Goal: Information Seeking & Learning: Find specific fact

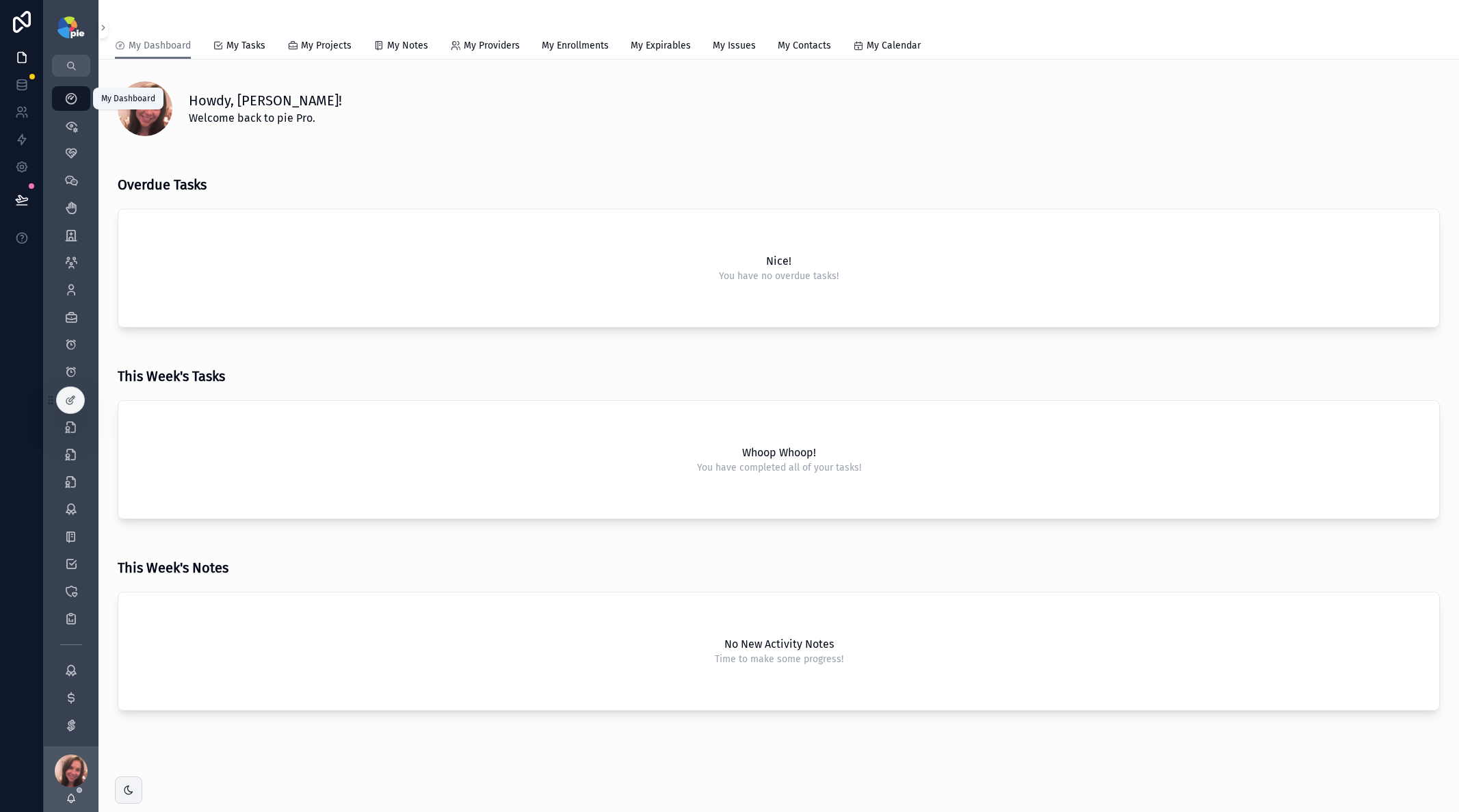
click at [71, 102] on icon "scrollable content" at bounding box center [71, 98] width 14 height 14
click at [77, 130] on icon "scrollable content" at bounding box center [71, 126] width 14 height 14
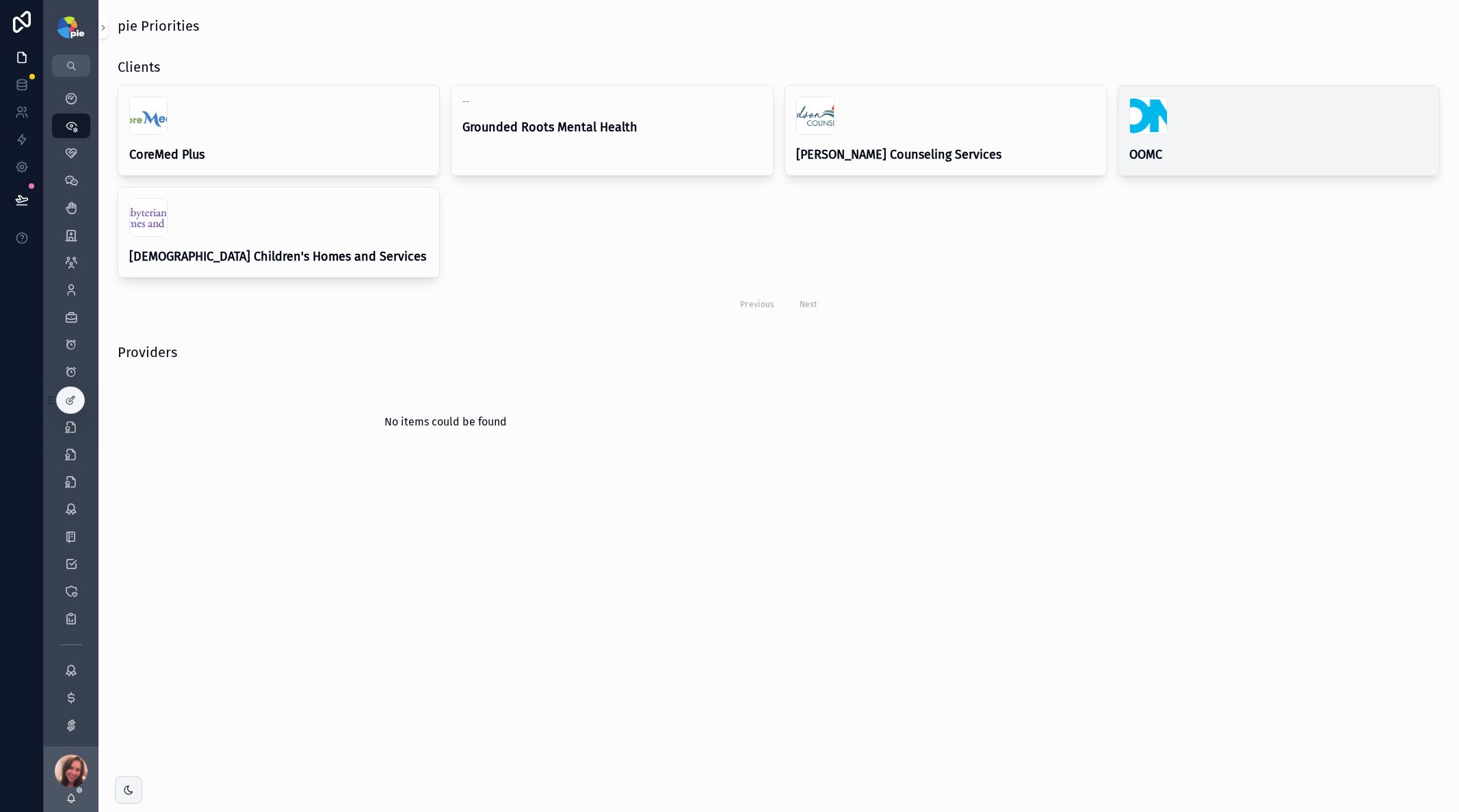
click at [1220, 148] on h4 "OOMC" at bounding box center [1278, 154] width 299 height 18
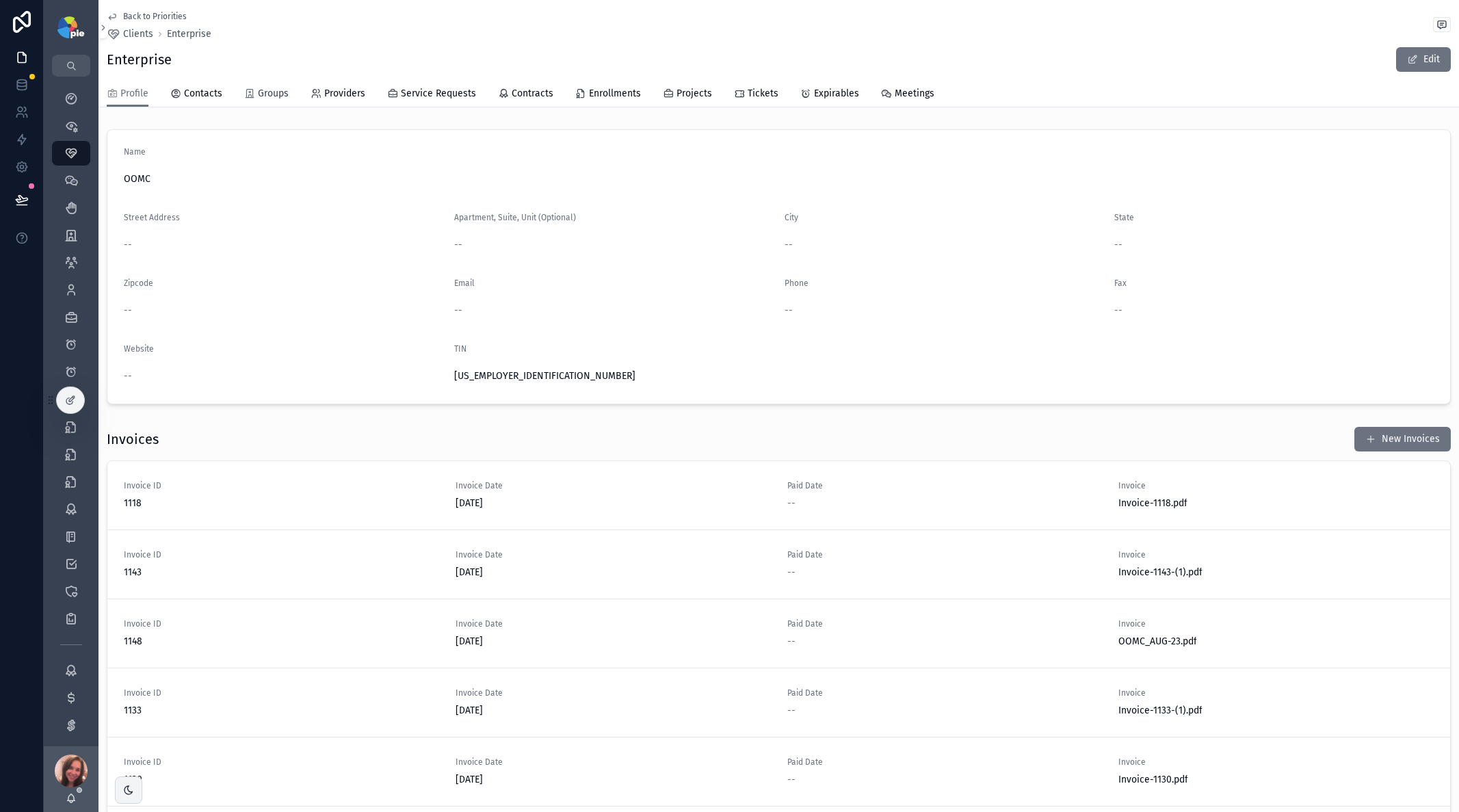
click at [277, 94] on span "Groups" at bounding box center [272, 94] width 30 height 14
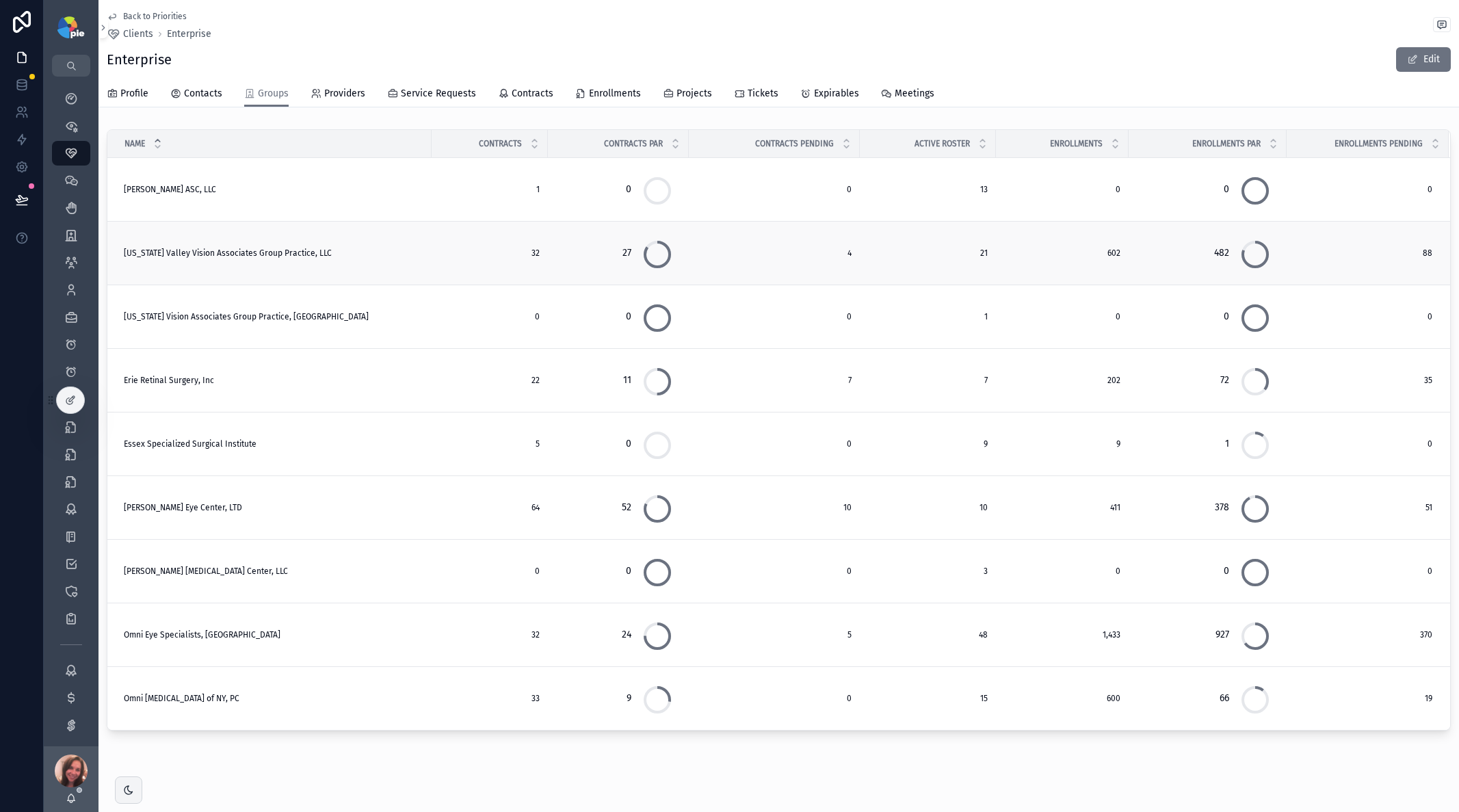
click at [232, 256] on span "[US_STATE] Valley Vision Associates Group Practice, LLC" at bounding box center [227, 252] width 208 height 11
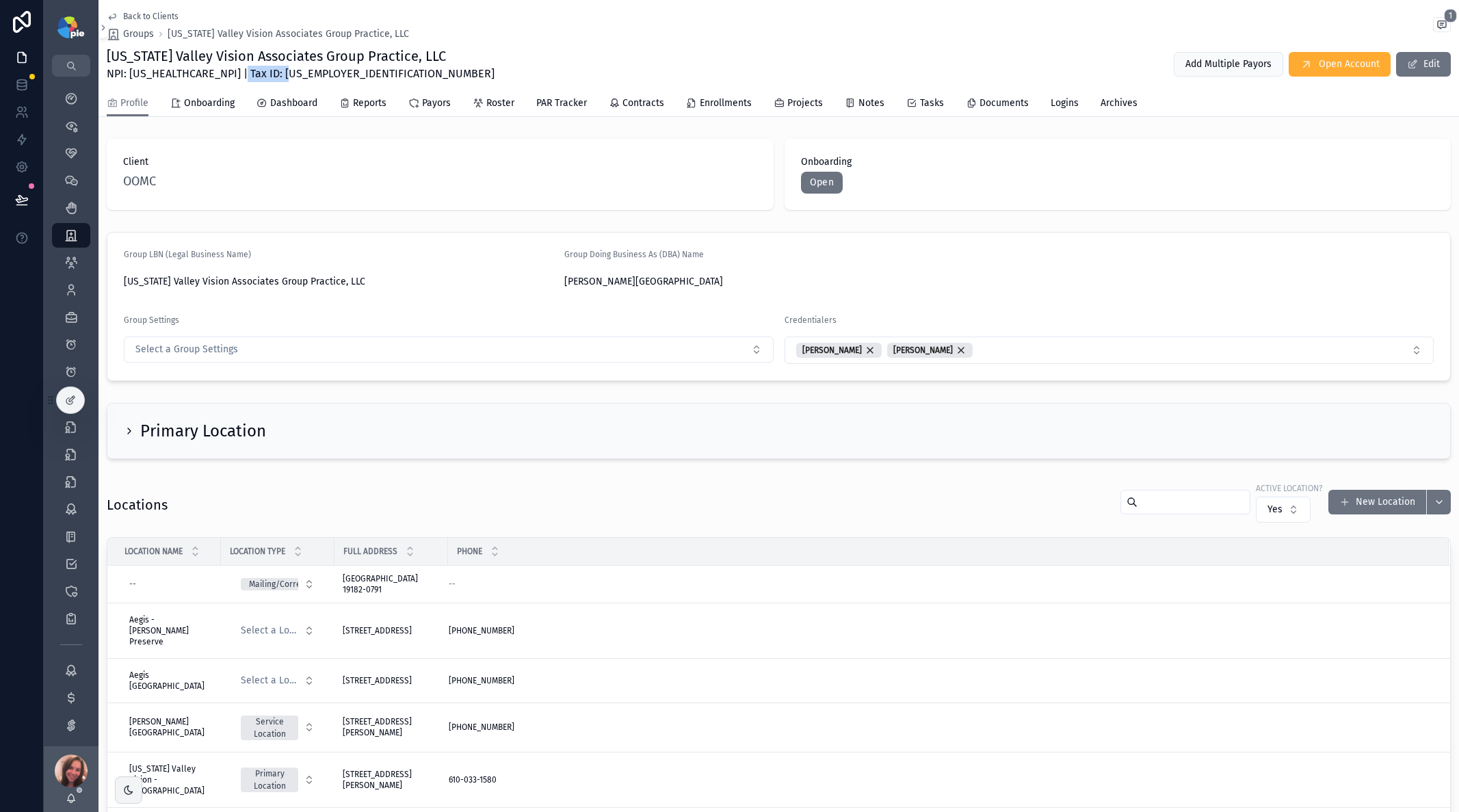
drag, startPoint x: 228, startPoint y: 74, endPoint x: 286, endPoint y: 75, distance: 58.0
click at [286, 75] on span "NPI: [US_HEALTHCARE_NPI] | Tax ID: [US_EMPLOYER_IDENTIFICATION_NUMBER]" at bounding box center [301, 73] width 388 height 17
copy span "[US_EMPLOYER_IDENTIFICATION_NUMBER]"
click at [135, 16] on span "Back to Clients" at bounding box center [151, 17] width 56 height 11
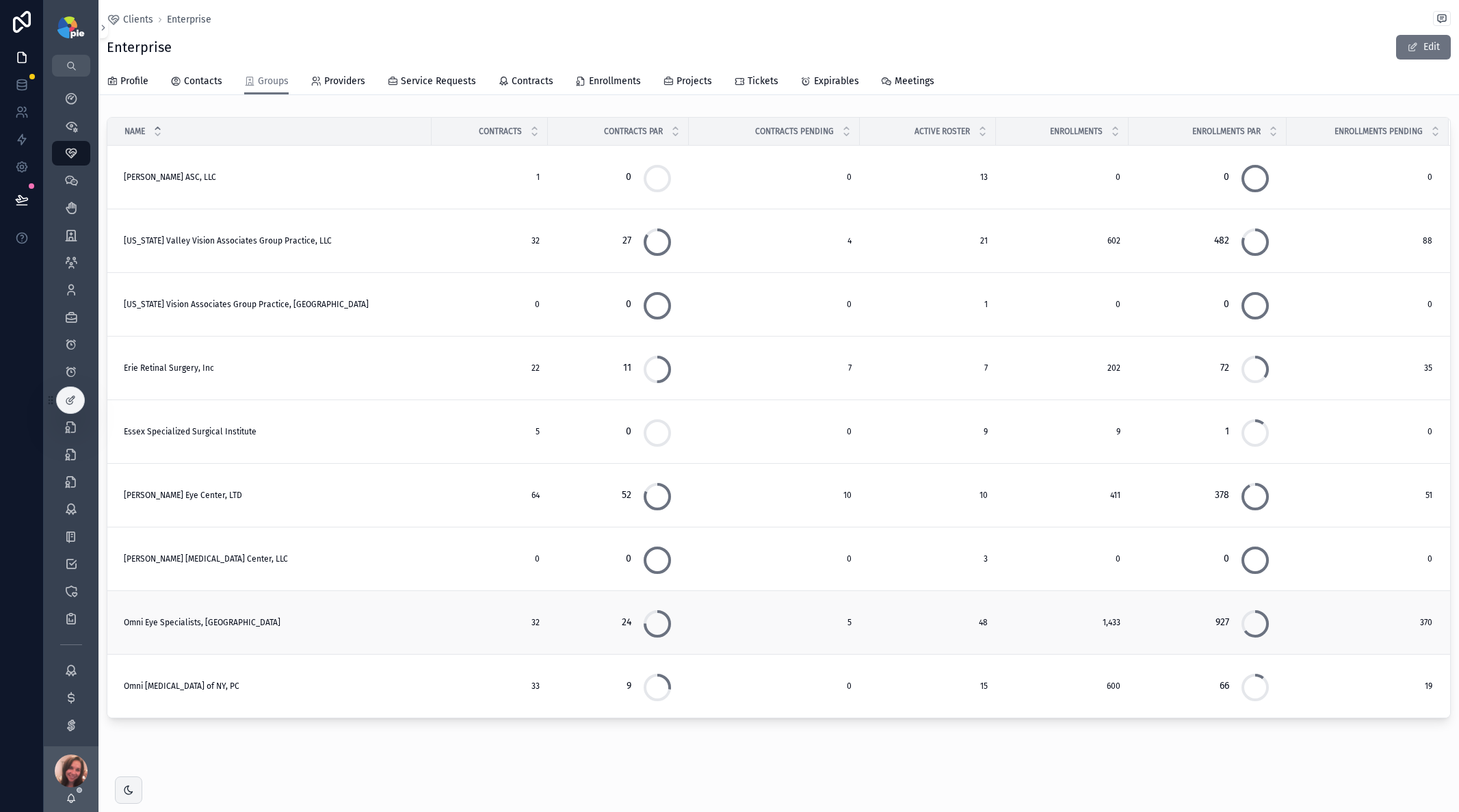
click at [174, 625] on span "Omni Eye Specialists, [GEOGRAPHIC_DATA]" at bounding box center [202, 622] width 157 height 11
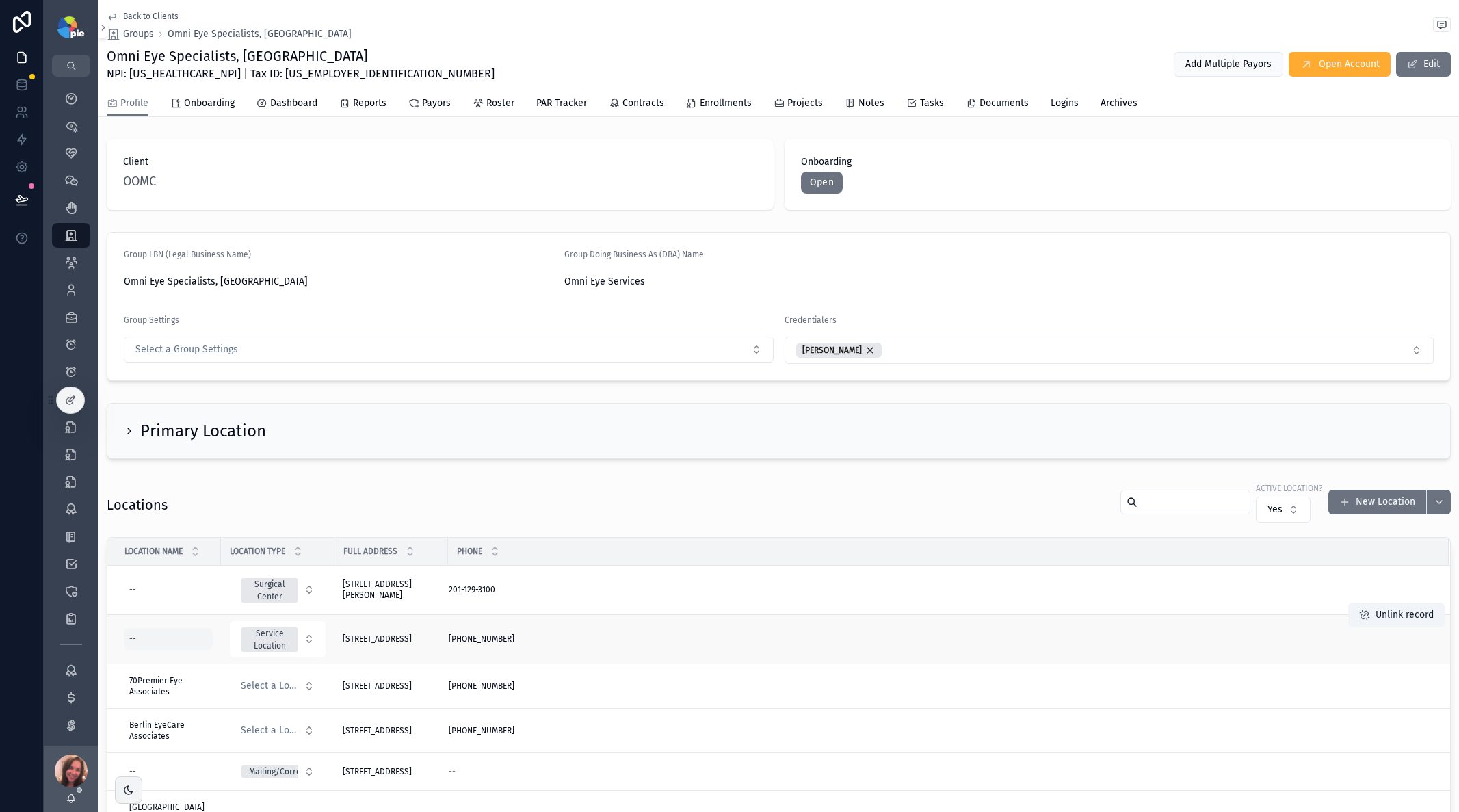
click at [174, 622] on td "--" at bounding box center [164, 639] width 113 height 50
click at [182, 628] on div "--" at bounding box center [168, 638] width 89 height 22
drag, startPoint x: 229, startPoint y: 74, endPoint x: 293, endPoint y: 75, distance: 64.0
click at [293, 75] on div "Omni Eye Specialists, PA NPI: [US_HEALTHCARE_NPI] | Tax ID: [US_EMPLOYER_IDENTI…" at bounding box center [779, 64] width 1344 height 36
copy span "[US_EMPLOYER_IDENTIFICATION_NUMBER]"
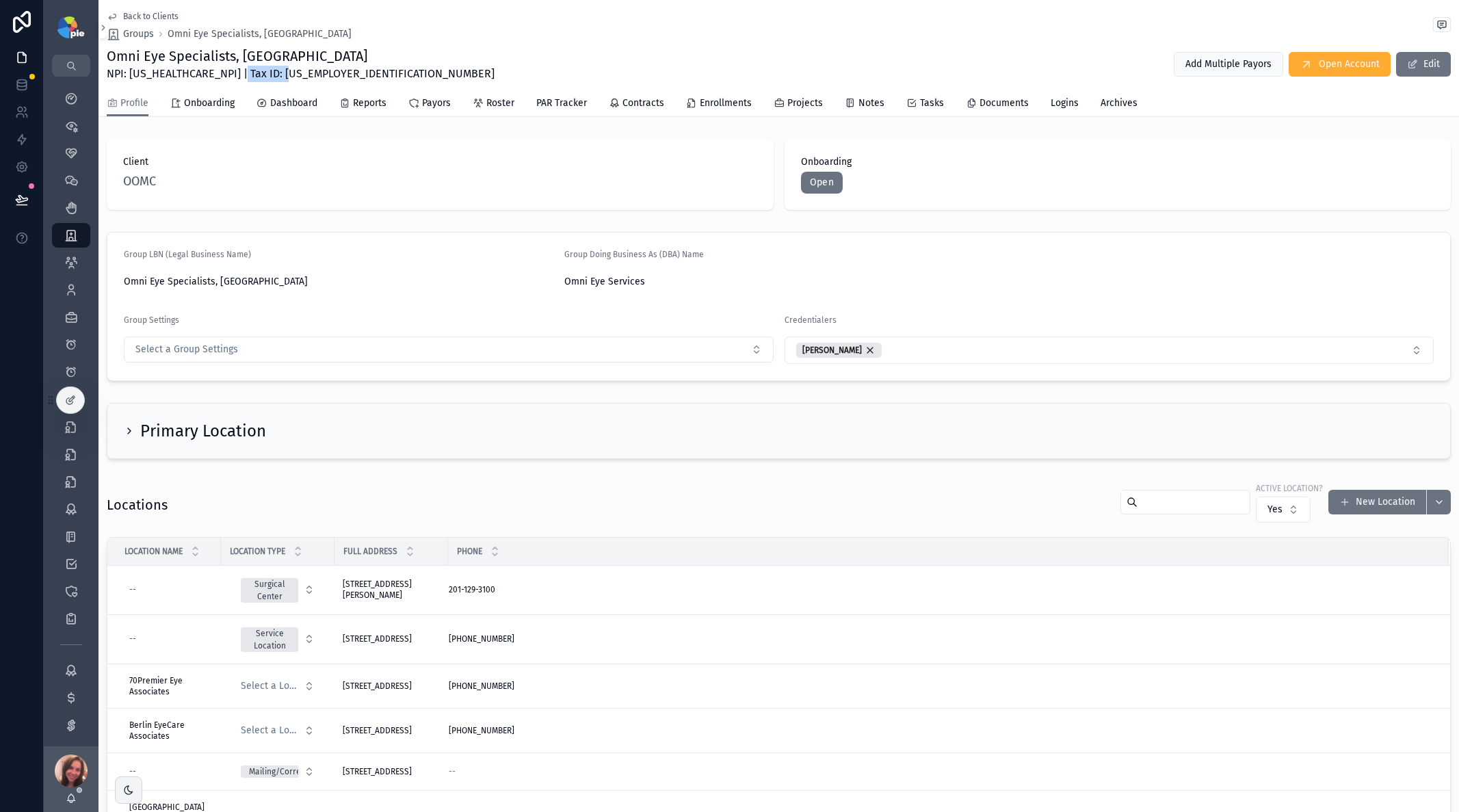
click at [131, 14] on span "Back to Clients" at bounding box center [151, 17] width 56 height 11
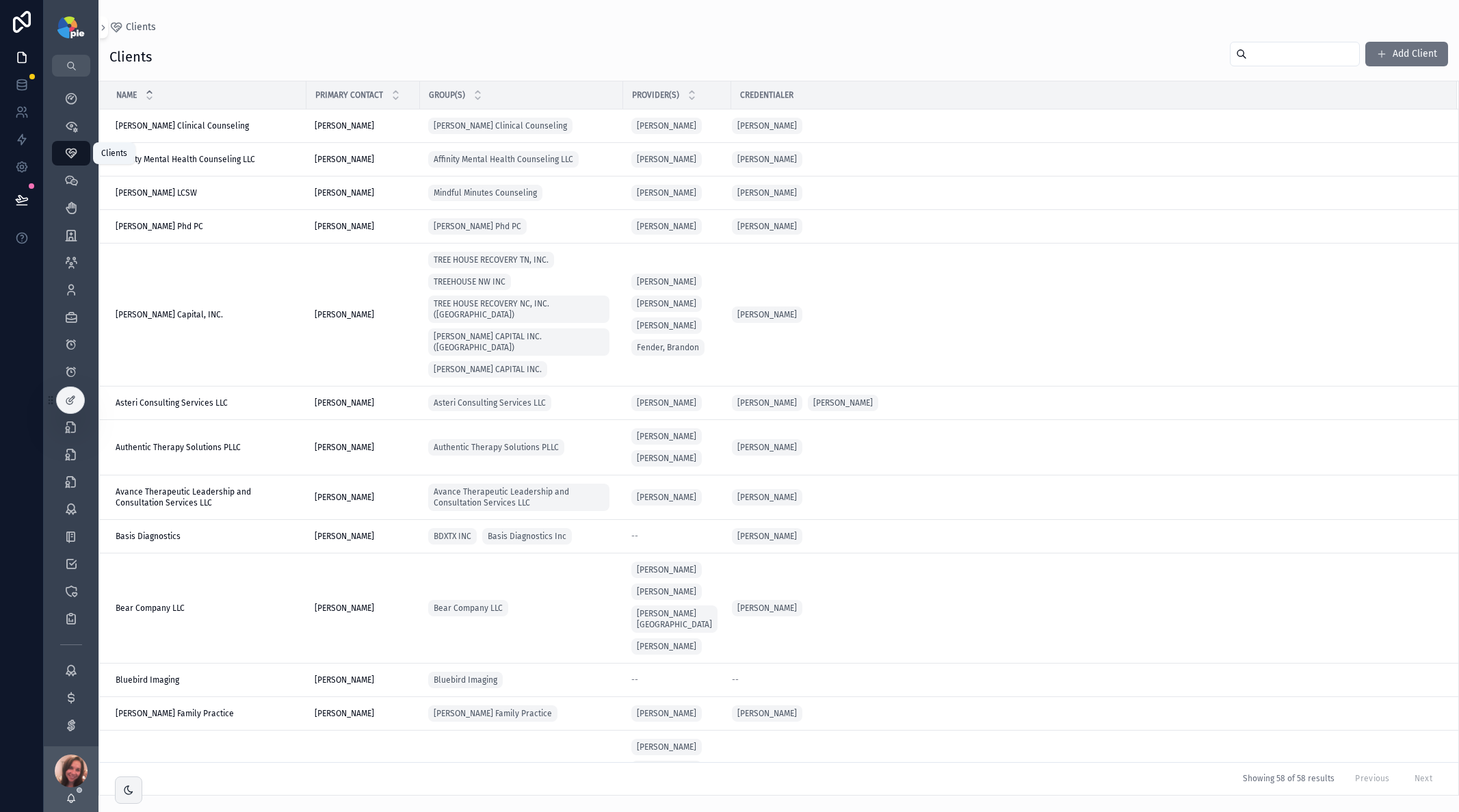
click at [70, 154] on icon "scrollable content" at bounding box center [71, 153] width 14 height 14
click at [65, 129] on icon "scrollable content" at bounding box center [71, 126] width 14 height 14
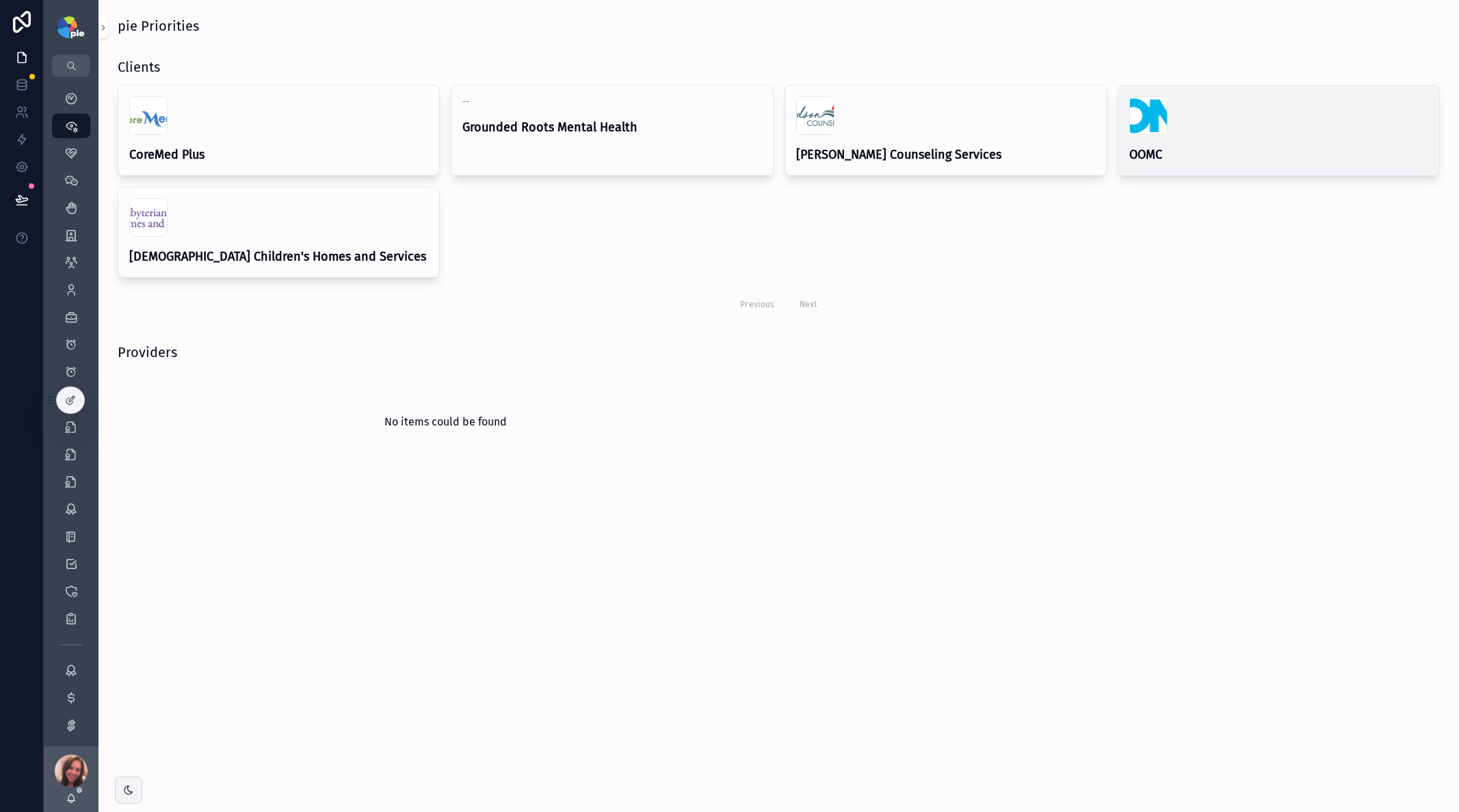
click at [1236, 155] on h4 "OOMC" at bounding box center [1278, 154] width 299 height 18
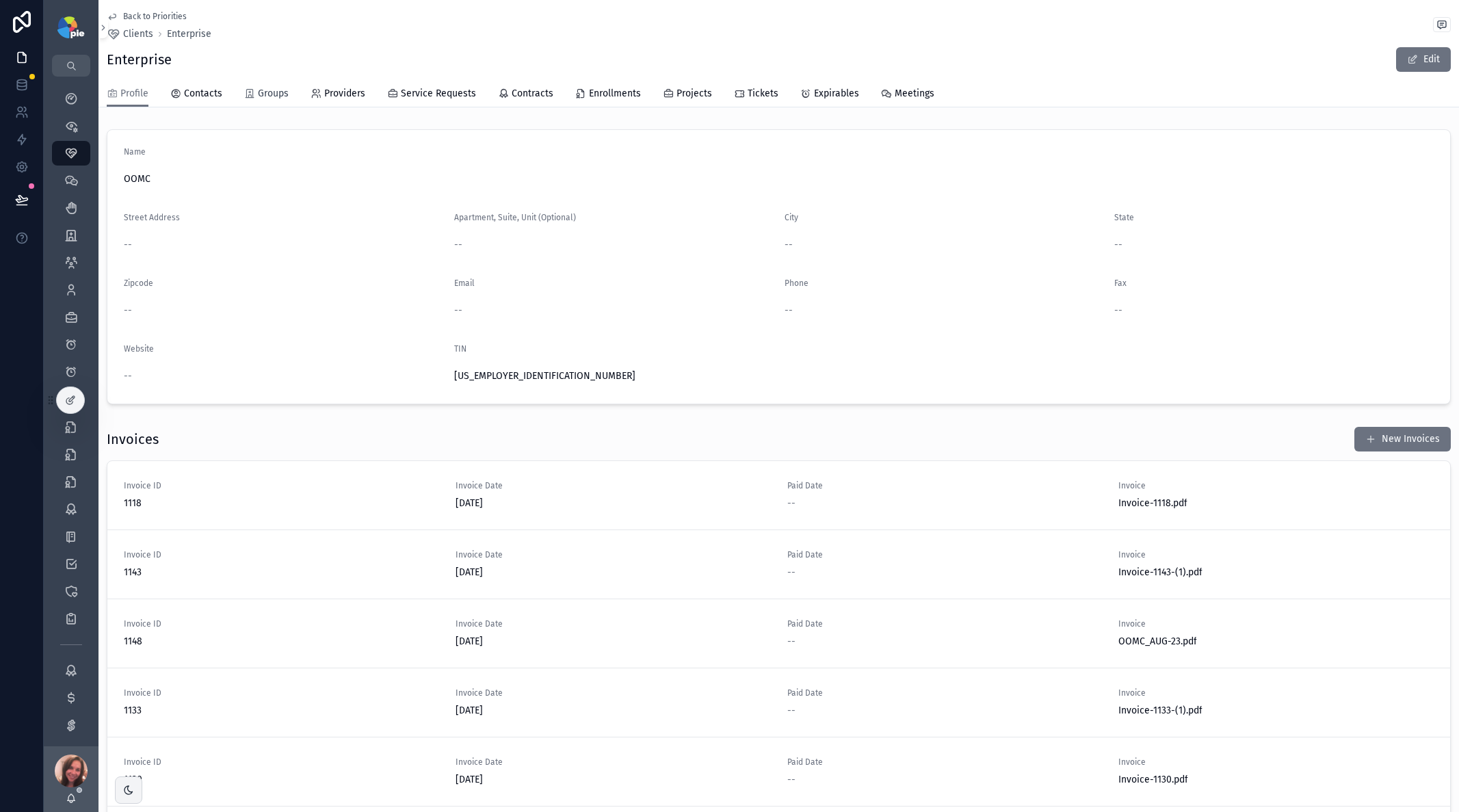
click at [263, 87] on span "Groups" at bounding box center [272, 94] width 30 height 14
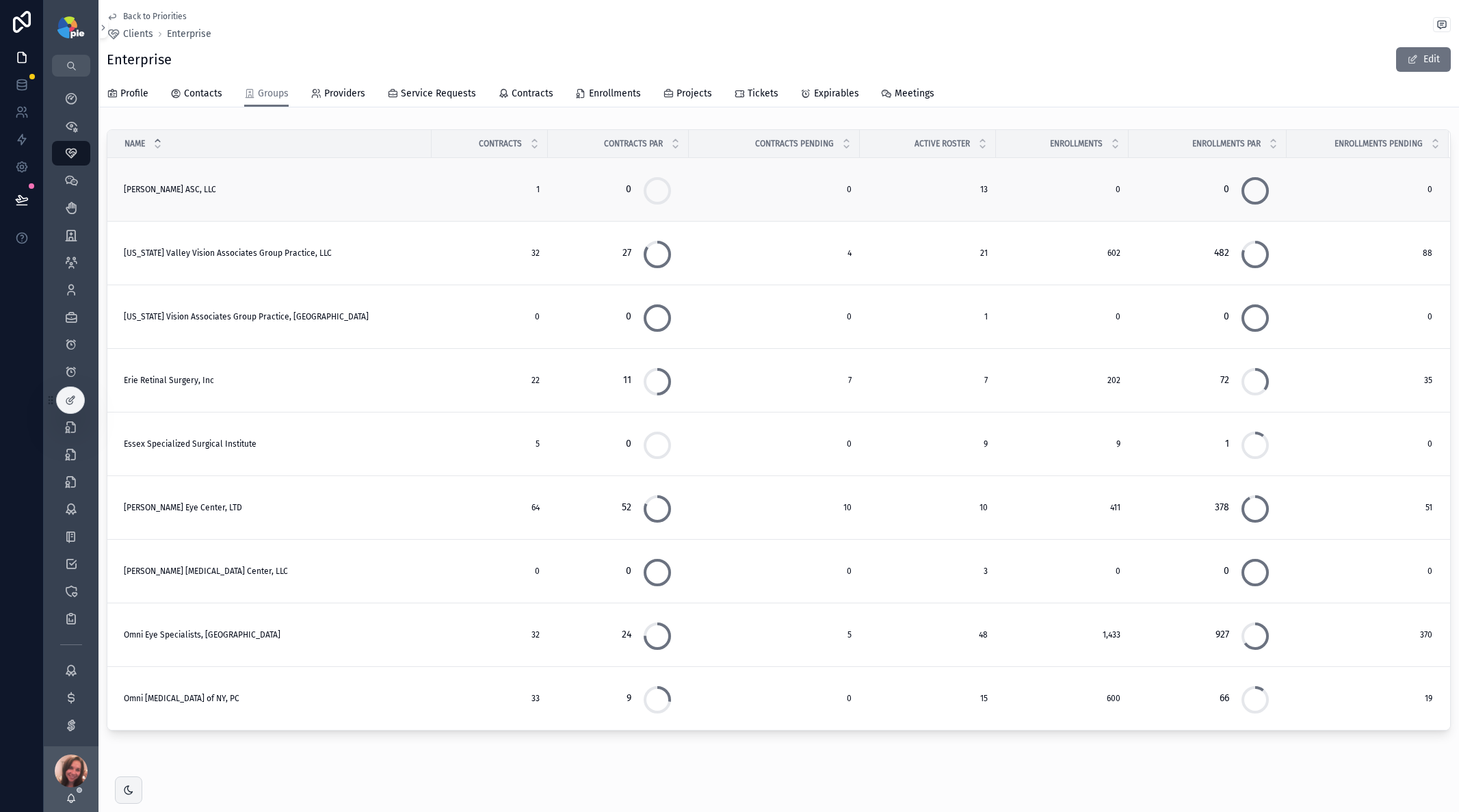
click at [538, 187] on span "1" at bounding box center [489, 189] width 100 height 11
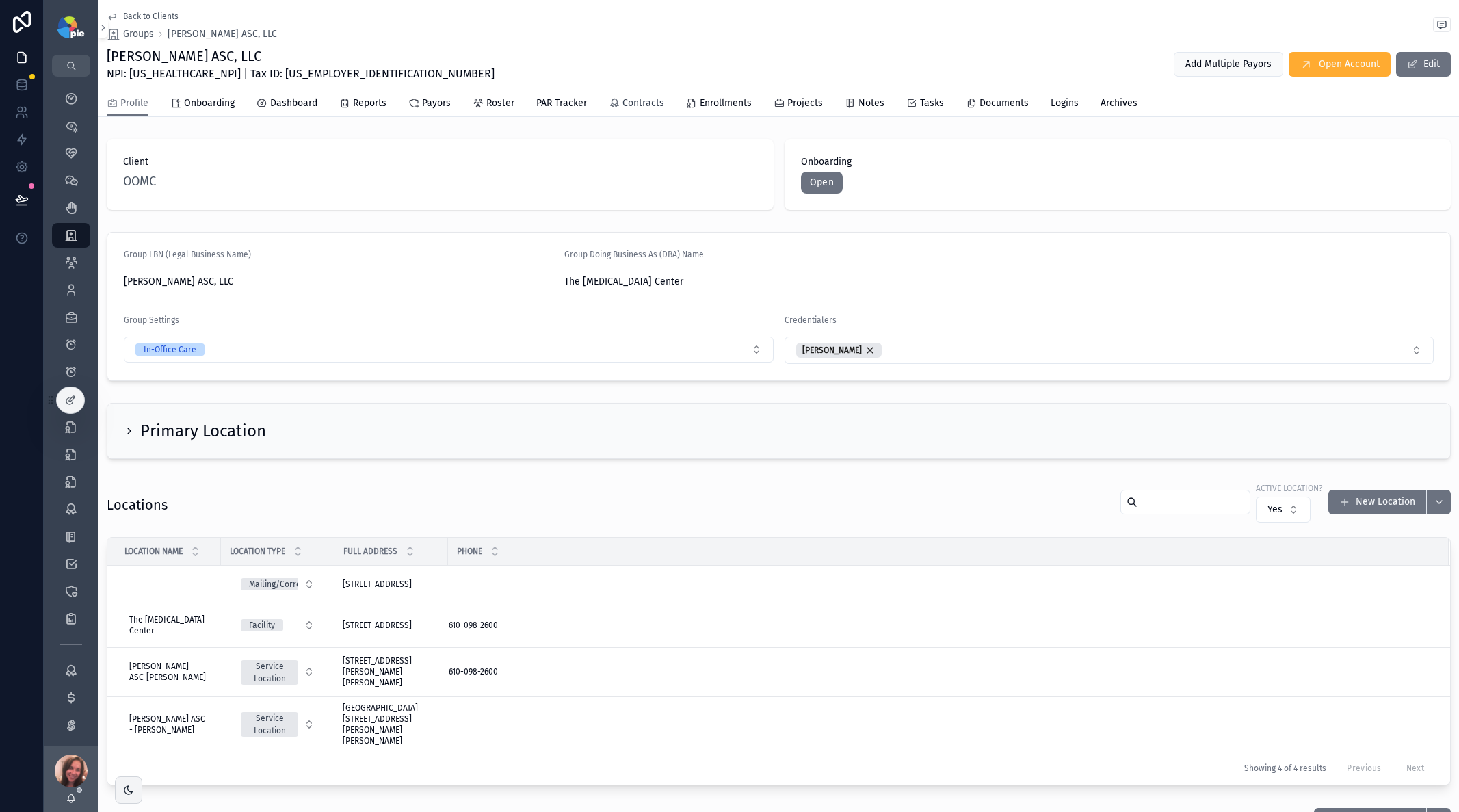
click at [647, 104] on span "Contracts" at bounding box center [643, 104] width 42 height 14
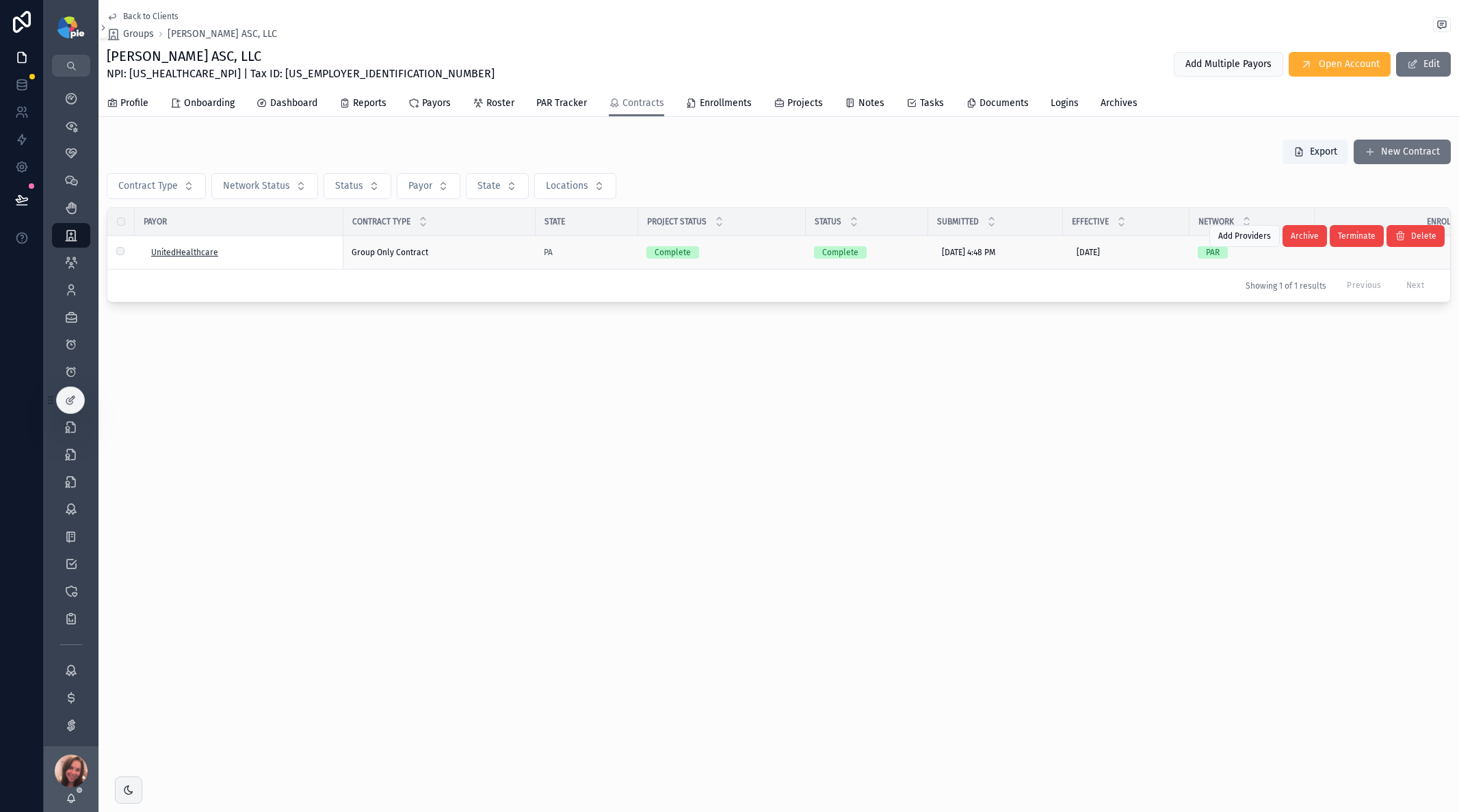
click at [184, 252] on span "UnitedHealthcare" at bounding box center [185, 252] width 67 height 11
click at [142, 15] on span "Back to Clients" at bounding box center [151, 17] width 56 height 11
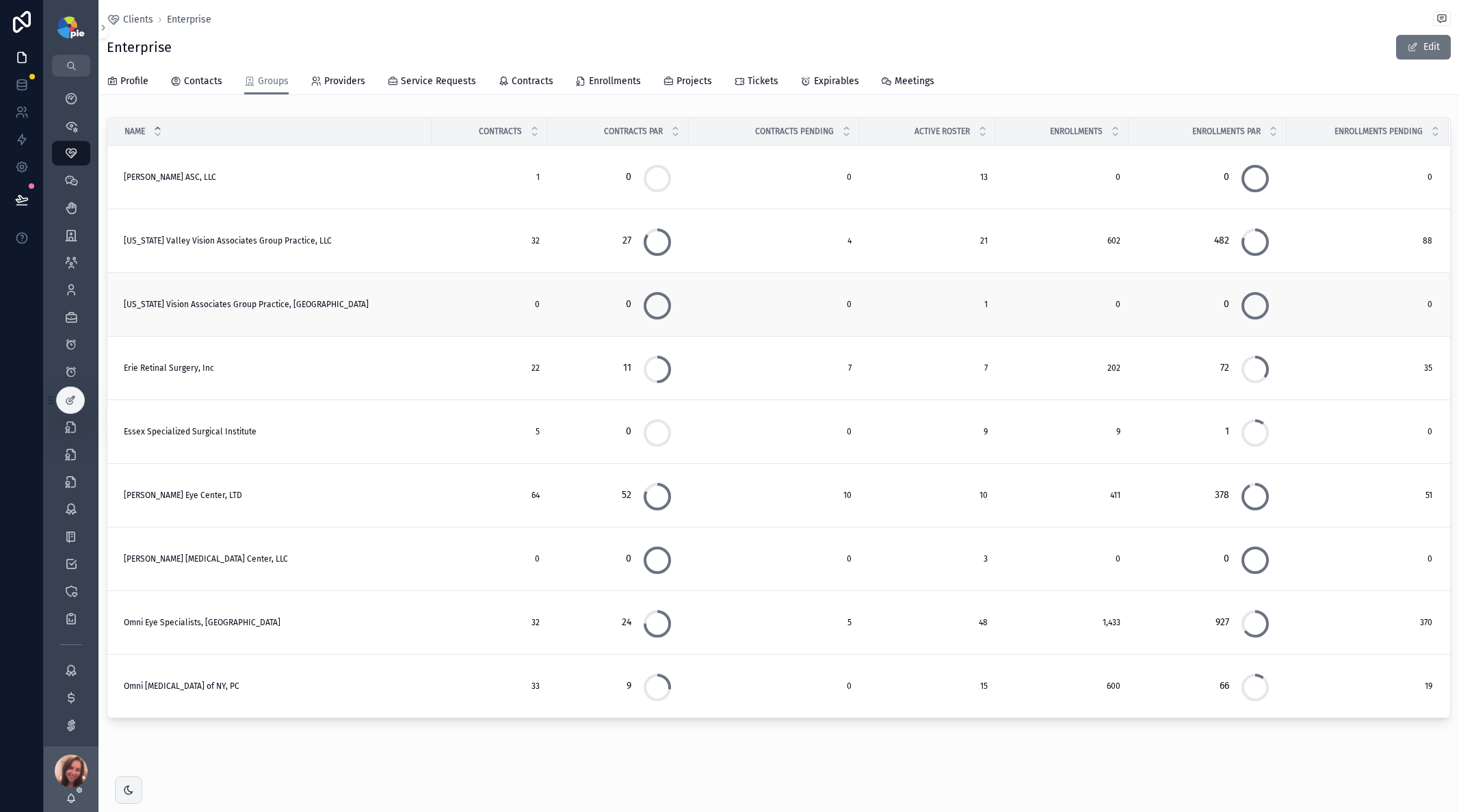
click at [185, 497] on span "[PERSON_NAME] Eye Center, LTD" at bounding box center [183, 495] width 118 height 11
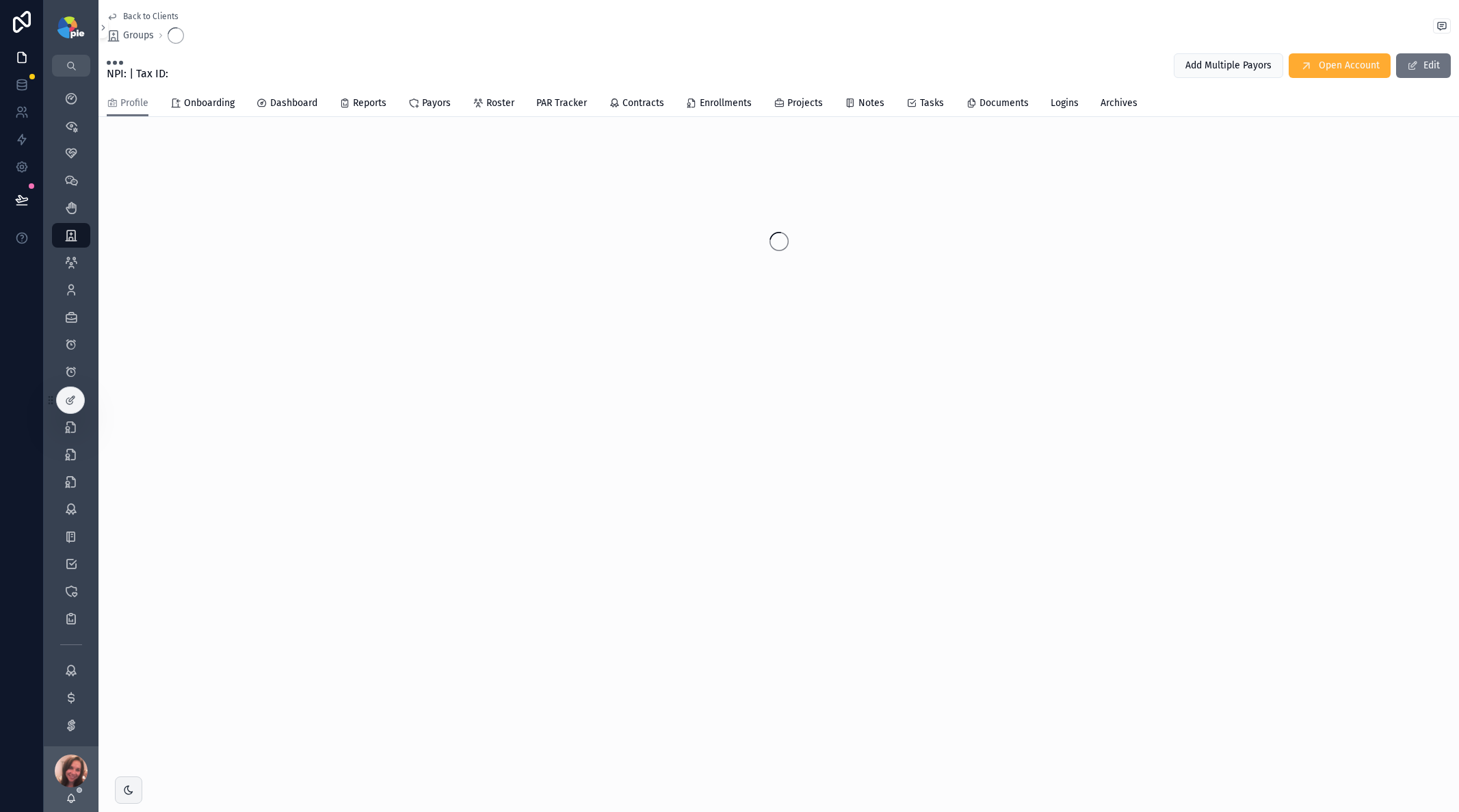
click at [185, 497] on div "Back to Clients Groups NPI: | Tax ID: Add Multiple Payors Open Account Edit Pro…" at bounding box center [778, 406] width 1361 height 812
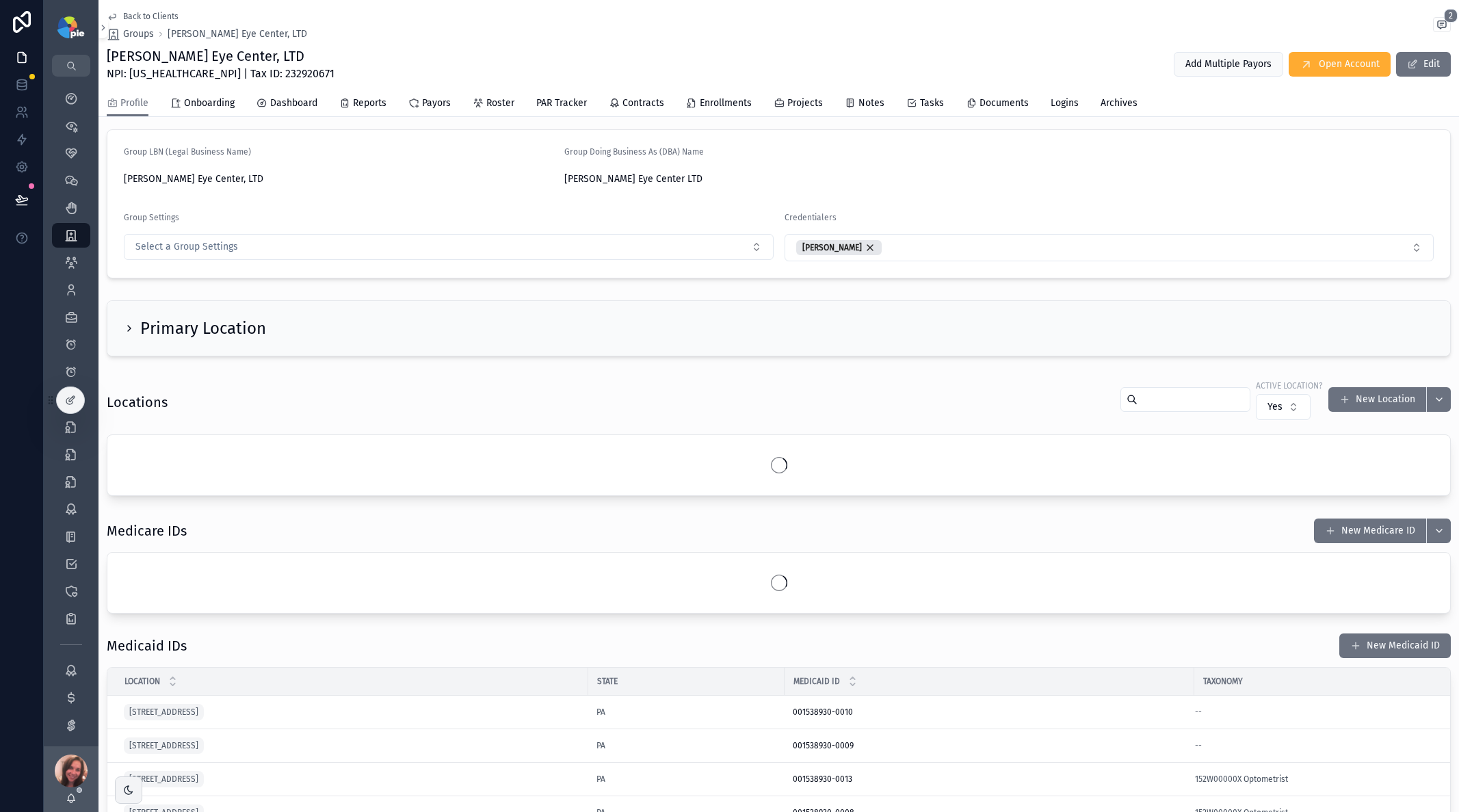
scroll to position [209, 0]
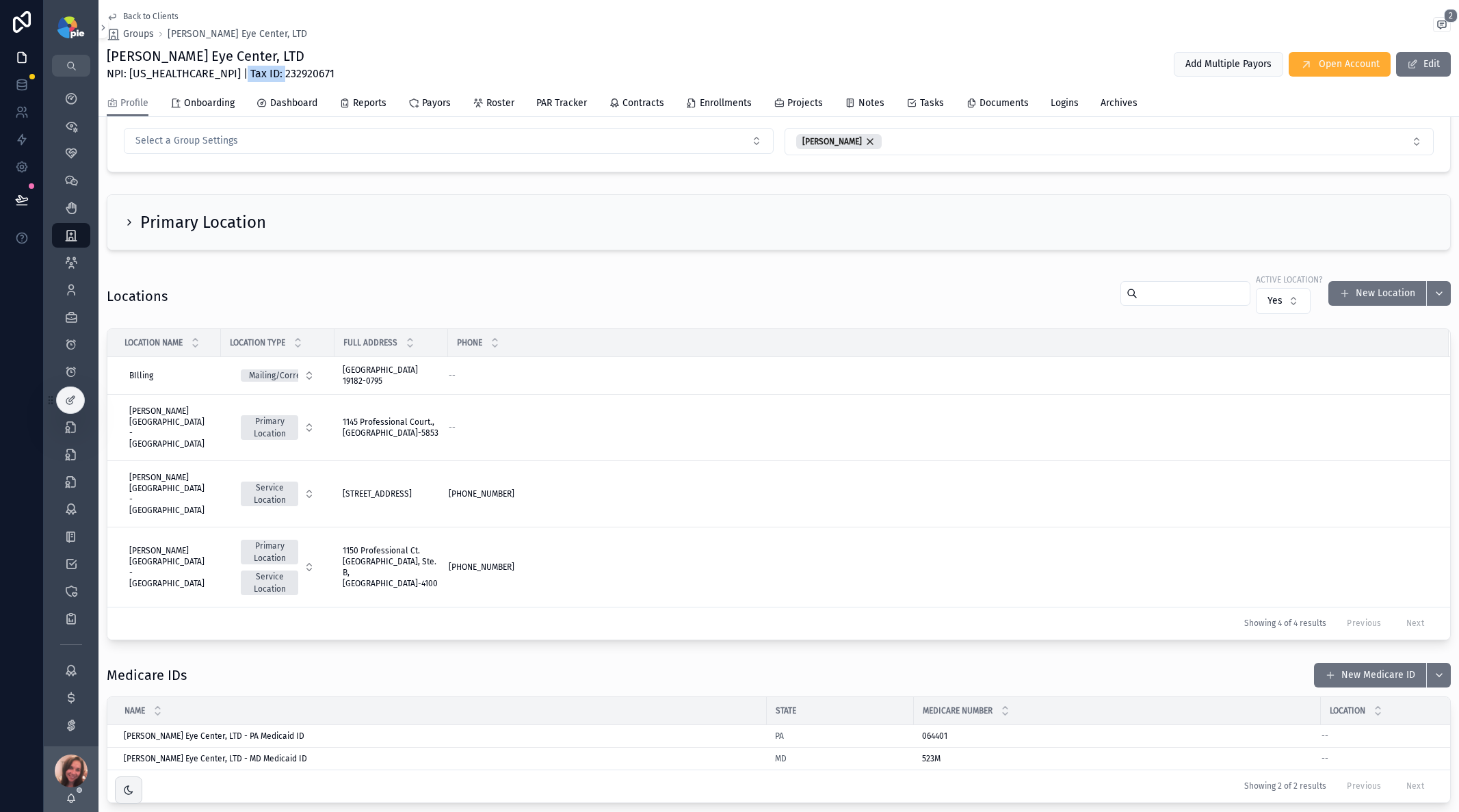
drag, startPoint x: 230, startPoint y: 72, endPoint x: 282, endPoint y: 75, distance: 52.1
click at [282, 75] on div "[PERSON_NAME] Eye Center, LTD NPI: [US_HEALTHCARE_NPI] | Tax ID: 232920671 Add …" at bounding box center [779, 64] width 1344 height 36
copy span "232920671"
click at [152, 13] on span "Back to Clients" at bounding box center [151, 17] width 56 height 11
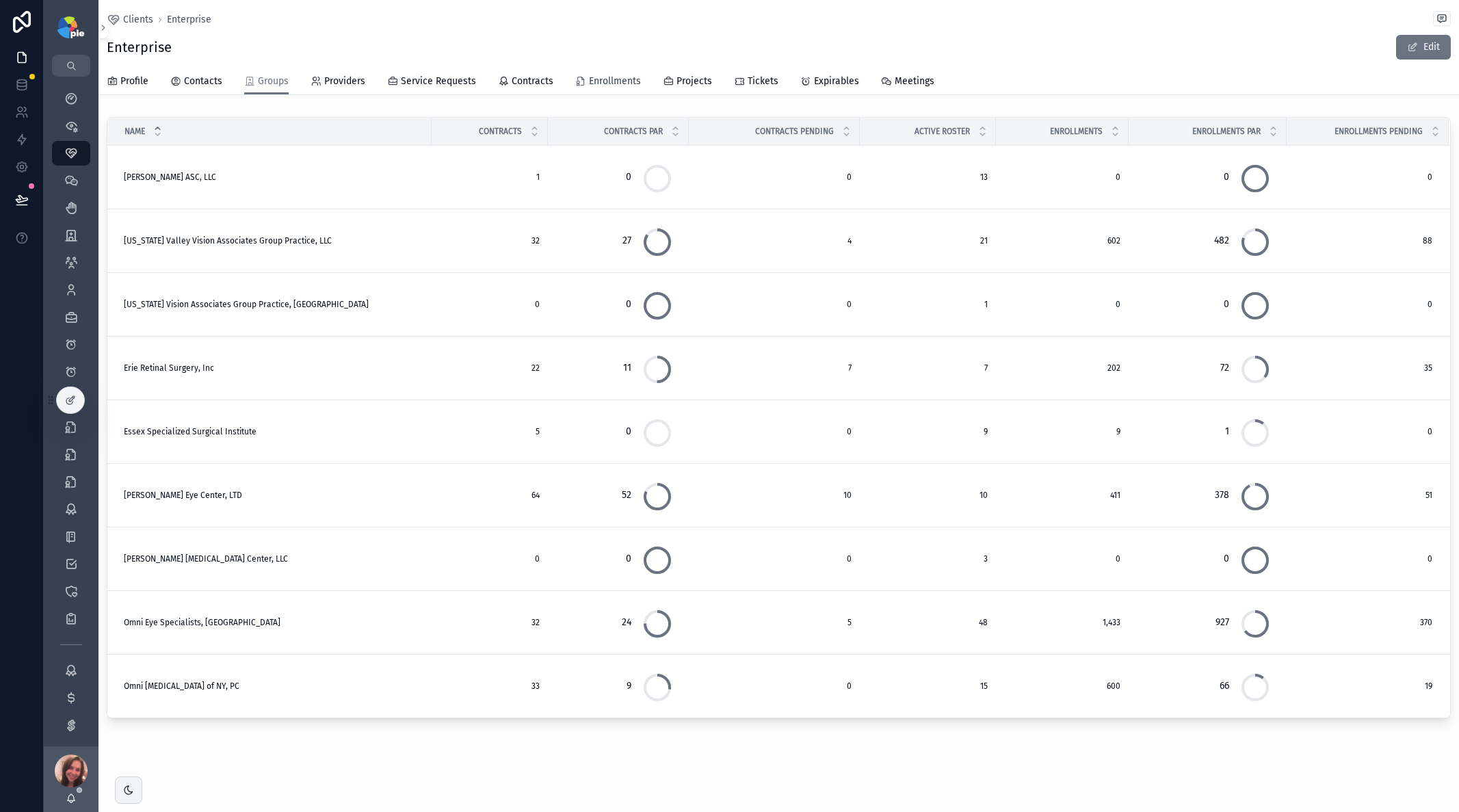
click at [603, 78] on span "Enrollments" at bounding box center [615, 82] width 52 height 14
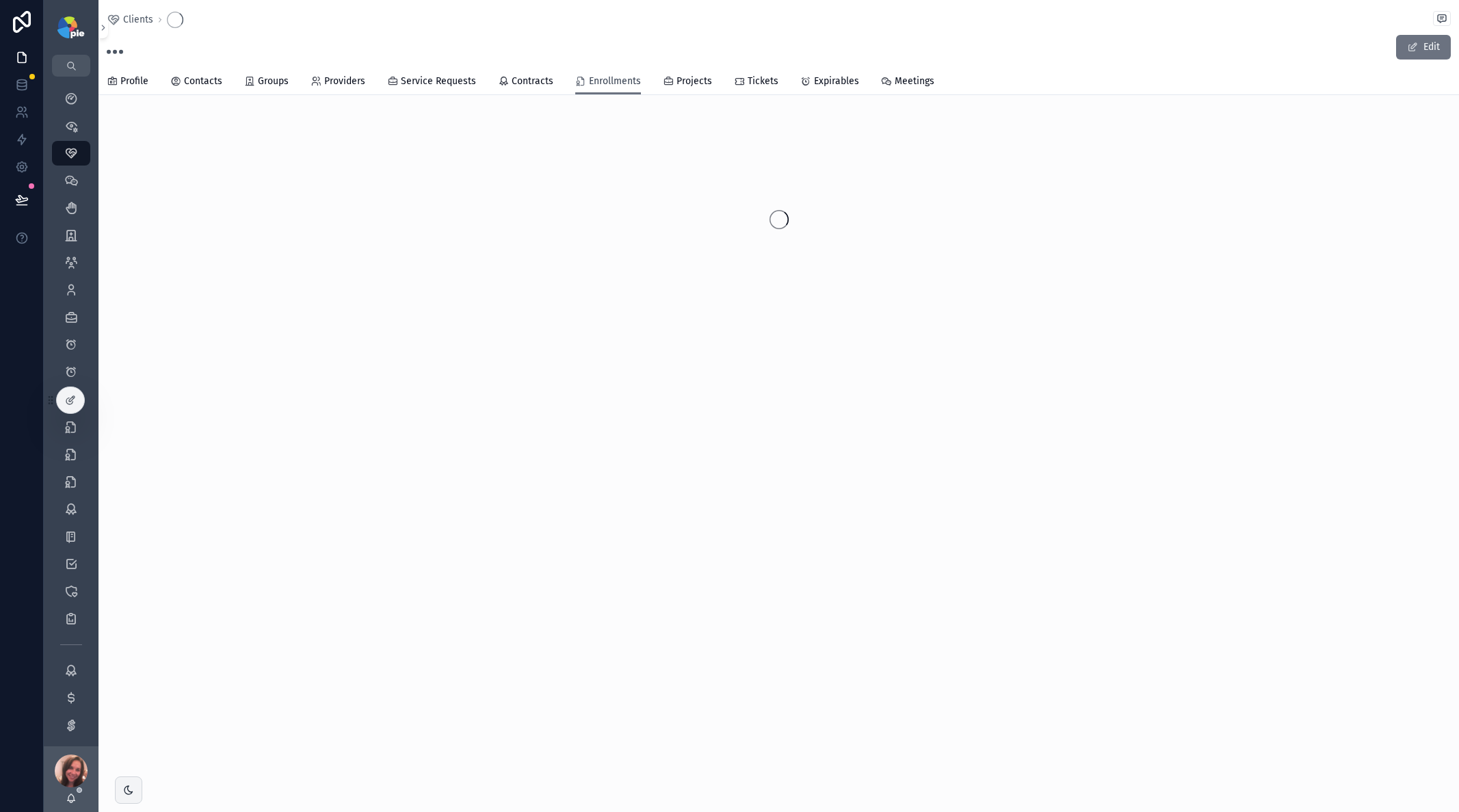
click at [603, 78] on span "Enrollments" at bounding box center [615, 82] width 52 height 14
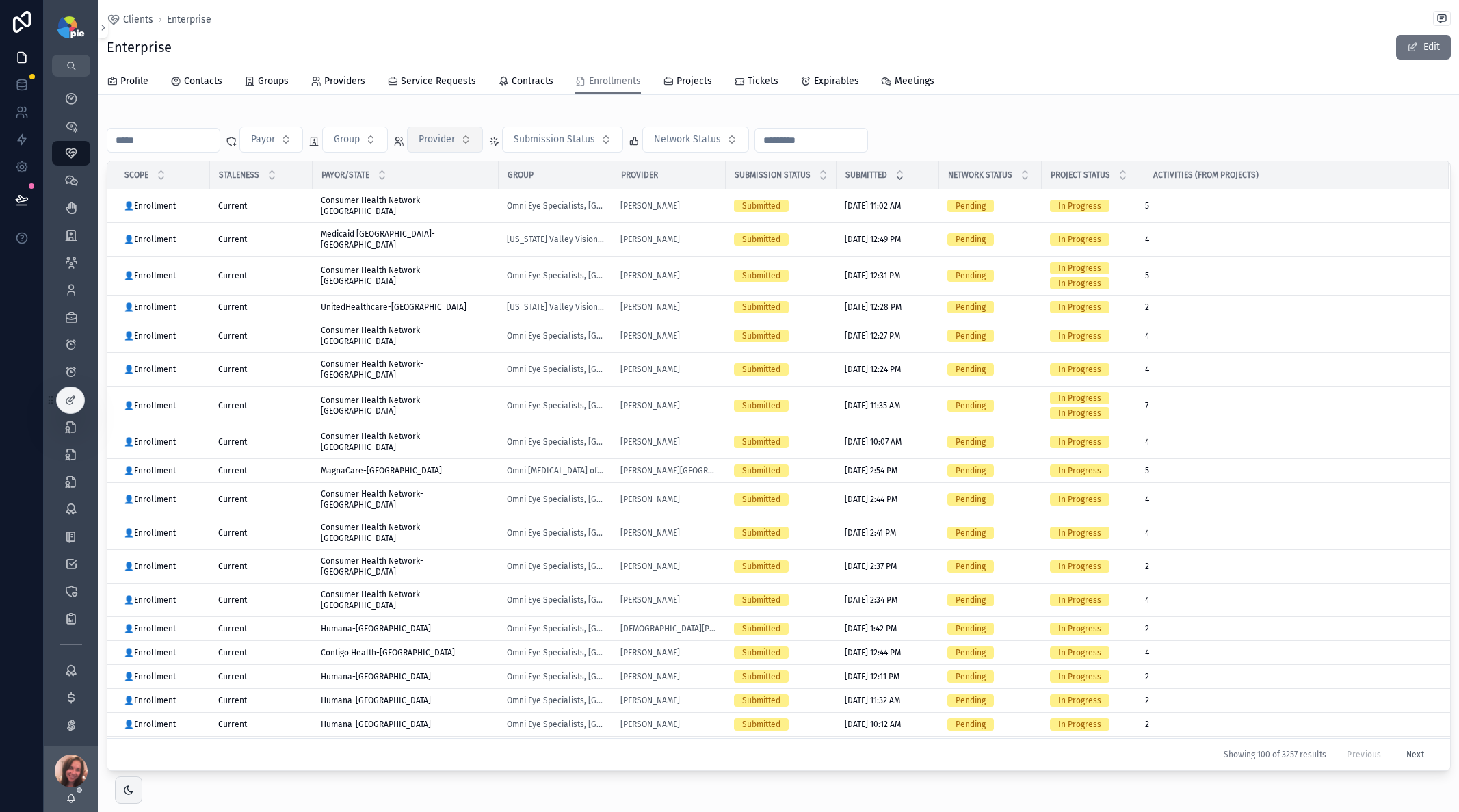
click at [455, 142] on span "Provider" at bounding box center [437, 139] width 37 height 14
click at [532, 107] on div "Clients Enterprise Enterprise Edit Enrollments Profile Contacts Groups Provider…" at bounding box center [778, 432] width 1361 height 863
click at [303, 145] on button "Payor" at bounding box center [271, 139] width 64 height 26
click at [379, 98] on div "Clients Enterprise Enterprise Edit Enrollments Profile Contacts Groups Provider…" at bounding box center [778, 432] width 1361 height 863
click at [135, 78] on span "Profile" at bounding box center [134, 82] width 28 height 14
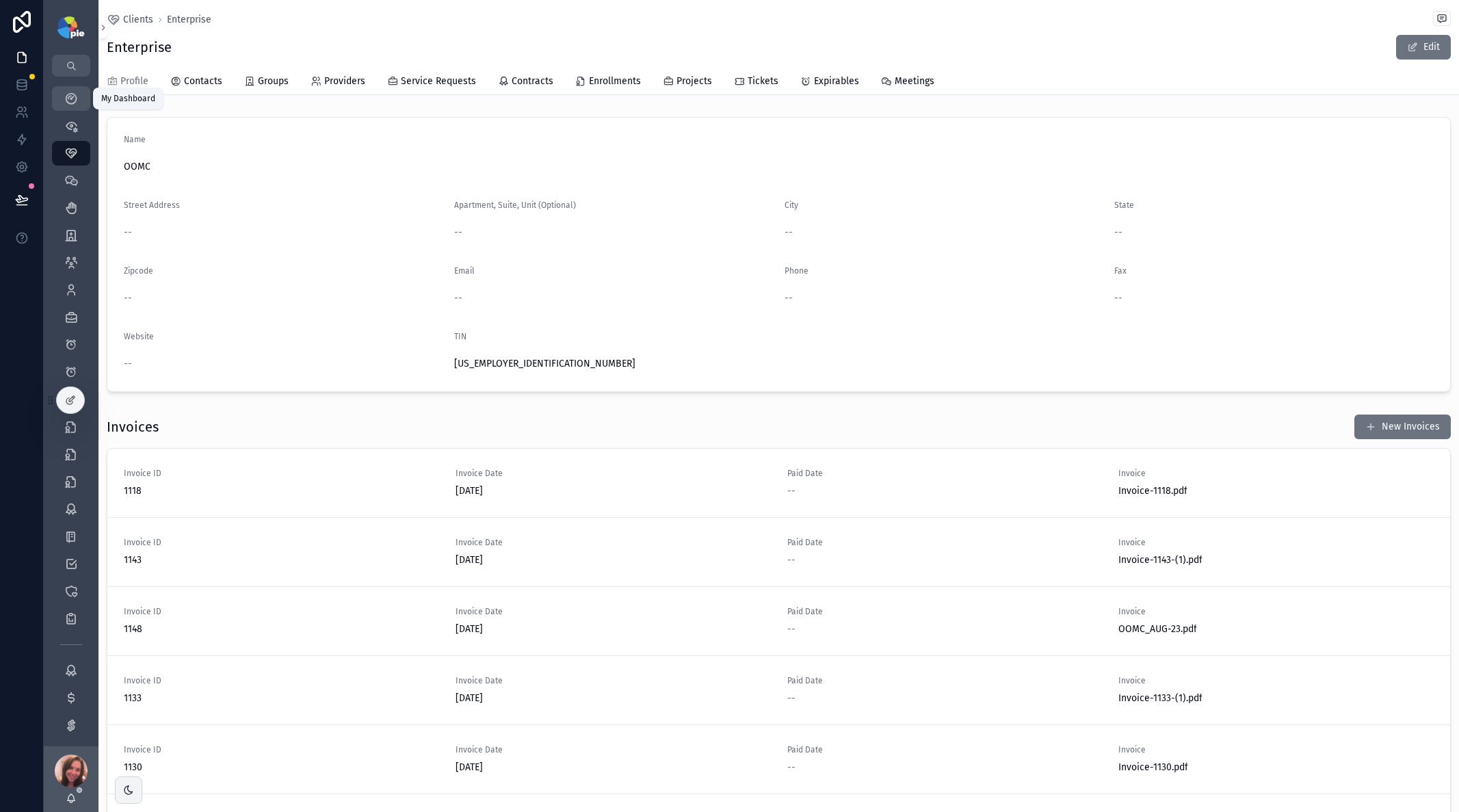
click at [69, 104] on icon "scrollable content" at bounding box center [71, 98] width 14 height 14
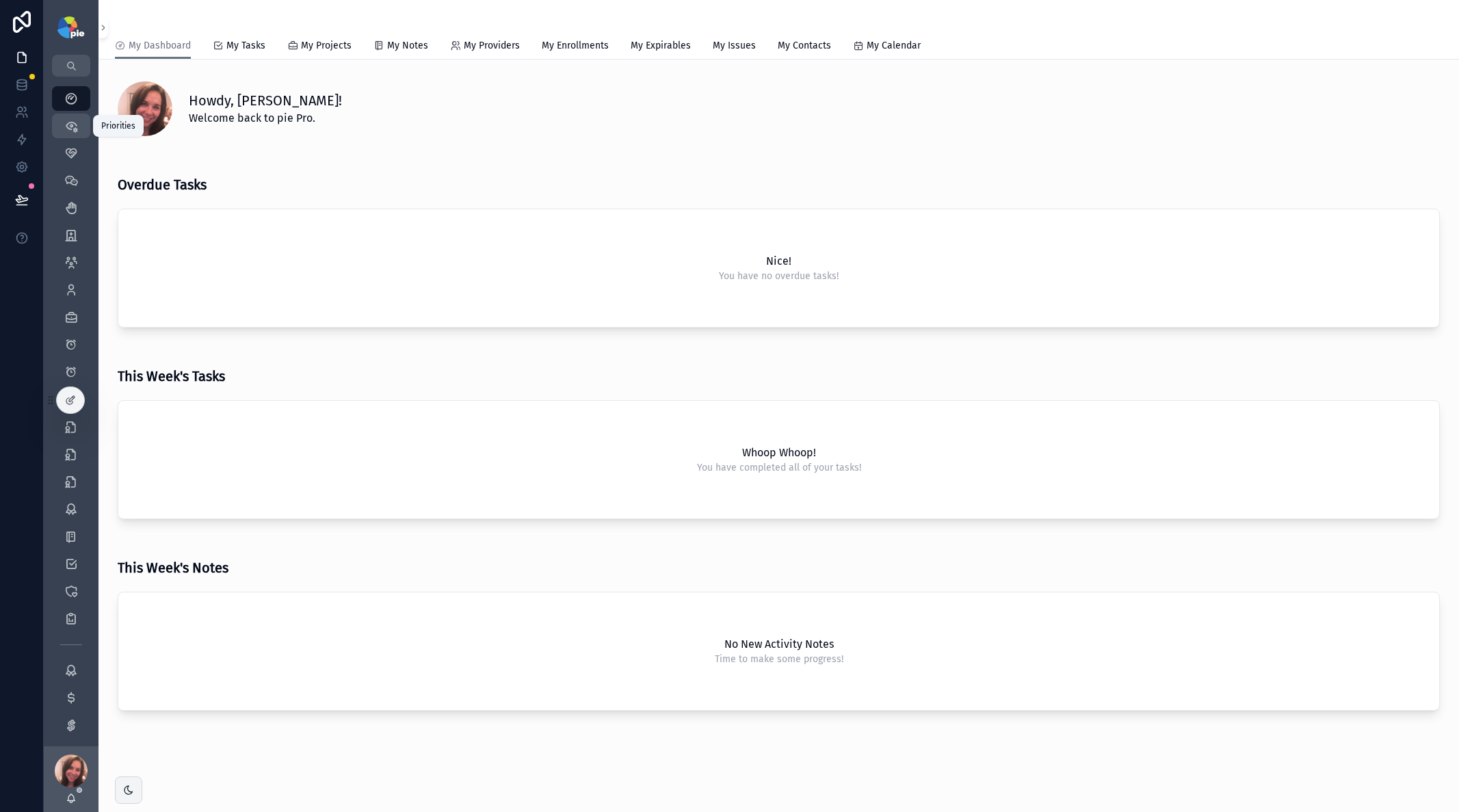
click at [74, 125] on icon "scrollable content" at bounding box center [71, 126] width 14 height 14
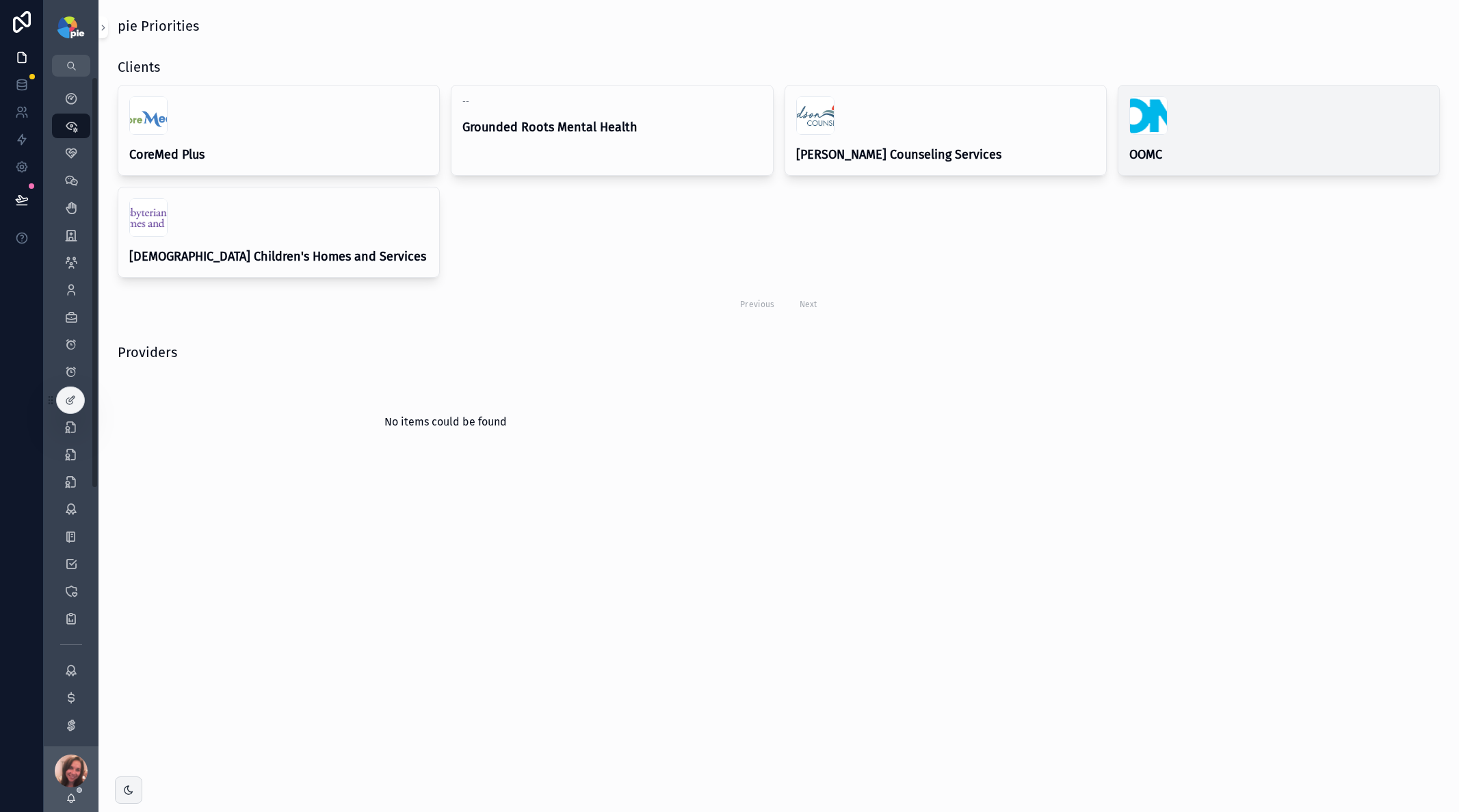
click at [1223, 131] on div "scrollable content" at bounding box center [1278, 116] width 299 height 38
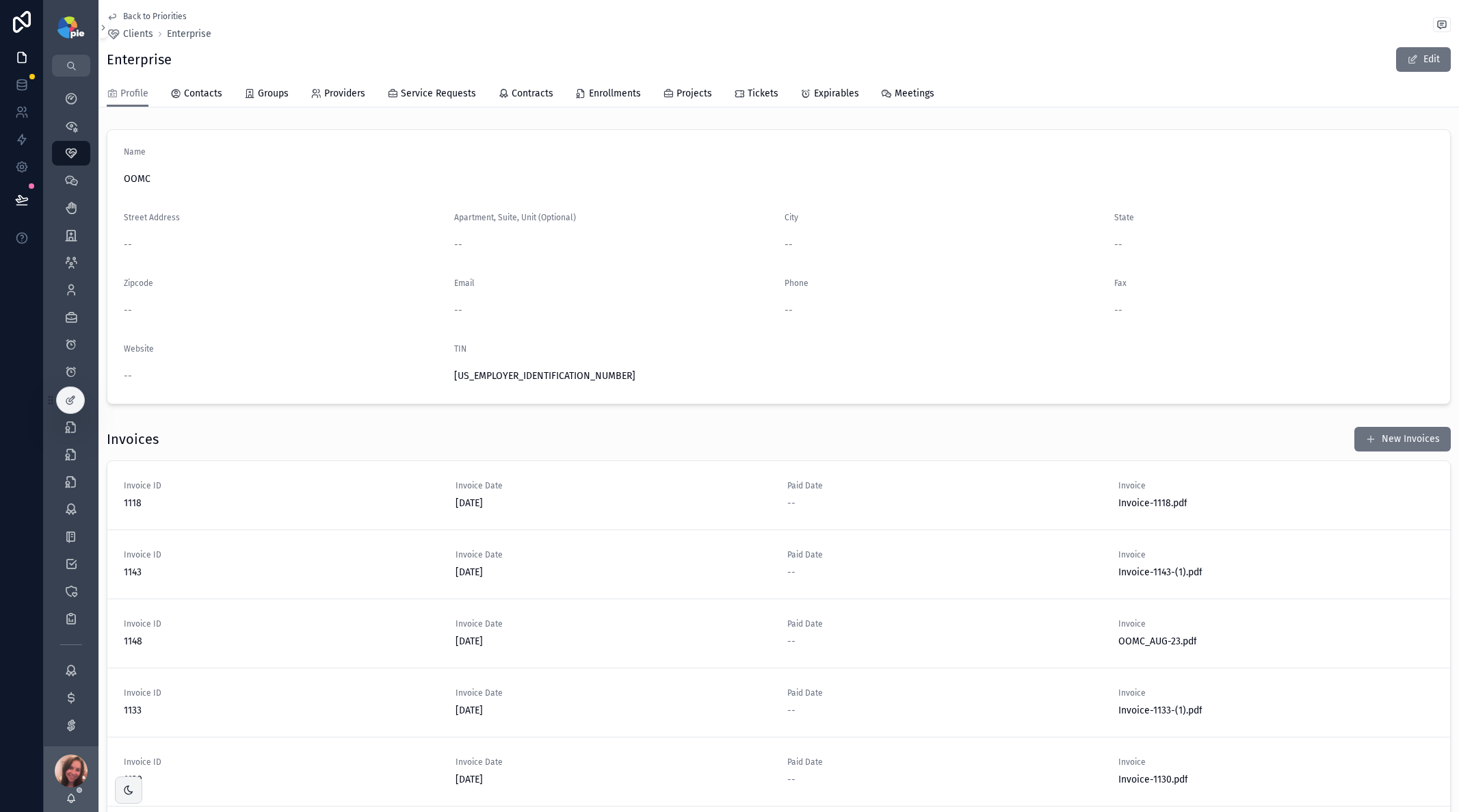
click at [544, 92] on span "Contracts" at bounding box center [533, 94] width 42 height 14
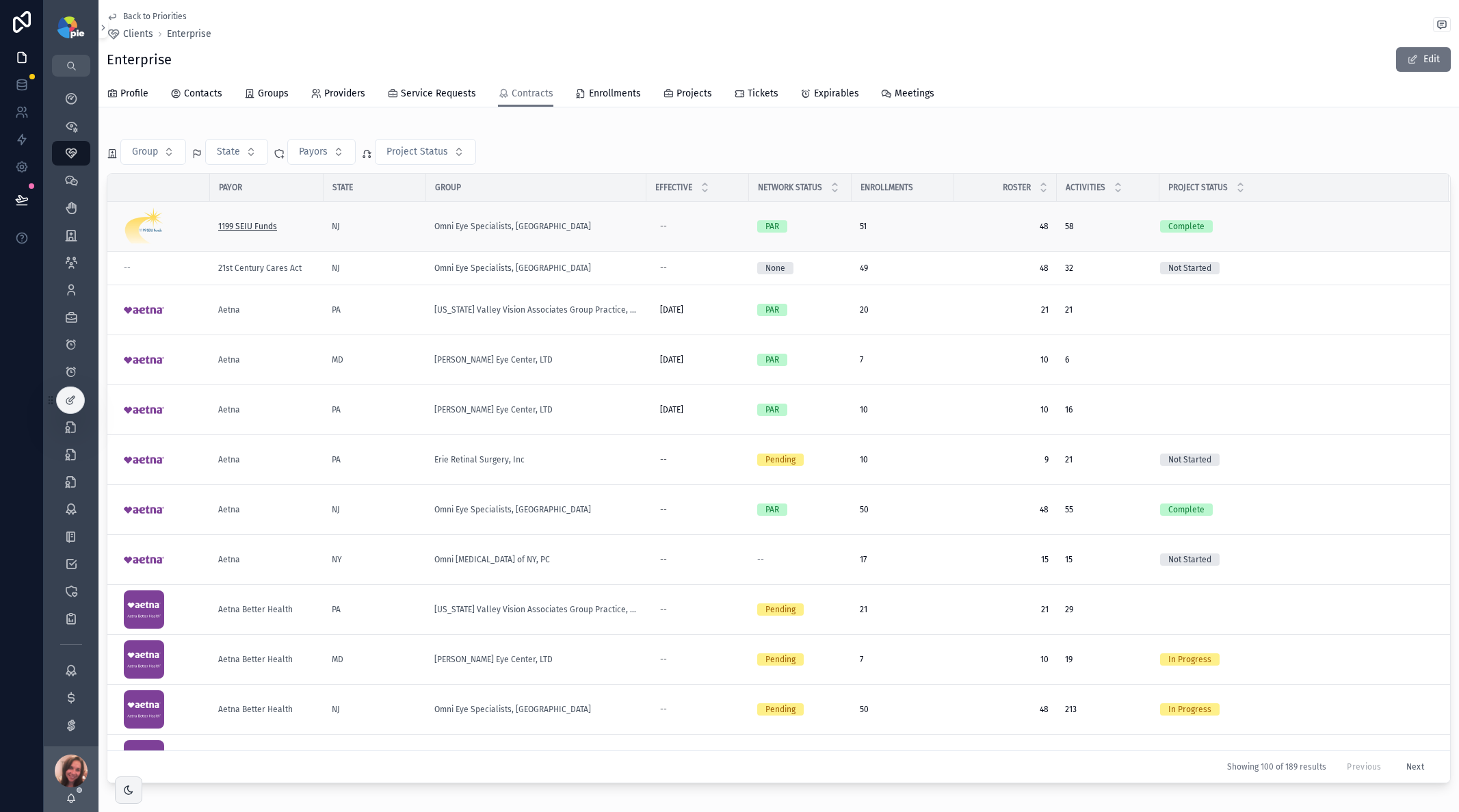
click at [257, 228] on span "1199 SEIU Funds" at bounding box center [248, 226] width 59 height 11
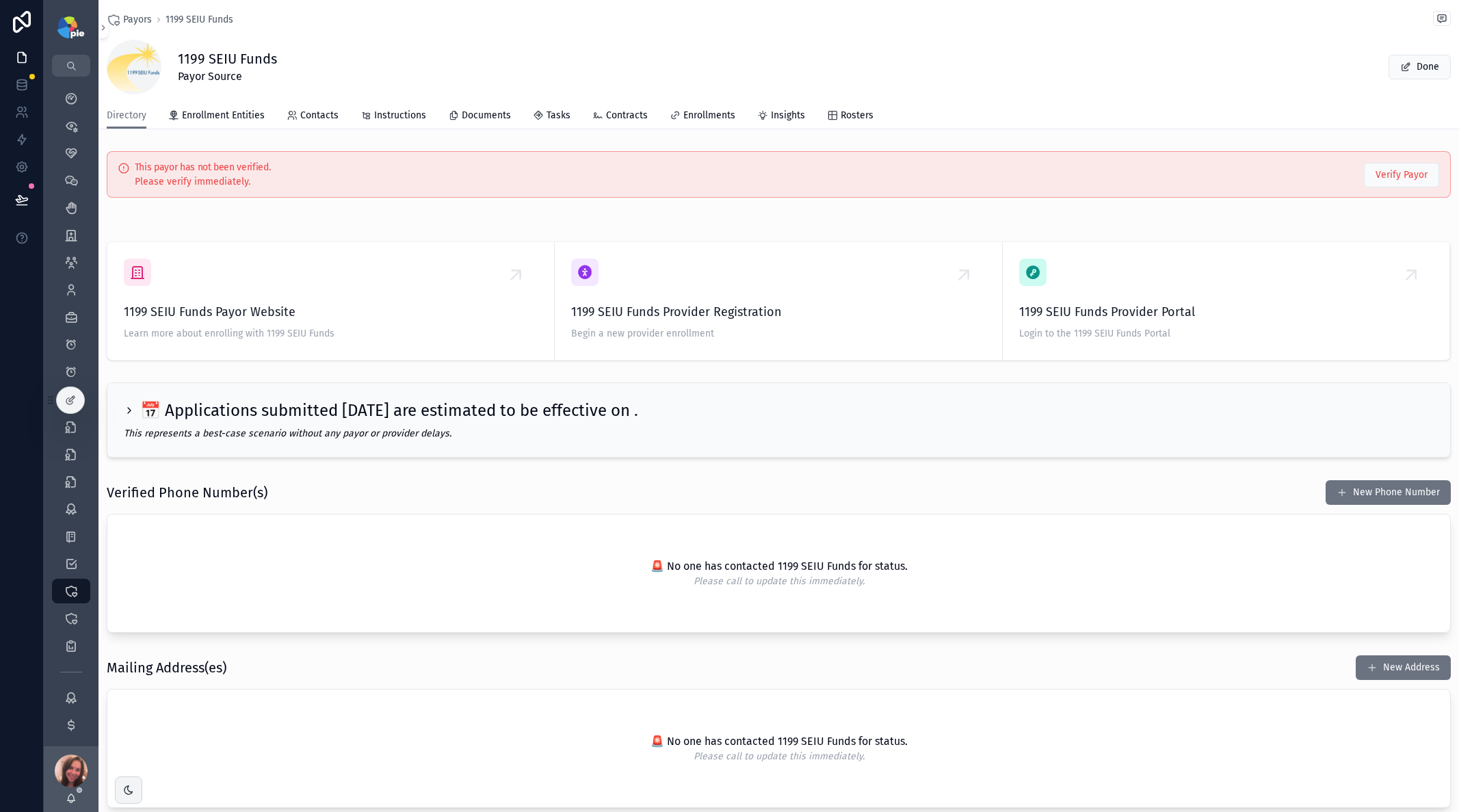
click at [209, 54] on h1 "1199 SEIU Funds" at bounding box center [227, 59] width 99 height 19
drag, startPoint x: 178, startPoint y: 60, endPoint x: 299, endPoint y: 59, distance: 121.0
click at [299, 59] on div "1199 SEIU Funds Payor Source Done" at bounding box center [779, 67] width 1344 height 55
copy h1 "1199 SEIU Funds"
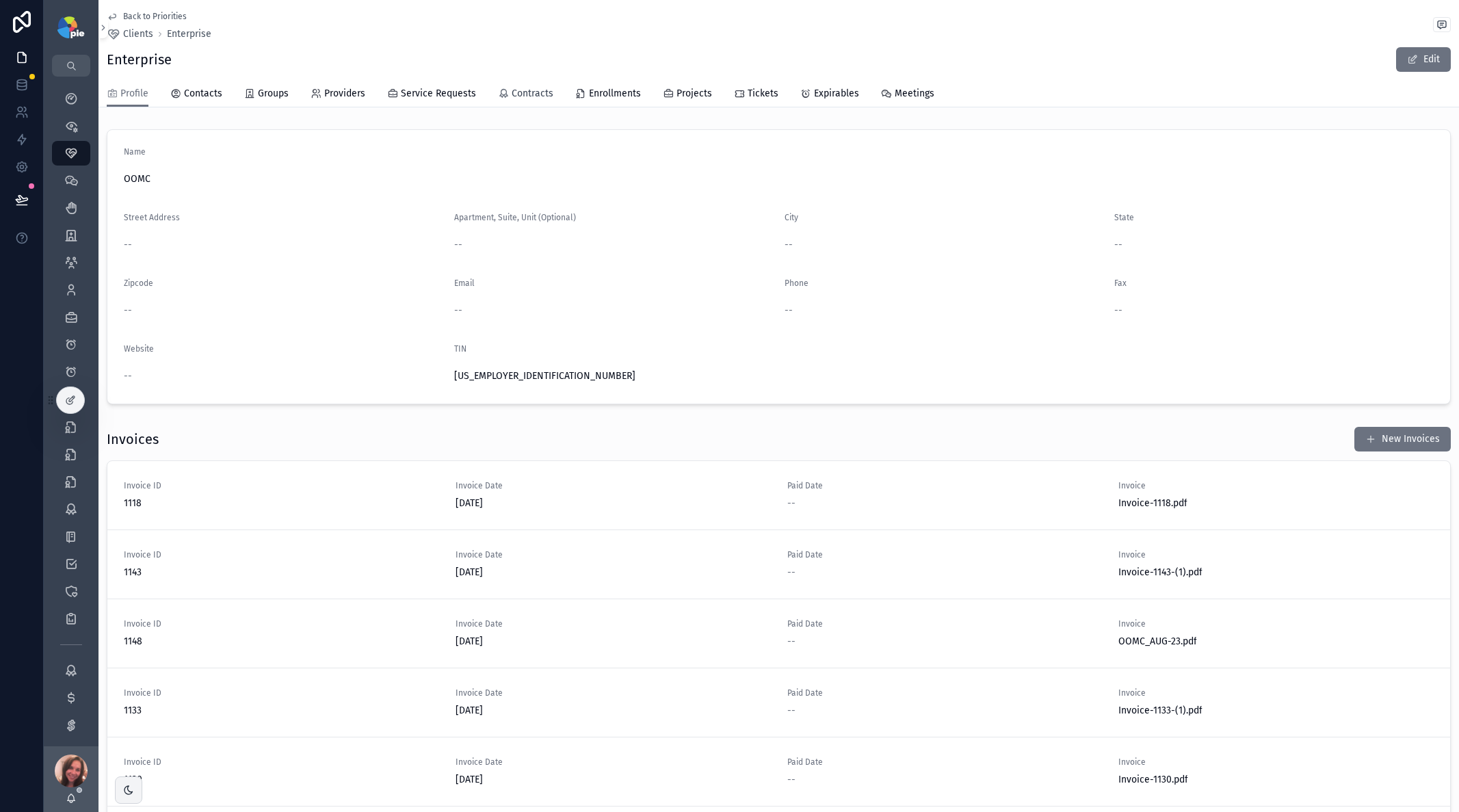
click at [537, 91] on span "Contracts" at bounding box center [533, 94] width 42 height 14
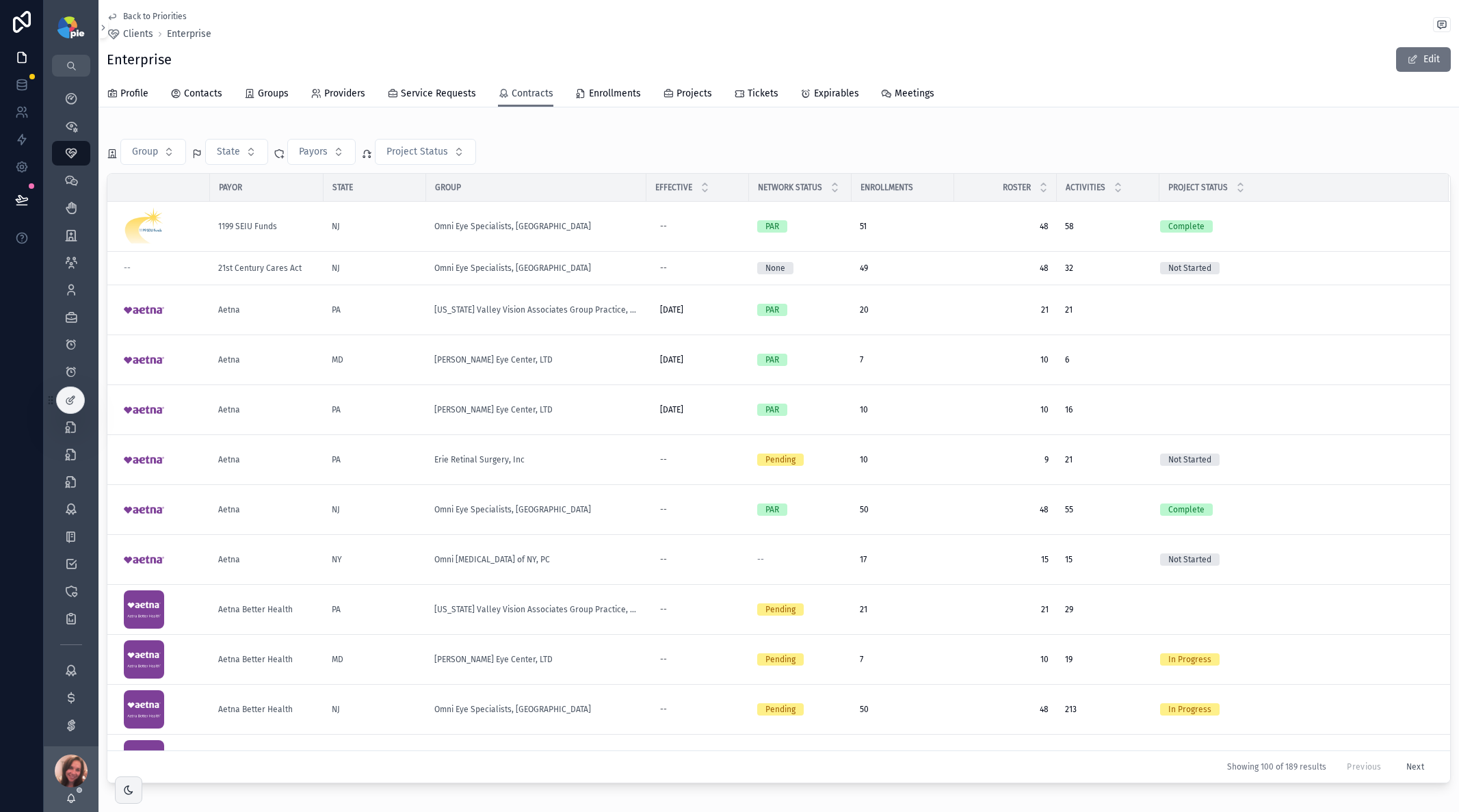
click at [529, 95] on span "Contracts" at bounding box center [533, 94] width 42 height 14
click at [520, 101] on link "Contracts" at bounding box center [526, 95] width 56 height 26
click at [524, 93] on span "Contracts" at bounding box center [533, 94] width 42 height 14
click at [474, 225] on span "Omni Eye Specialists, [GEOGRAPHIC_DATA]" at bounding box center [513, 226] width 157 height 11
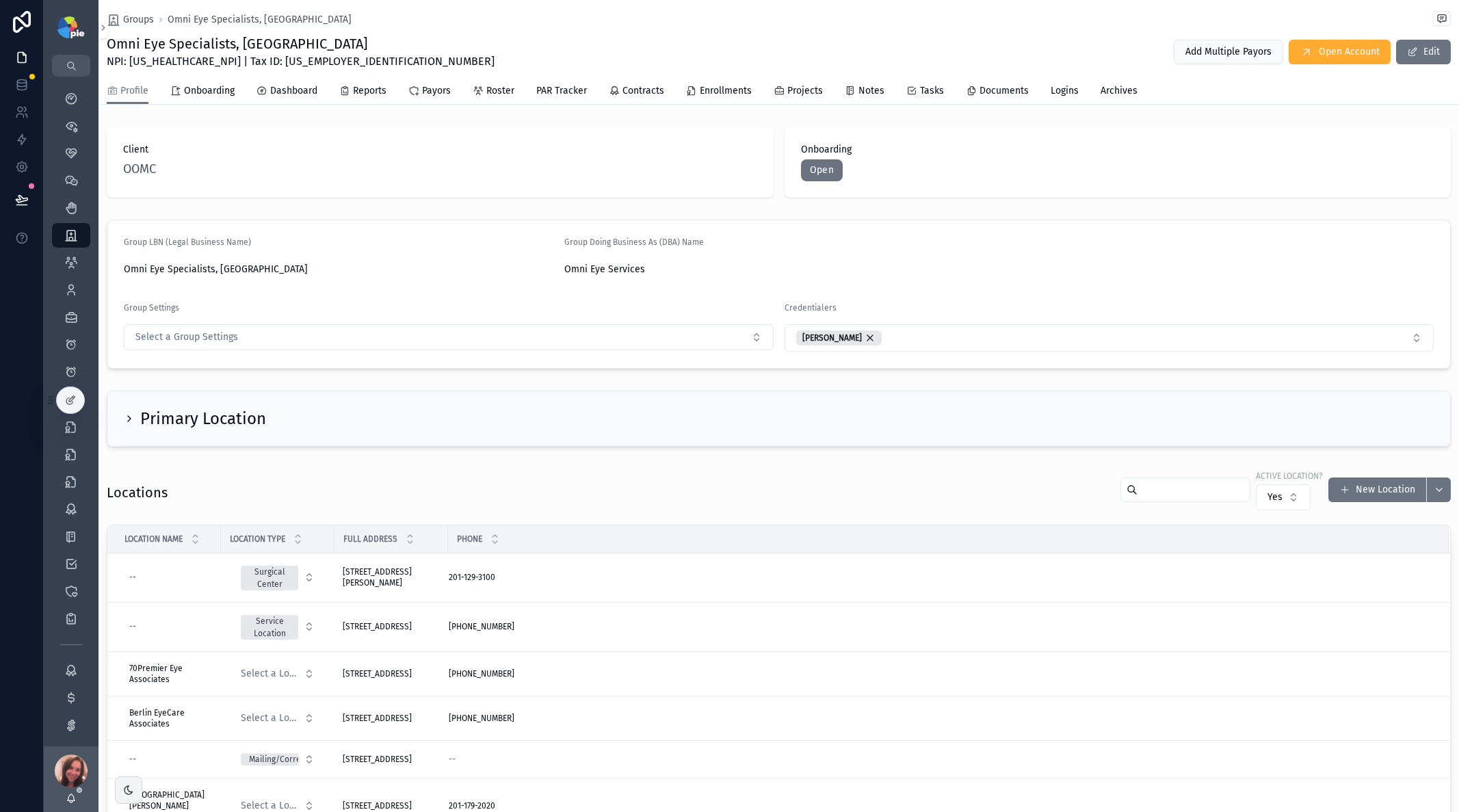
click at [473, 226] on form "Group LBN (Legal Business Name) Omni Eye Specialists, PA Group Doing Business A…" at bounding box center [778, 294] width 1343 height 148
click at [468, 228] on form "Group LBN (Legal Business Name) Omni Eye Specialists, PA Group Doing Business A…" at bounding box center [778, 294] width 1343 height 148
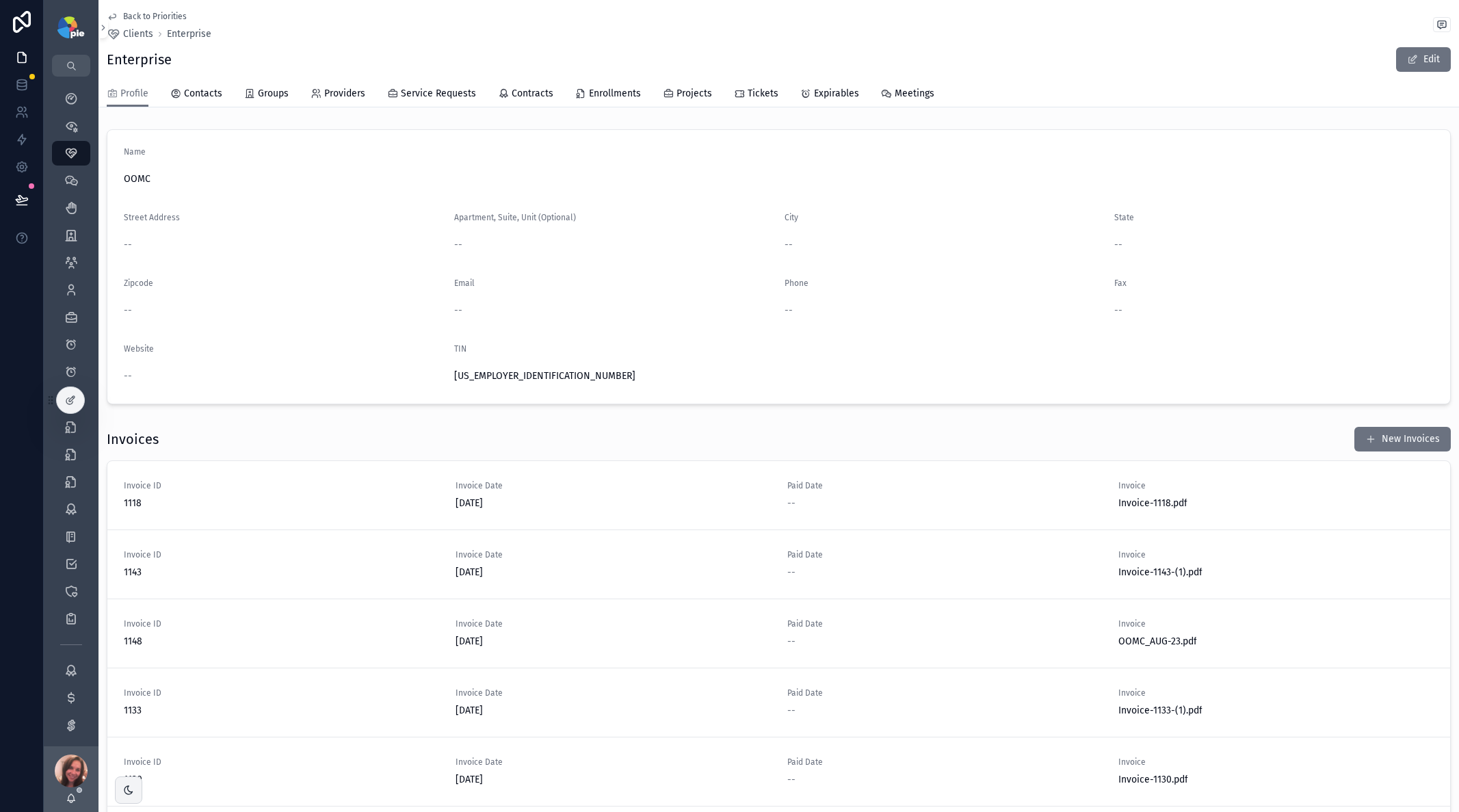
click at [146, 15] on span "Back to Priorities" at bounding box center [154, 17] width 64 height 11
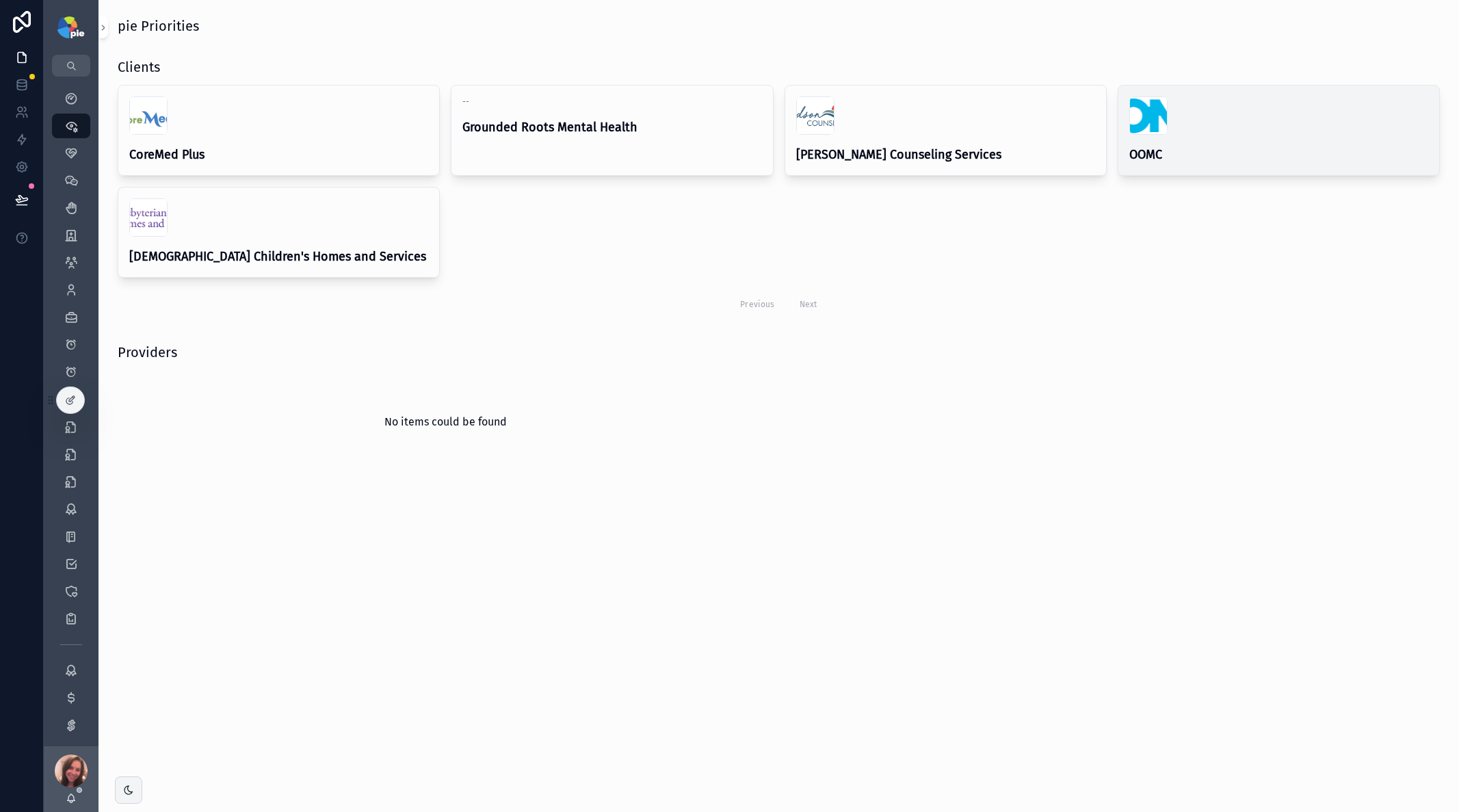
click at [1208, 148] on h4 "OOMC" at bounding box center [1278, 154] width 299 height 18
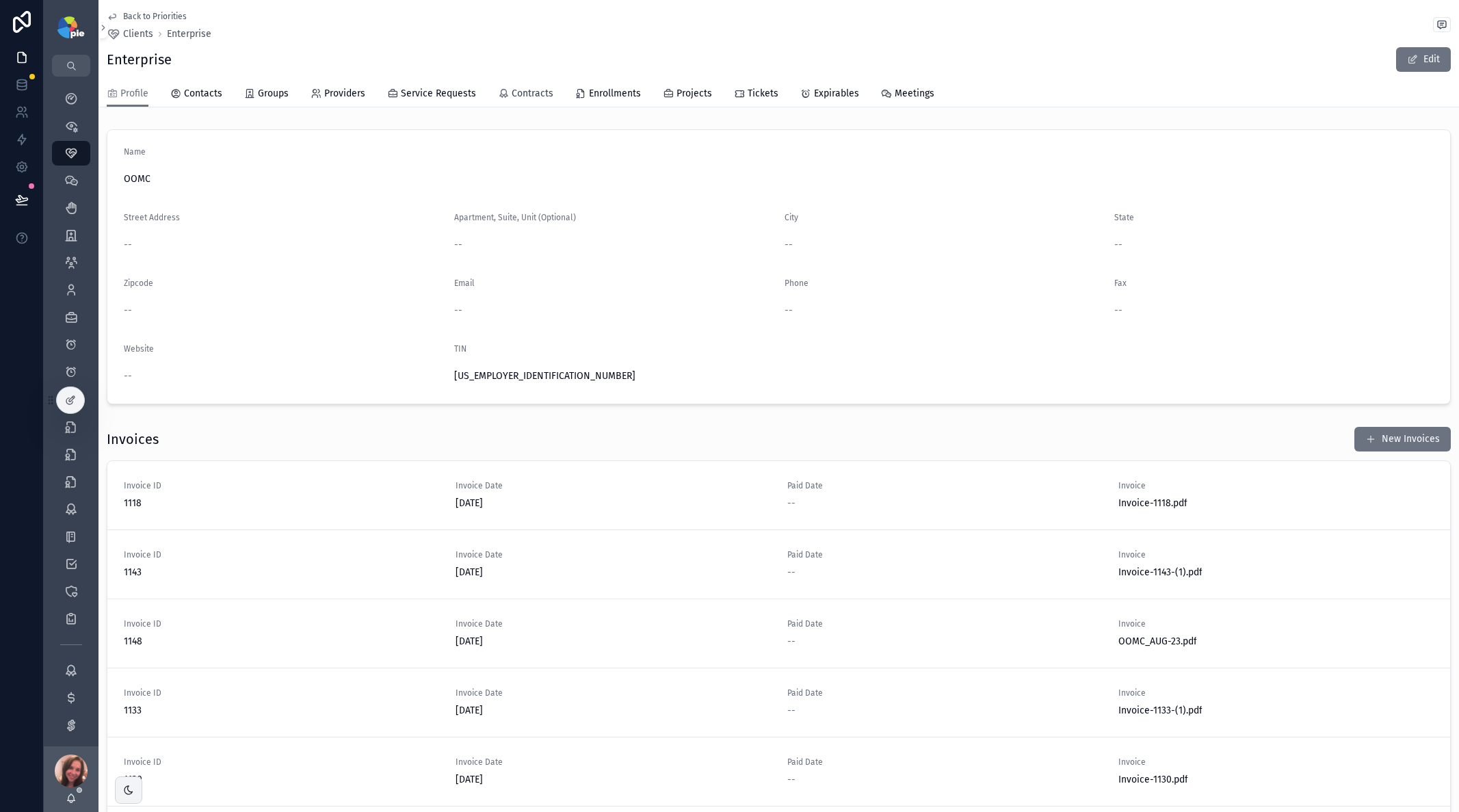
click at [527, 89] on span "Contracts" at bounding box center [533, 94] width 42 height 14
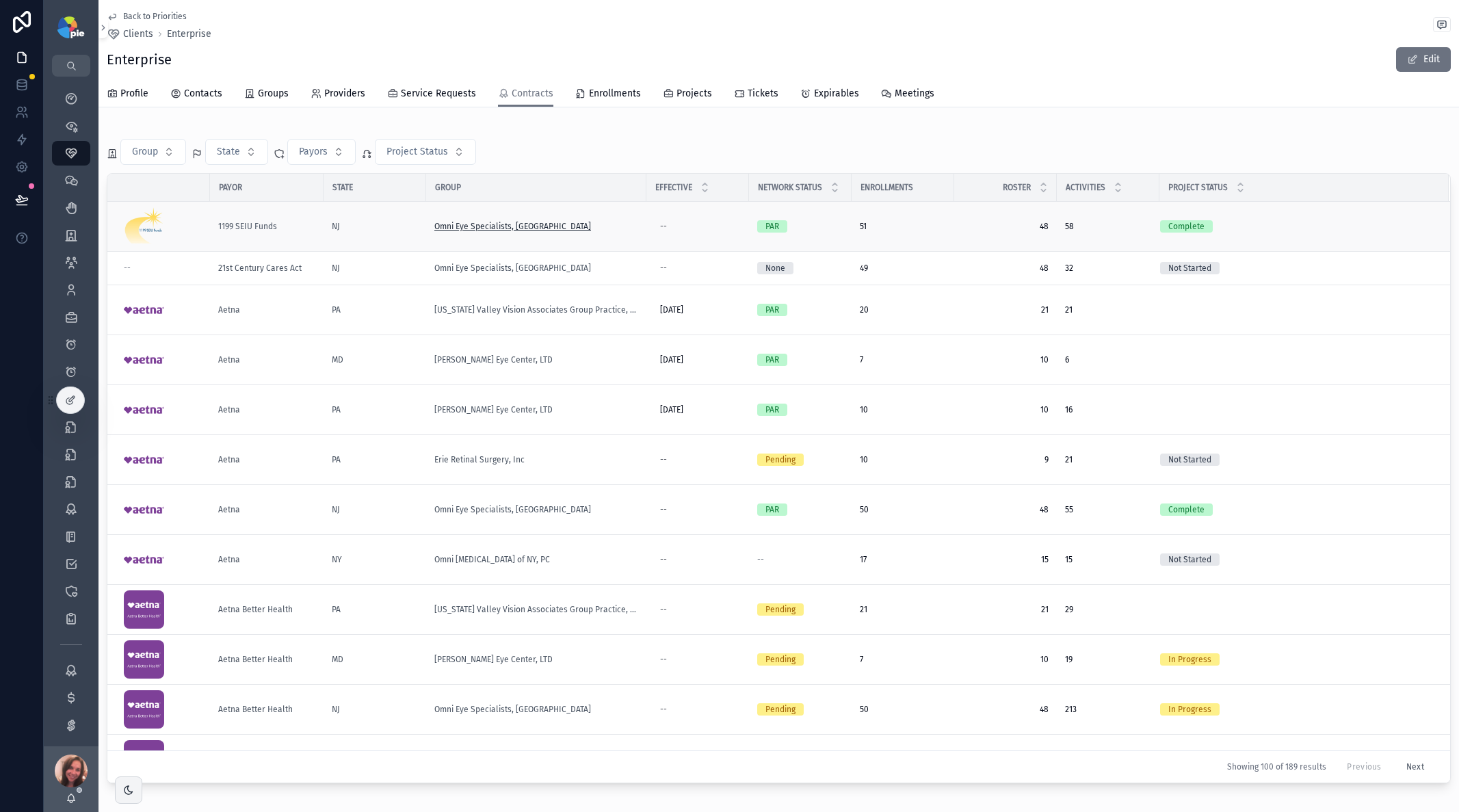
click at [490, 225] on span "Omni Eye Specialists, [GEOGRAPHIC_DATA]" at bounding box center [513, 226] width 157 height 11
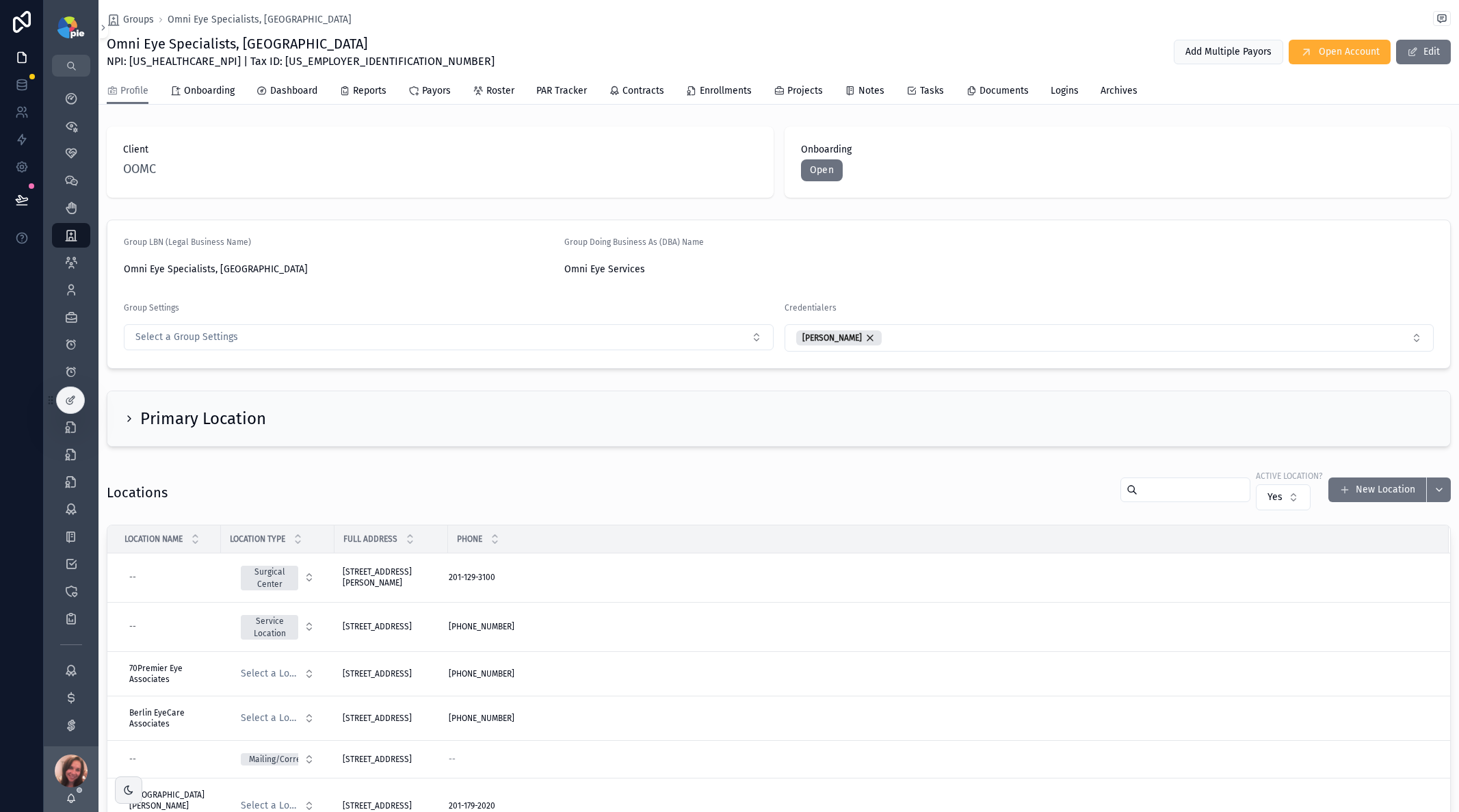
click at [465, 228] on form "Group LBN (Legal Business Name) Omni Eye Specialists, PA Group Doing Business A…" at bounding box center [778, 294] width 1343 height 148
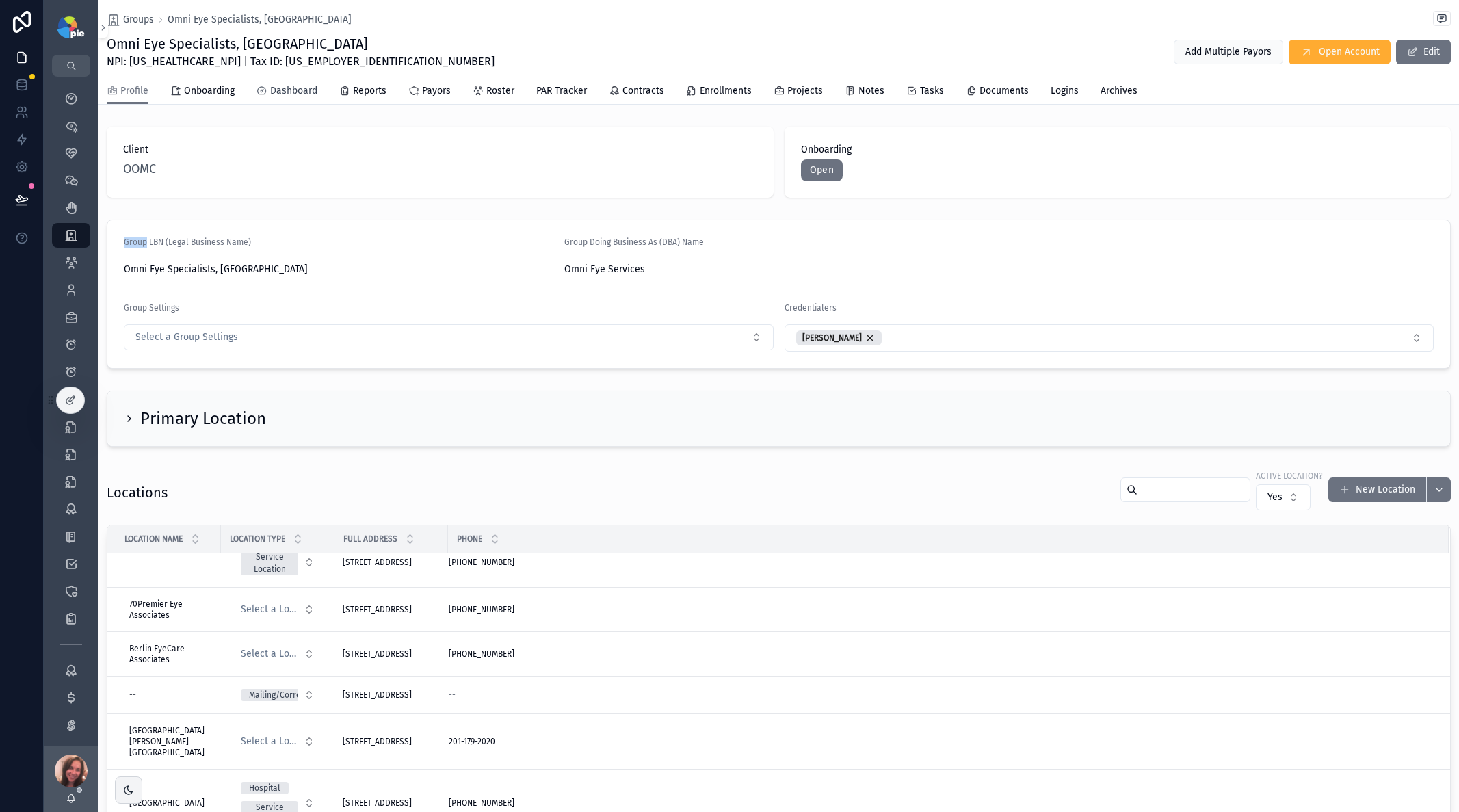
click at [286, 91] on span "Dashboard" at bounding box center [293, 91] width 47 height 14
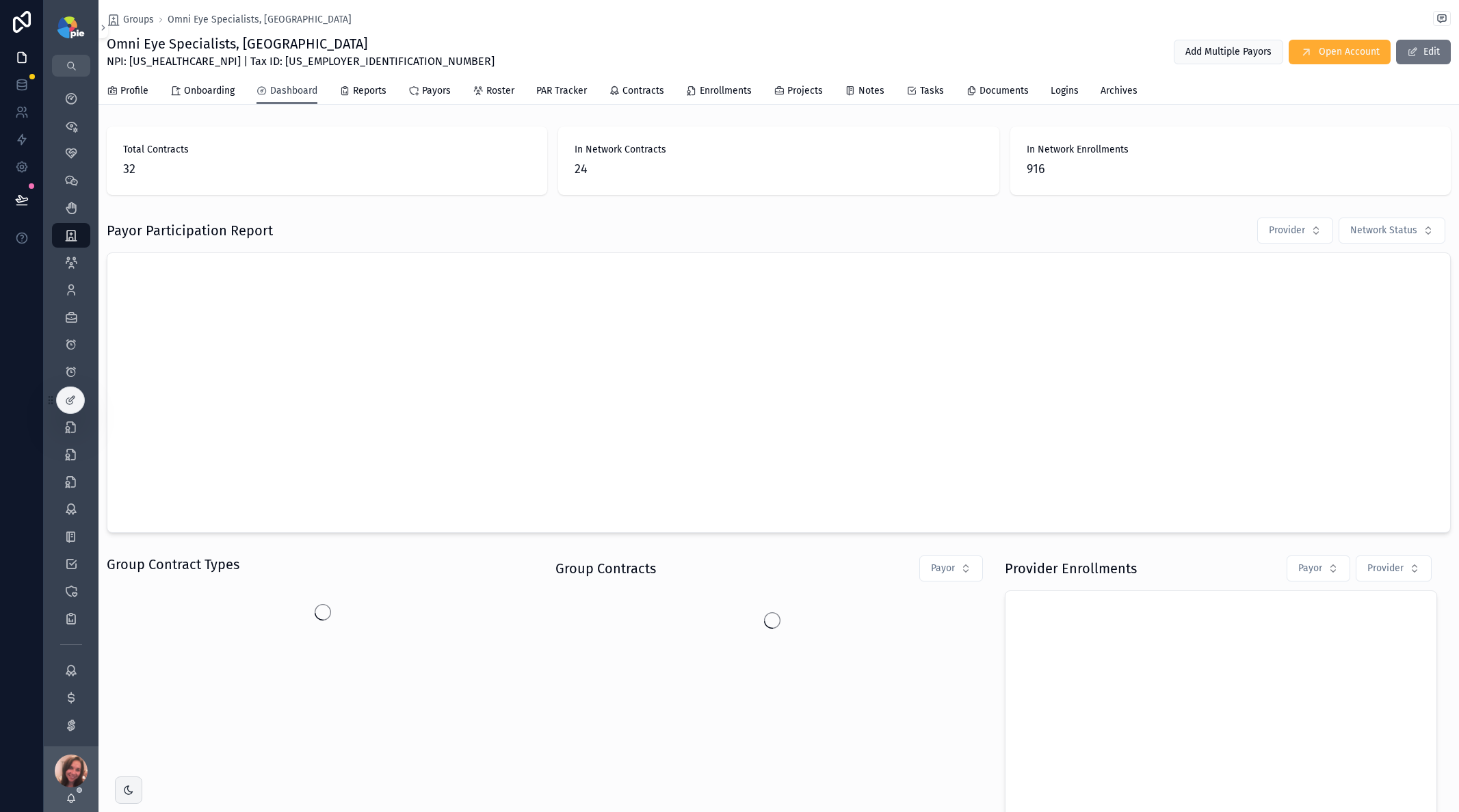
click at [286, 91] on span "Dashboard" at bounding box center [293, 91] width 47 height 14
click at [279, 94] on span "Dashboard" at bounding box center [293, 91] width 47 height 14
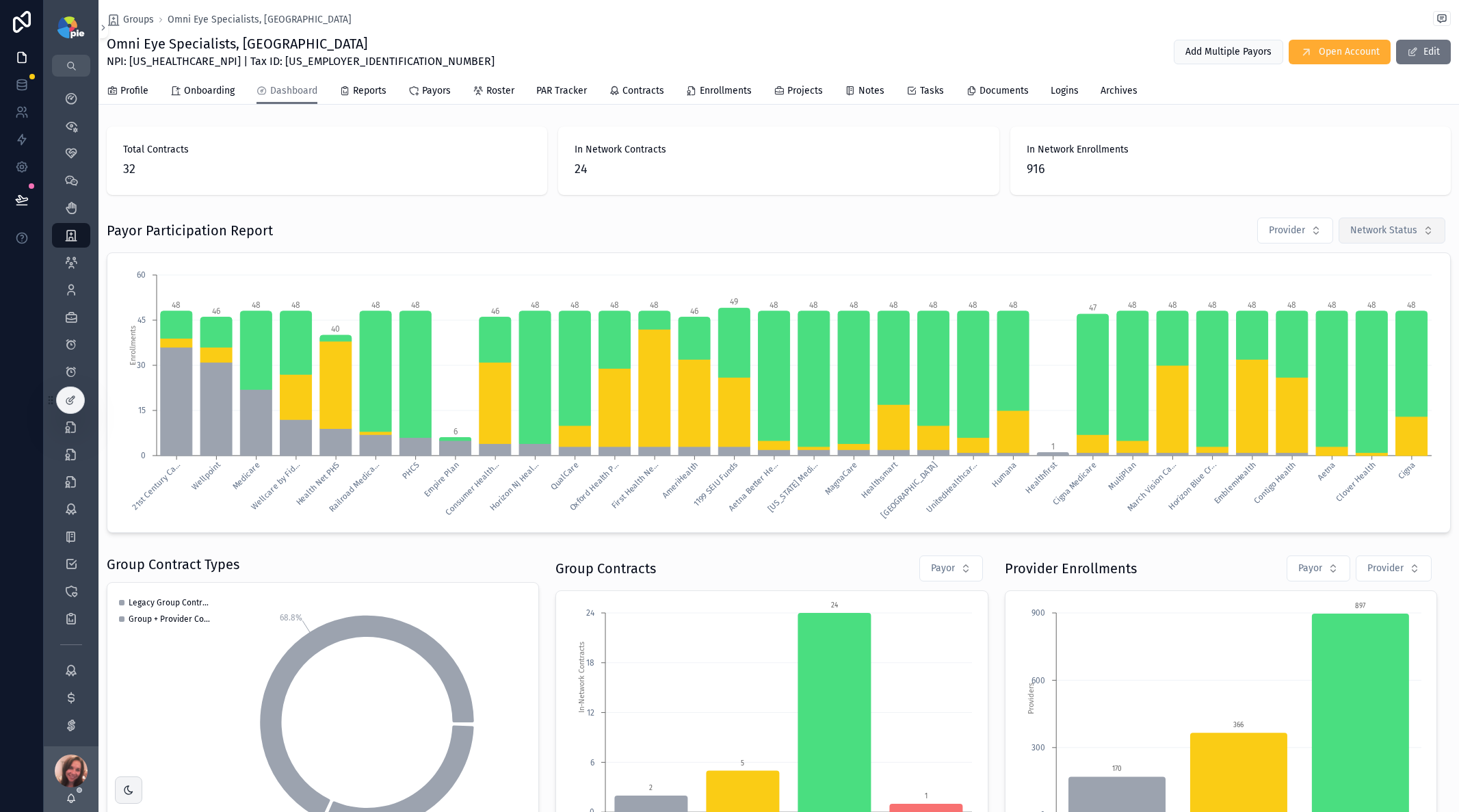
click at [1399, 236] on span "Network Status" at bounding box center [1383, 231] width 67 height 14
click at [1335, 301] on div "Pending" at bounding box center [1374, 307] width 165 height 22
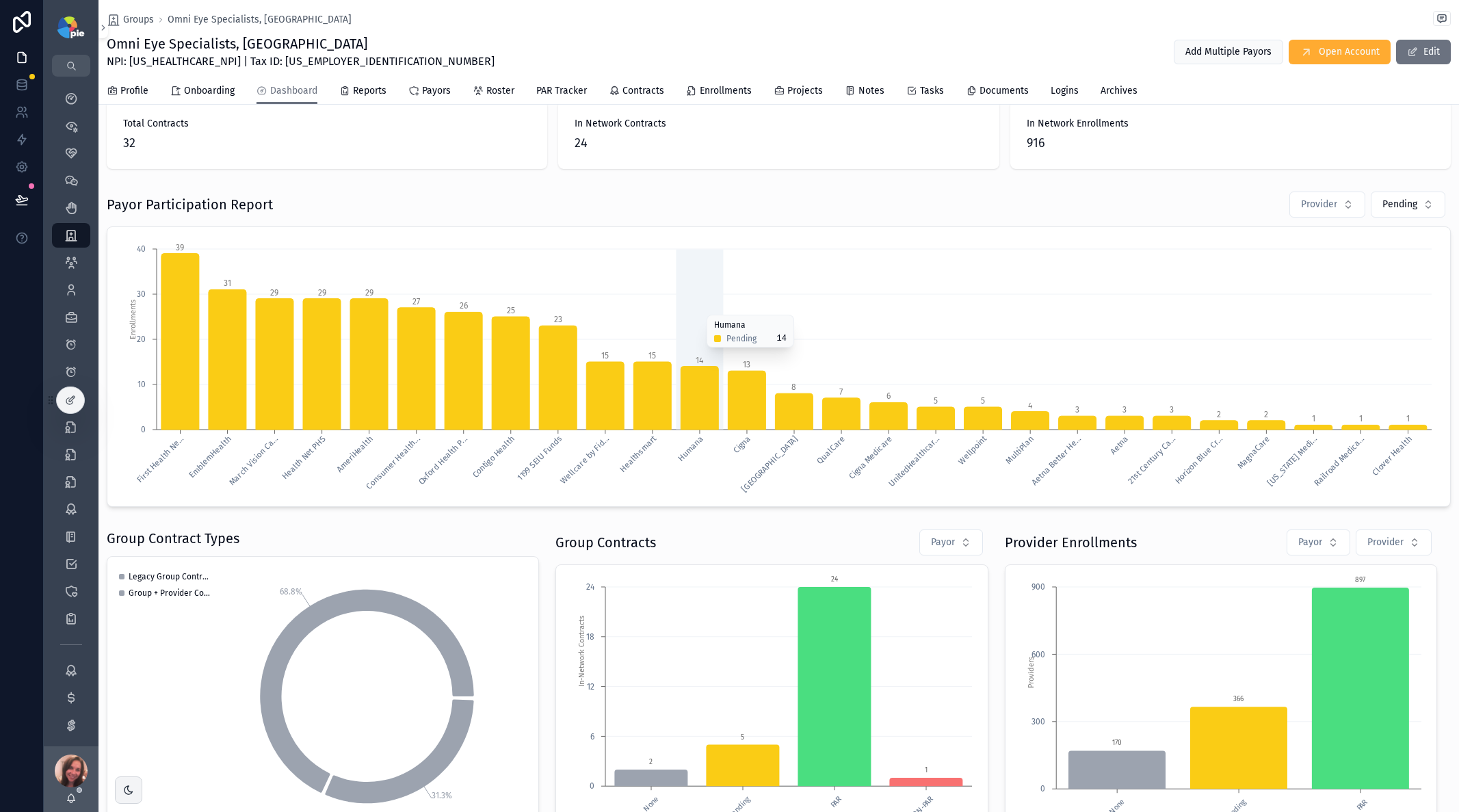
scroll to position [65, 0]
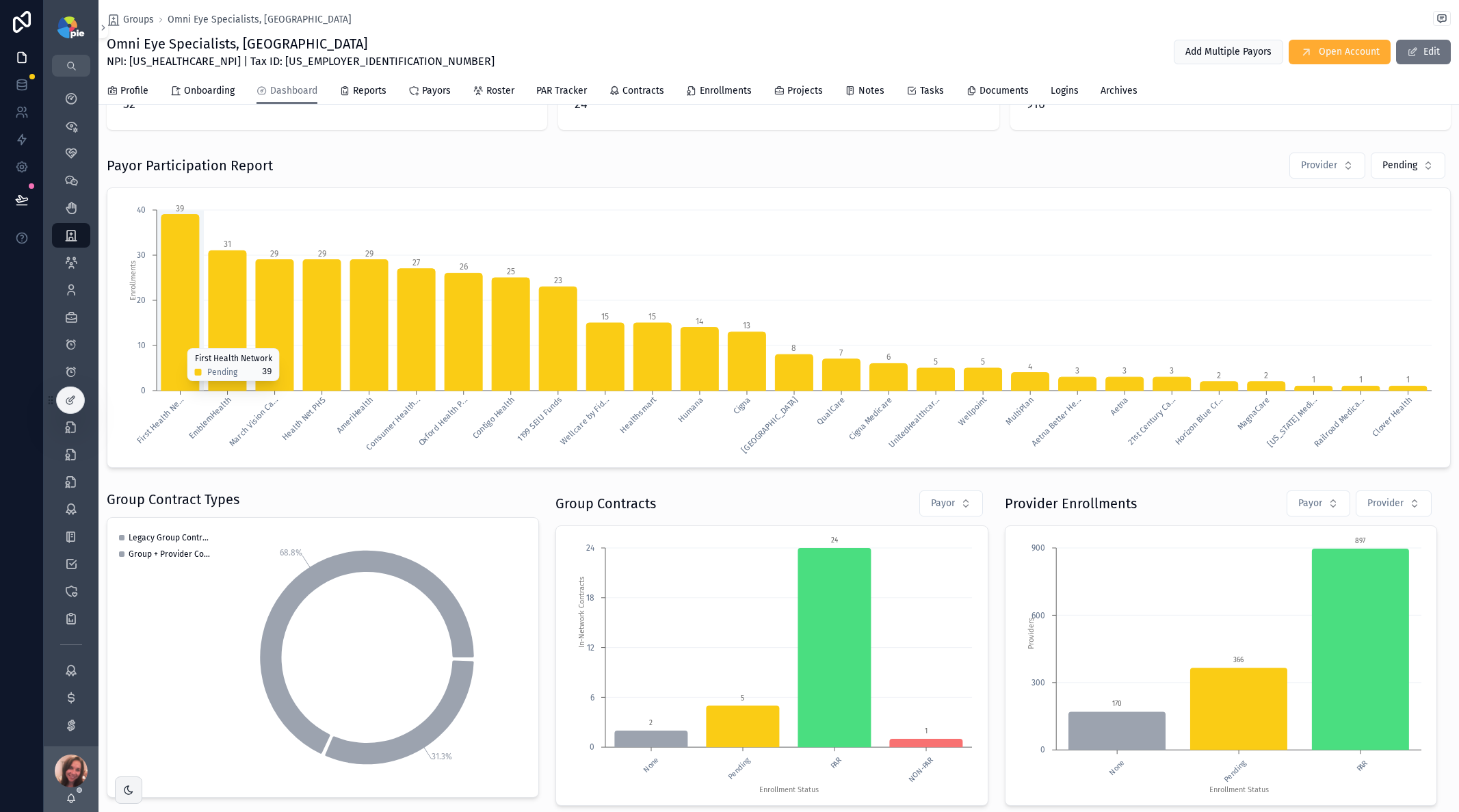
click at [273, 285] on icon "chart" at bounding box center [274, 325] width 37 height 131
click at [275, 340] on icon "chart" at bounding box center [274, 325] width 37 height 131
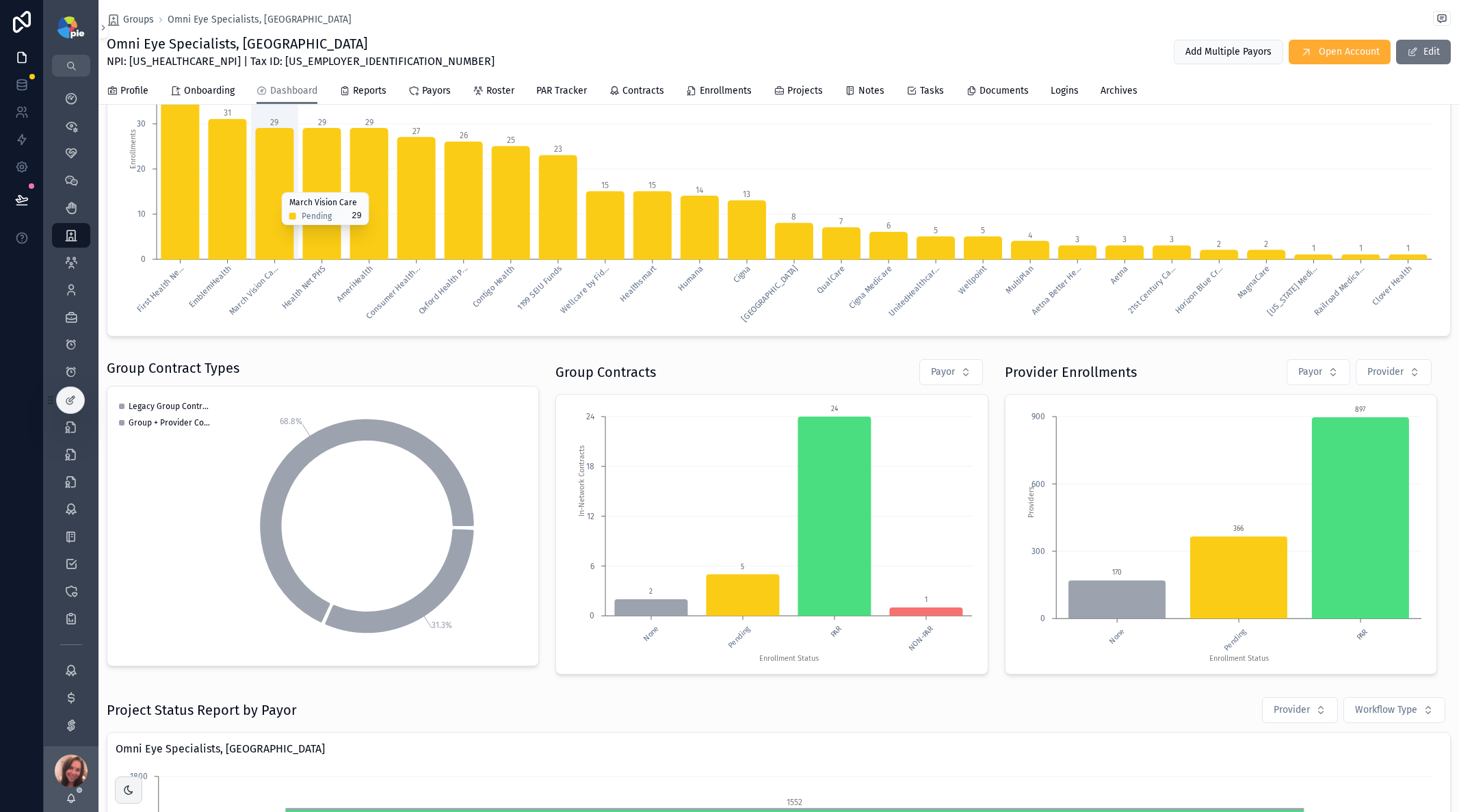
scroll to position [0, 0]
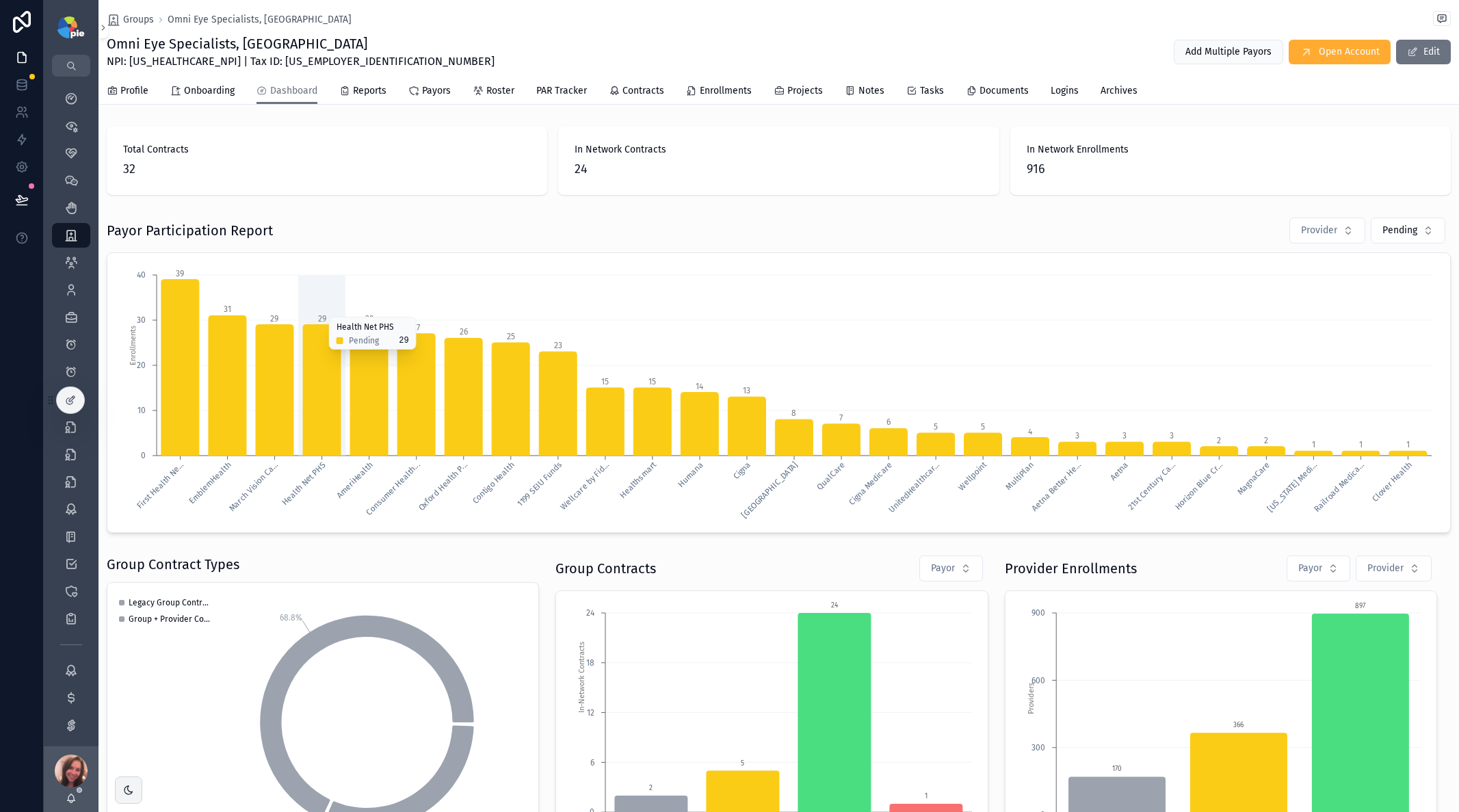
click at [324, 310] on icon "First Health Ne... EmblemHealth March Vision Ca... Health Net PHS AmeriHealth C…" at bounding box center [774, 393] width 1316 height 263
click at [327, 332] on icon "chart" at bounding box center [321, 390] width 37 height 131
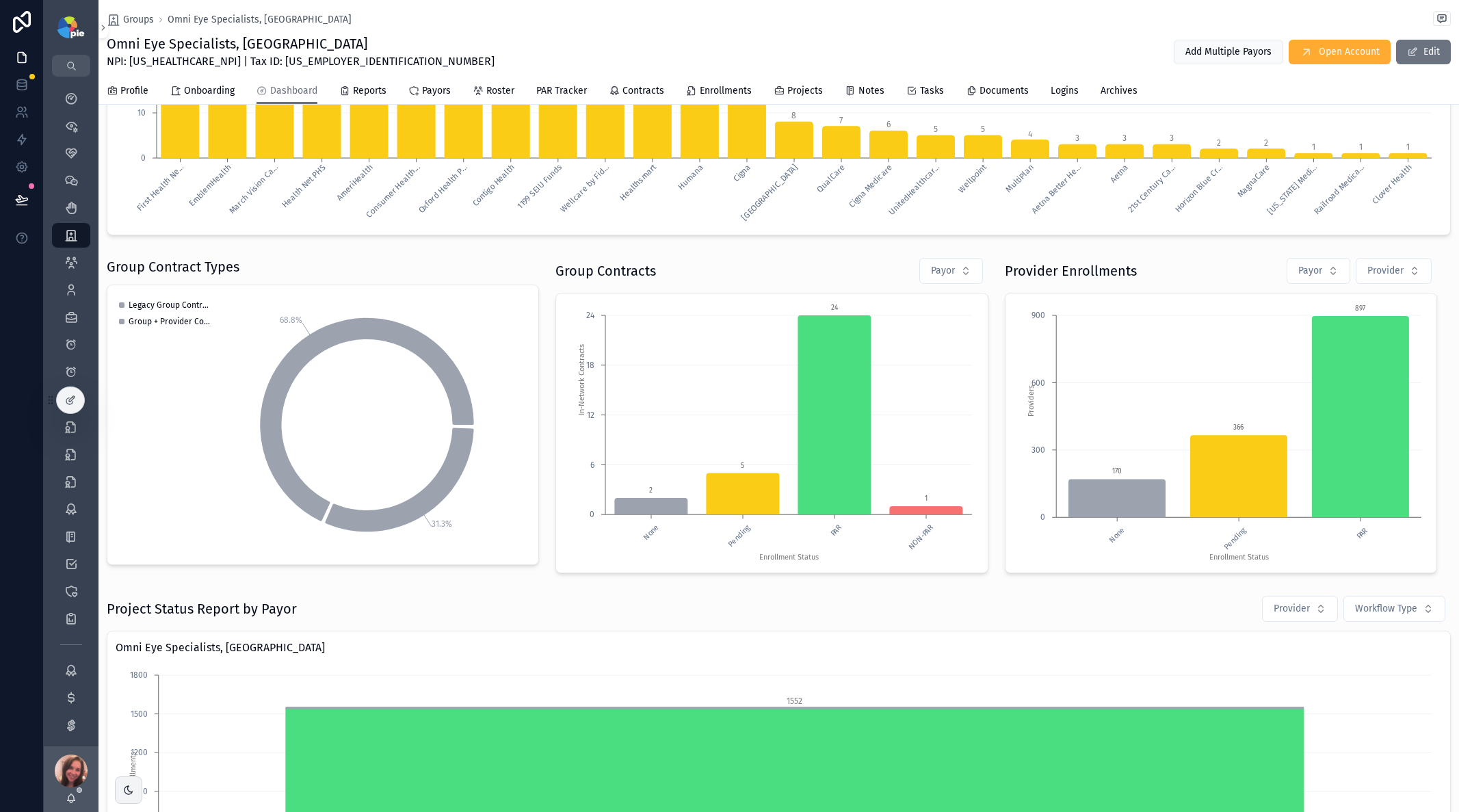
scroll to position [300, 0]
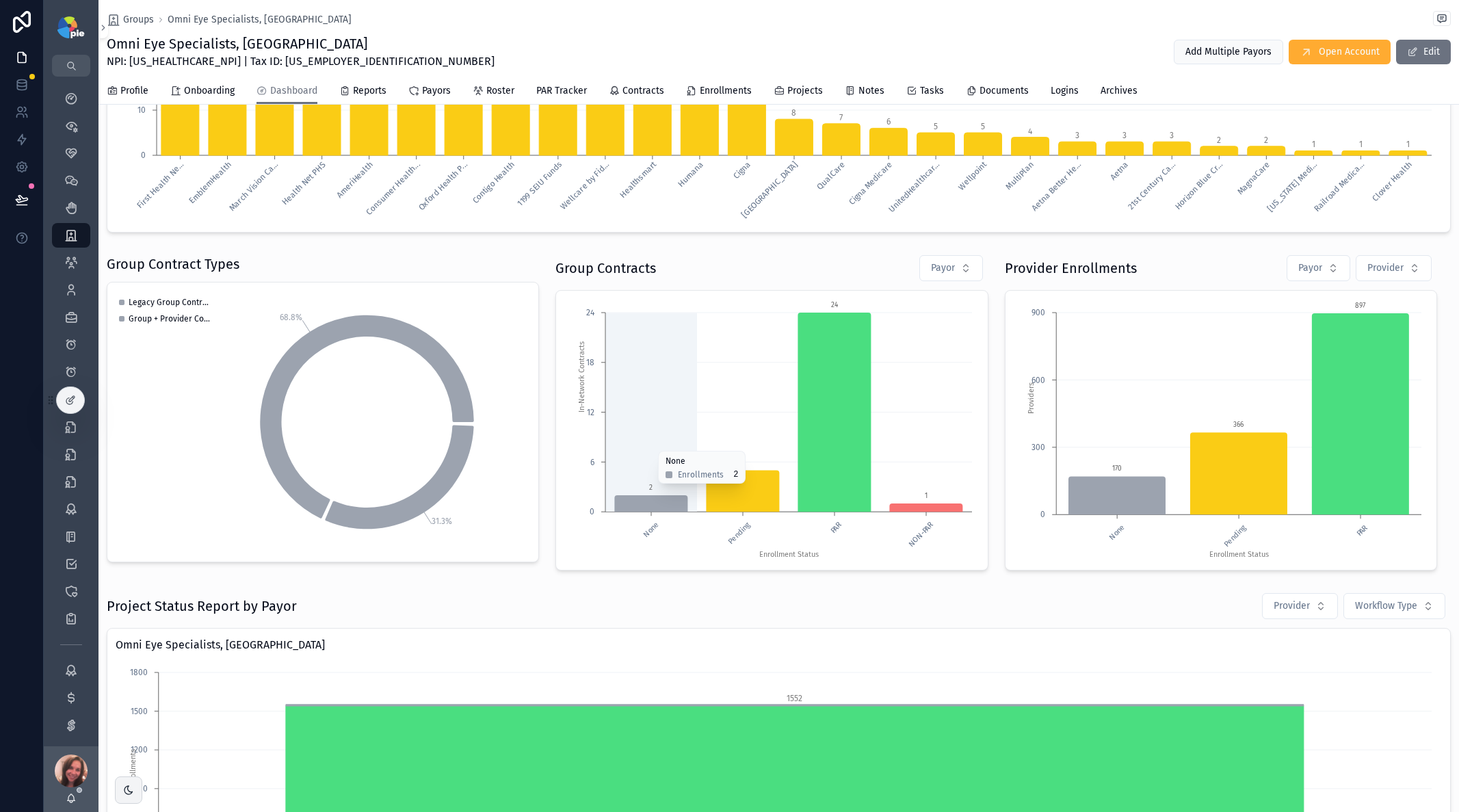
click at [736, 491] on icon "chart" at bounding box center [743, 492] width 73 height 42
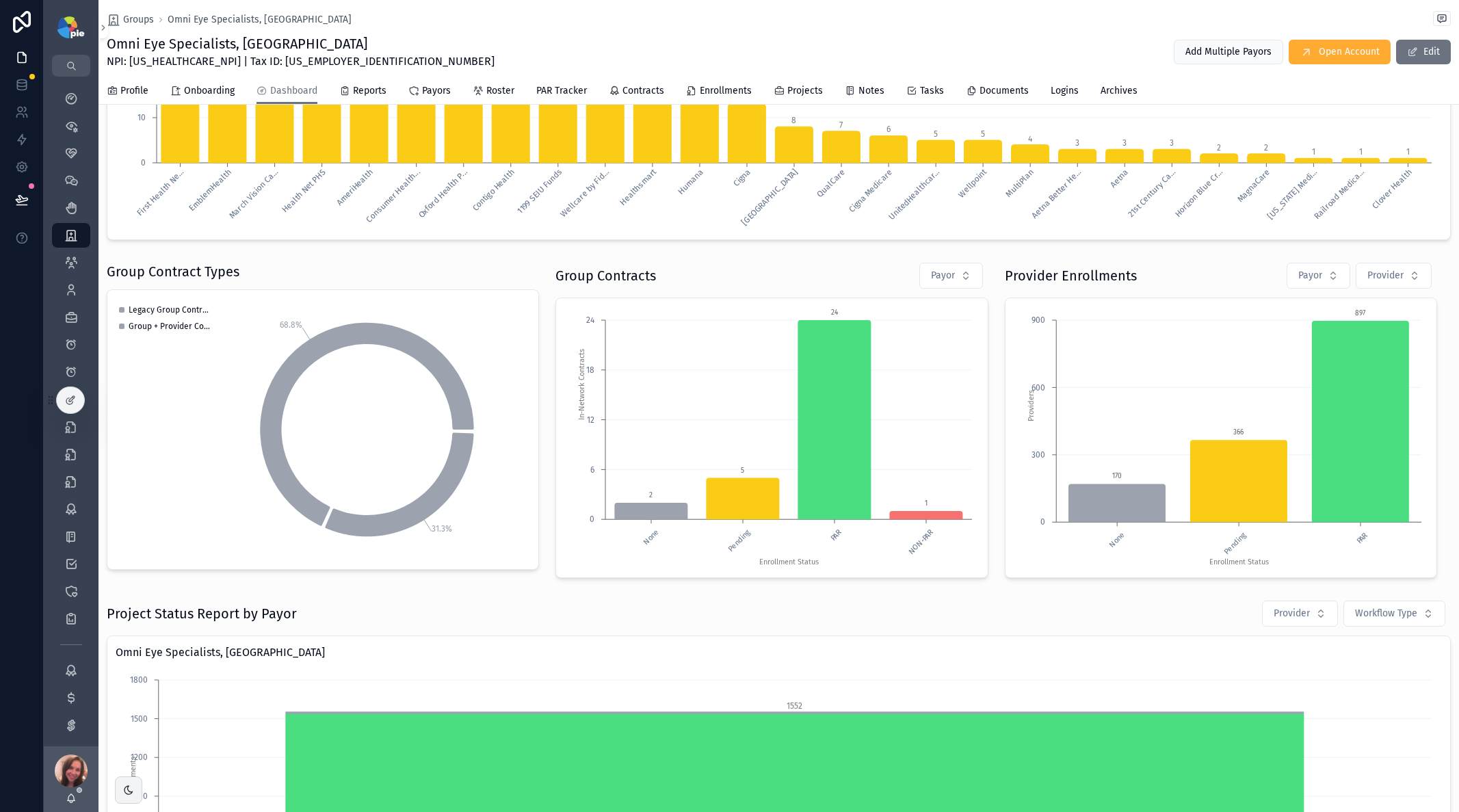
scroll to position [11, 0]
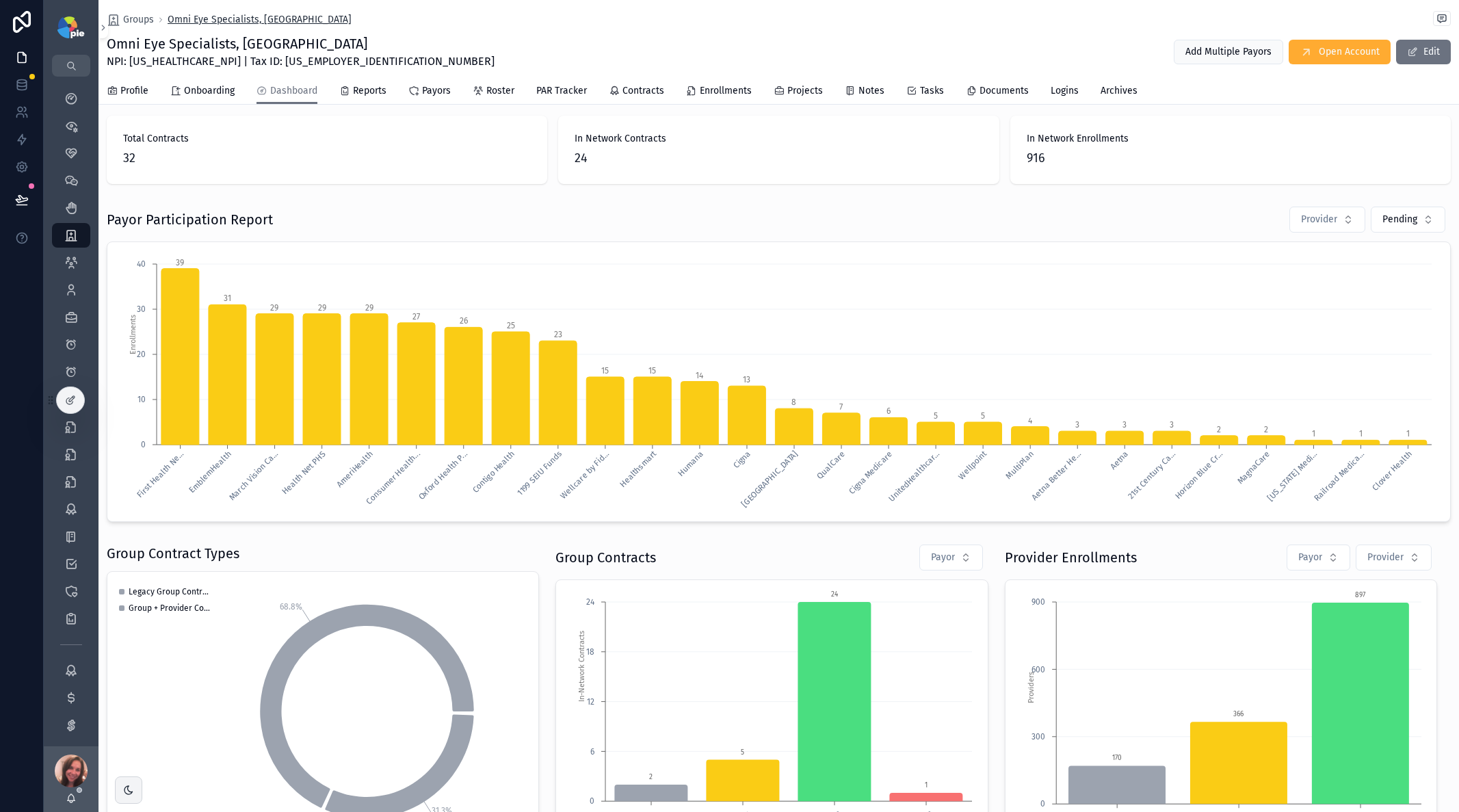
click at [214, 17] on span "Omni Eye Specialists, [GEOGRAPHIC_DATA]" at bounding box center [259, 20] width 184 height 14
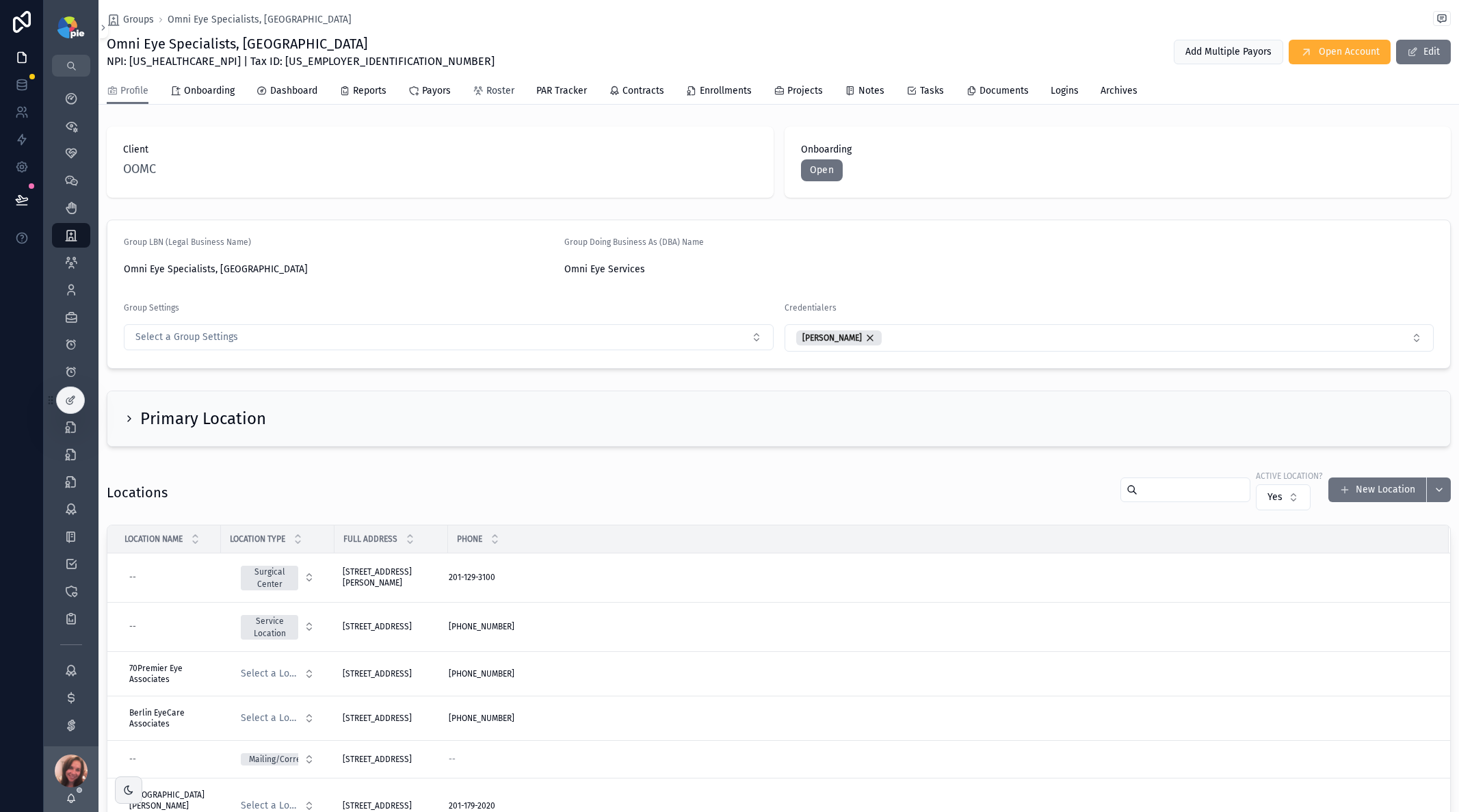
click at [493, 90] on span "Roster" at bounding box center [501, 91] width 28 height 14
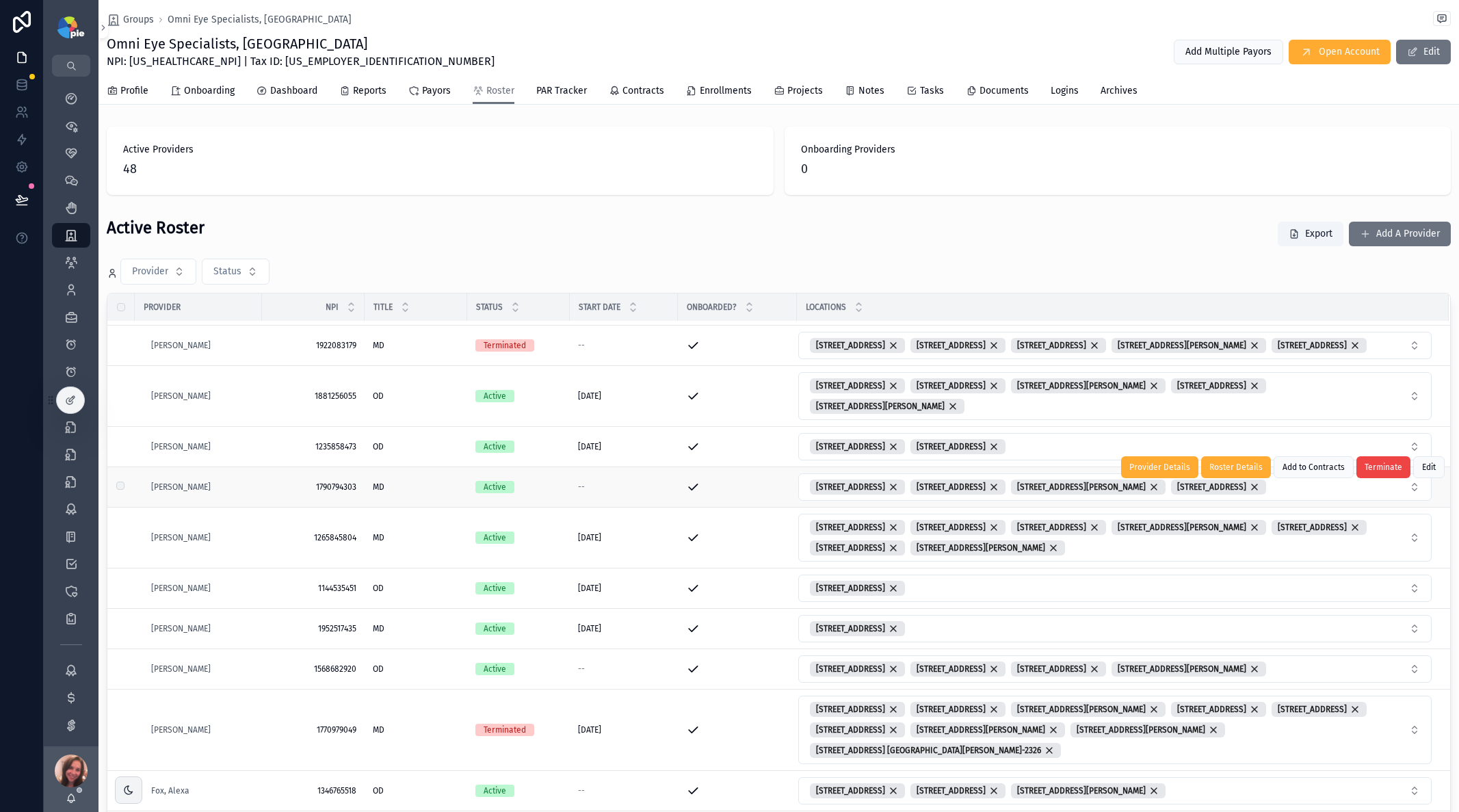
scroll to position [225, 0]
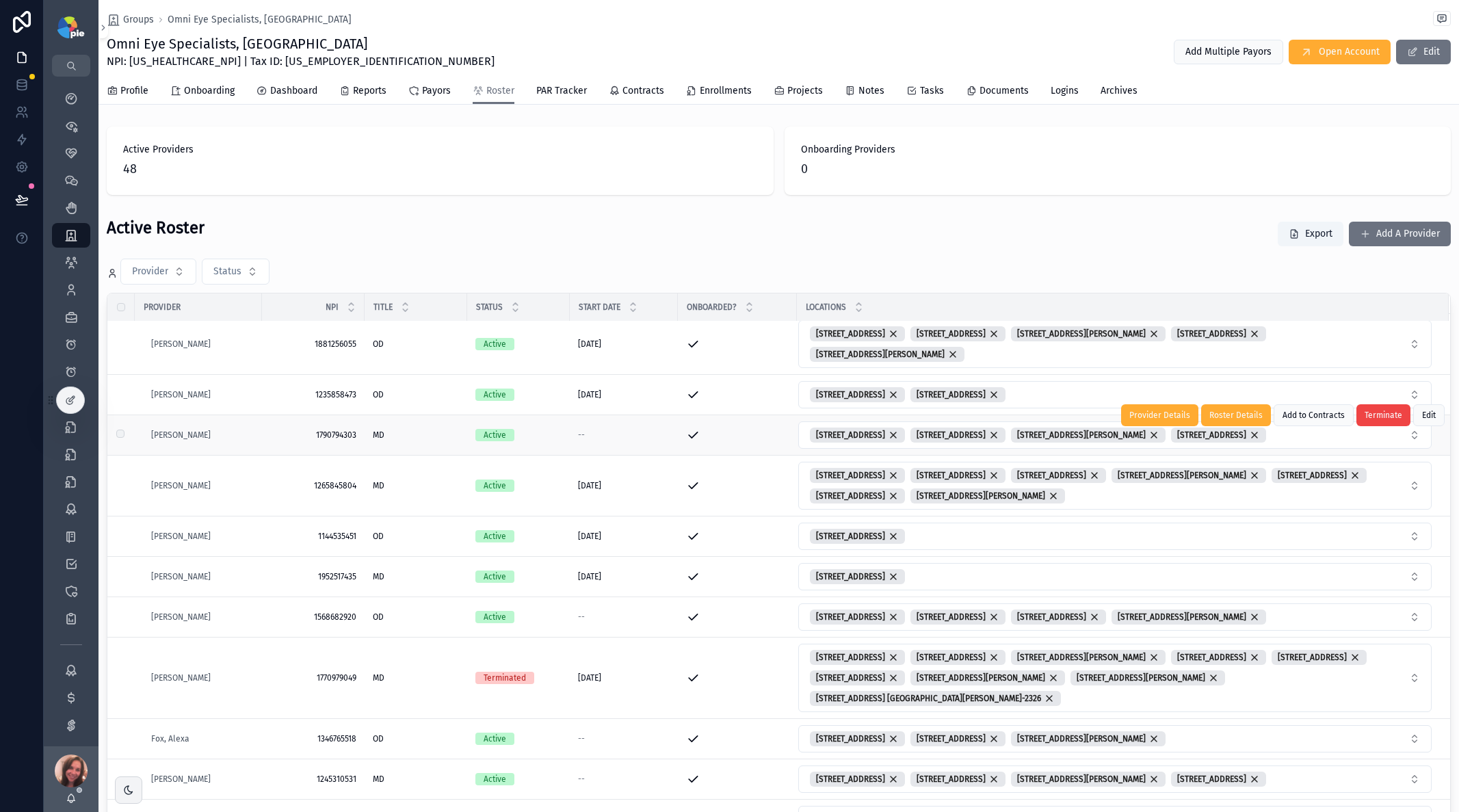
click at [428, 440] on div "MD MD" at bounding box center [415, 434] width 86 height 11
click at [193, 440] on span "[PERSON_NAME]" at bounding box center [181, 434] width 59 height 11
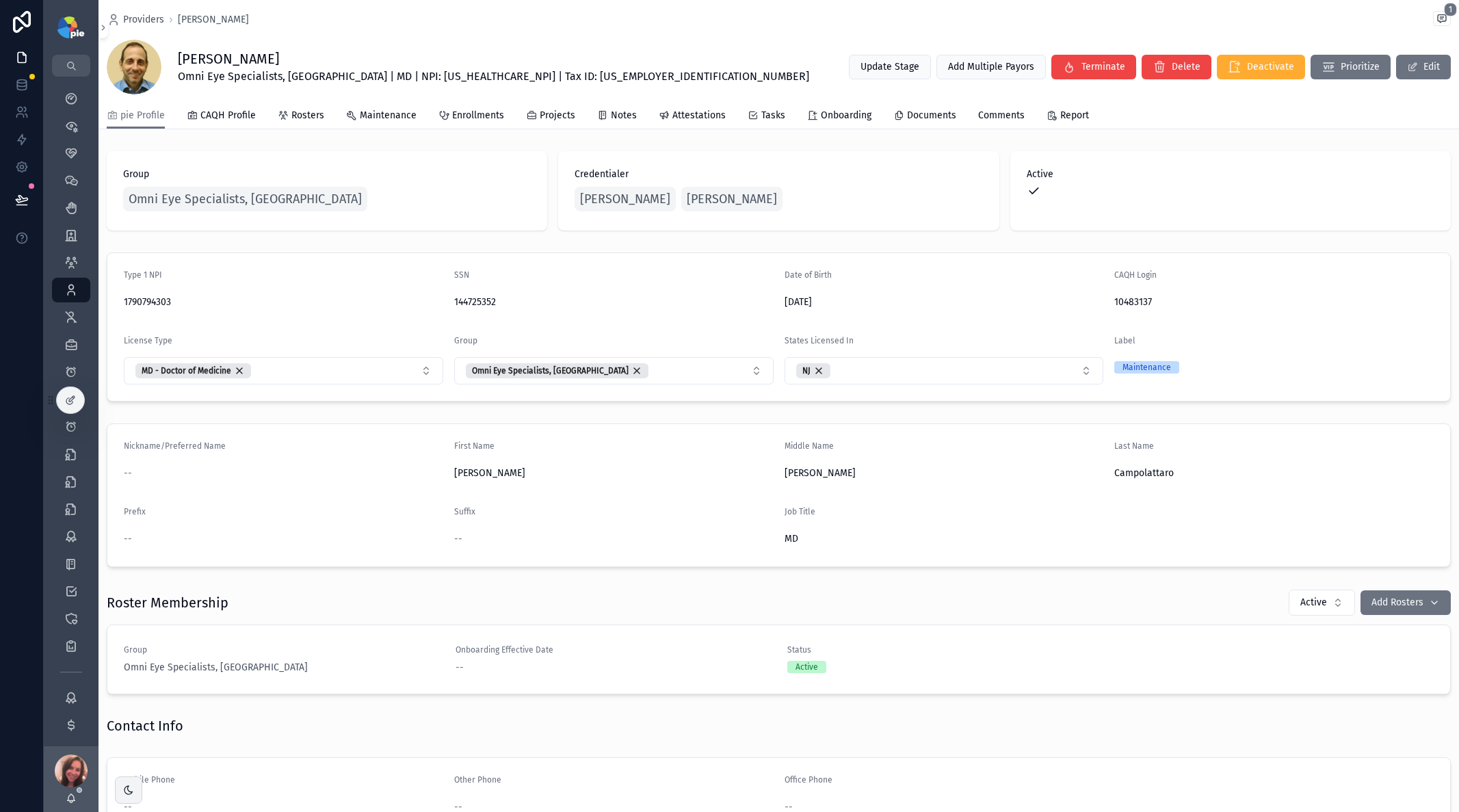
click at [1104, 298] on form "Type 1 NPI [US_HEALTHCARE_NPI] SSN 144725352 Date of Birth [DEMOGRAPHIC_DATA] C…" at bounding box center [778, 327] width 1343 height 148
click at [1100, 305] on icon "scrollable content" at bounding box center [1106, 302] width 11 height 11
click at [72, 63] on icon "scrollable content" at bounding box center [71, 66] width 10 height 10
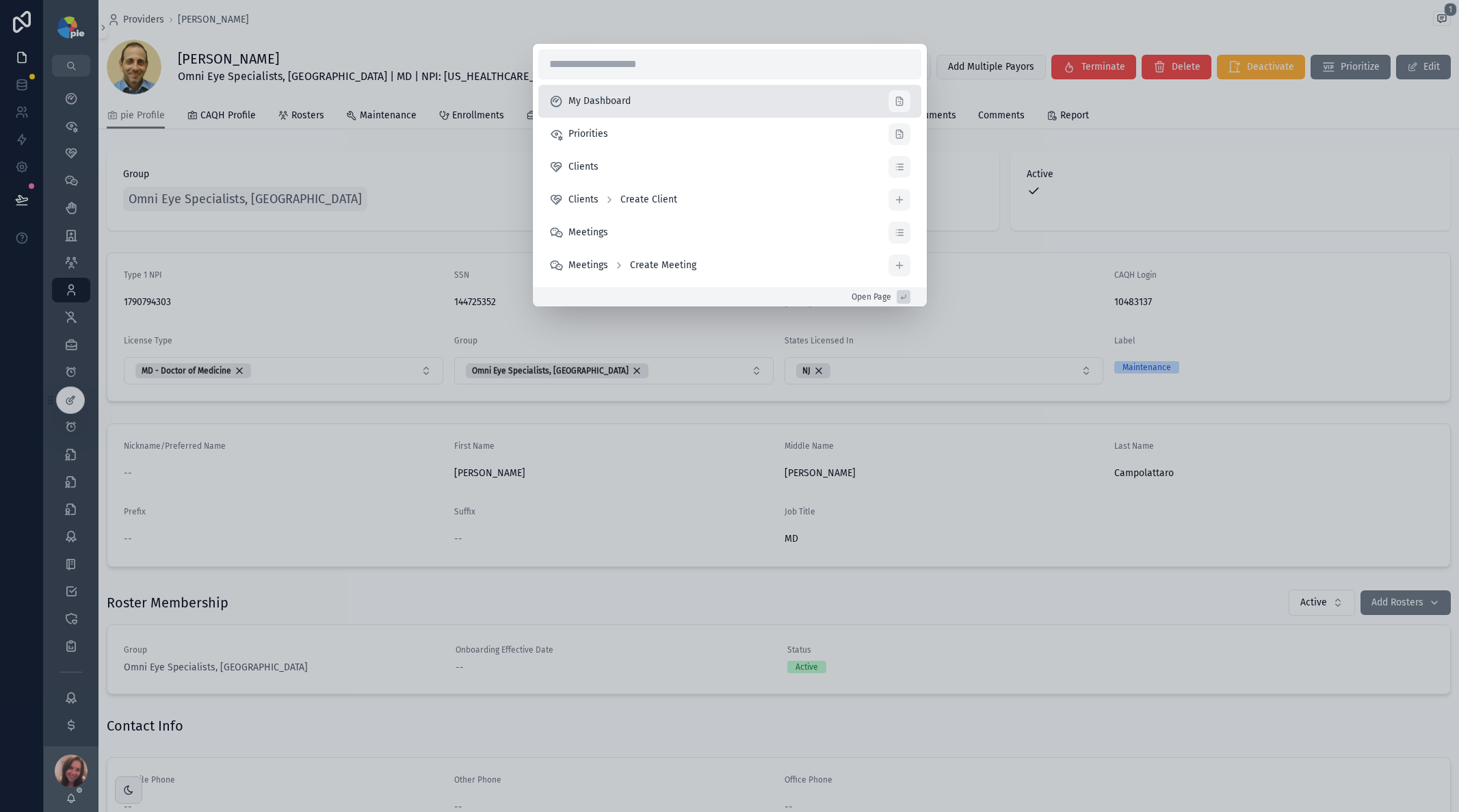
click at [636, 104] on li "My Dashboard" at bounding box center [730, 101] width 383 height 33
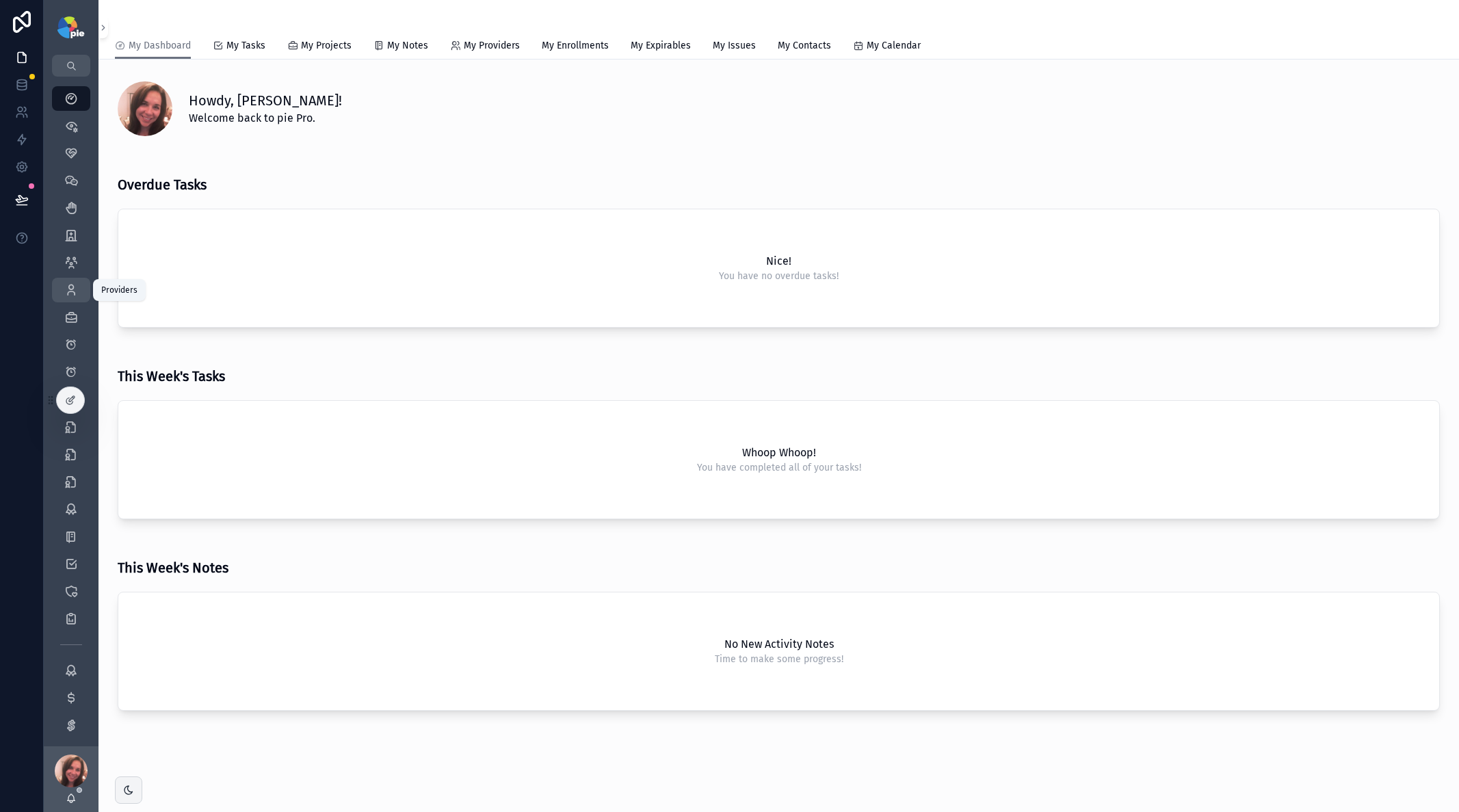
click at [73, 288] on icon "scrollable content" at bounding box center [71, 290] width 14 height 14
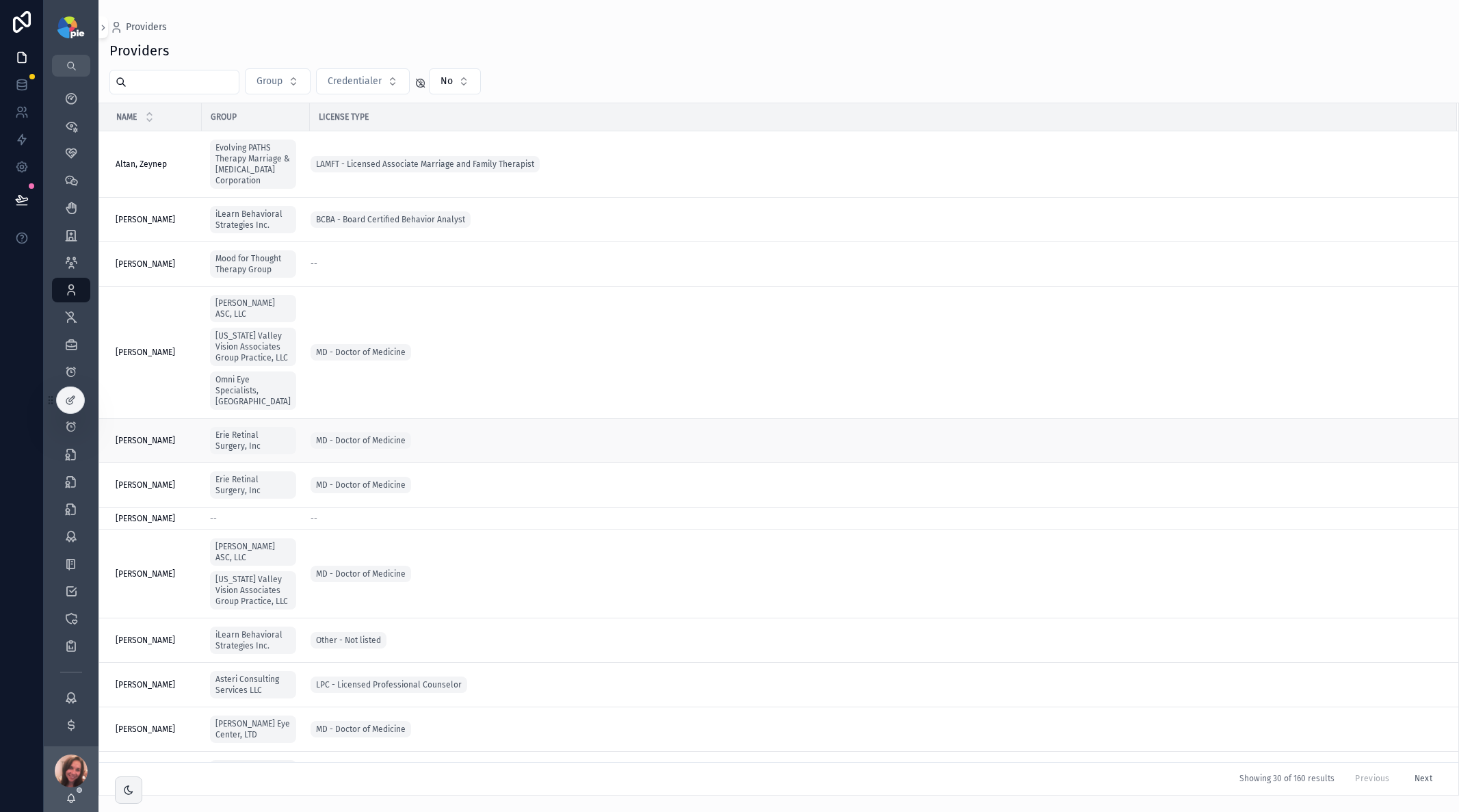
scroll to position [3, 0]
click at [176, 436] on div "[PERSON_NAME] [PERSON_NAME]" at bounding box center [155, 438] width 78 height 11
click at [173, 84] on input "scrollable content" at bounding box center [182, 82] width 112 height 19
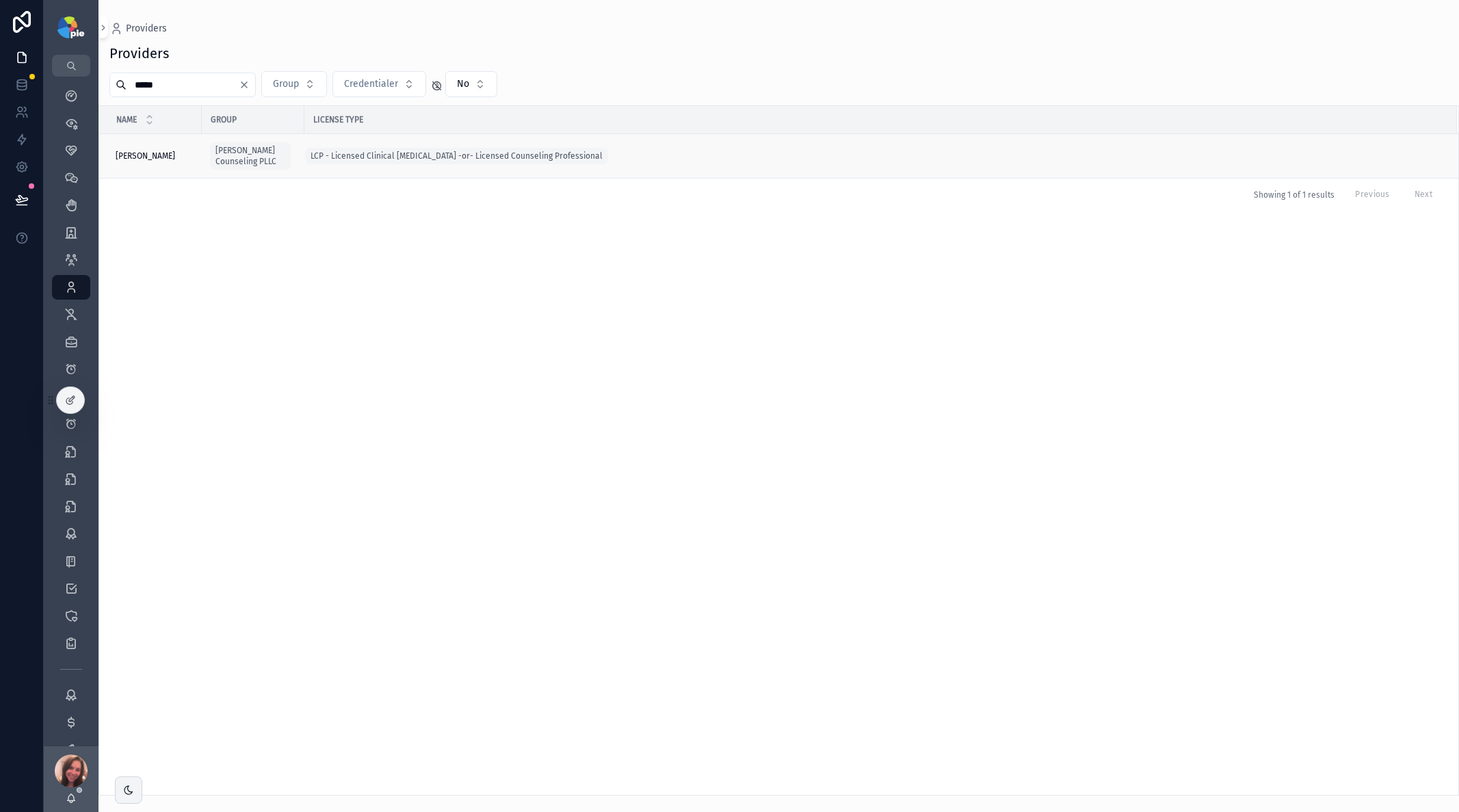
type input "*****"
click at [153, 158] on span "[PERSON_NAME]" at bounding box center [145, 156] width 59 height 11
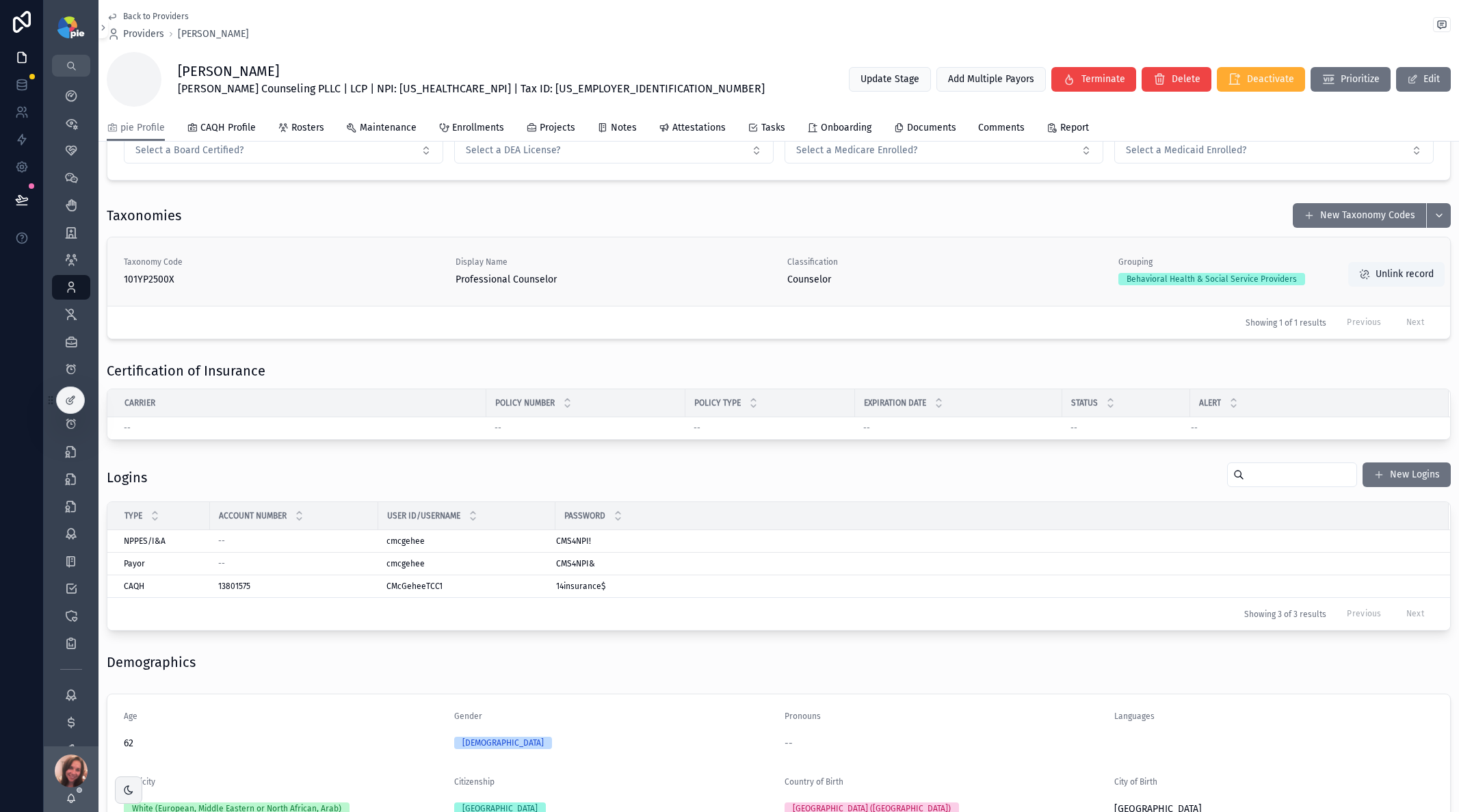
scroll to position [1393, 0]
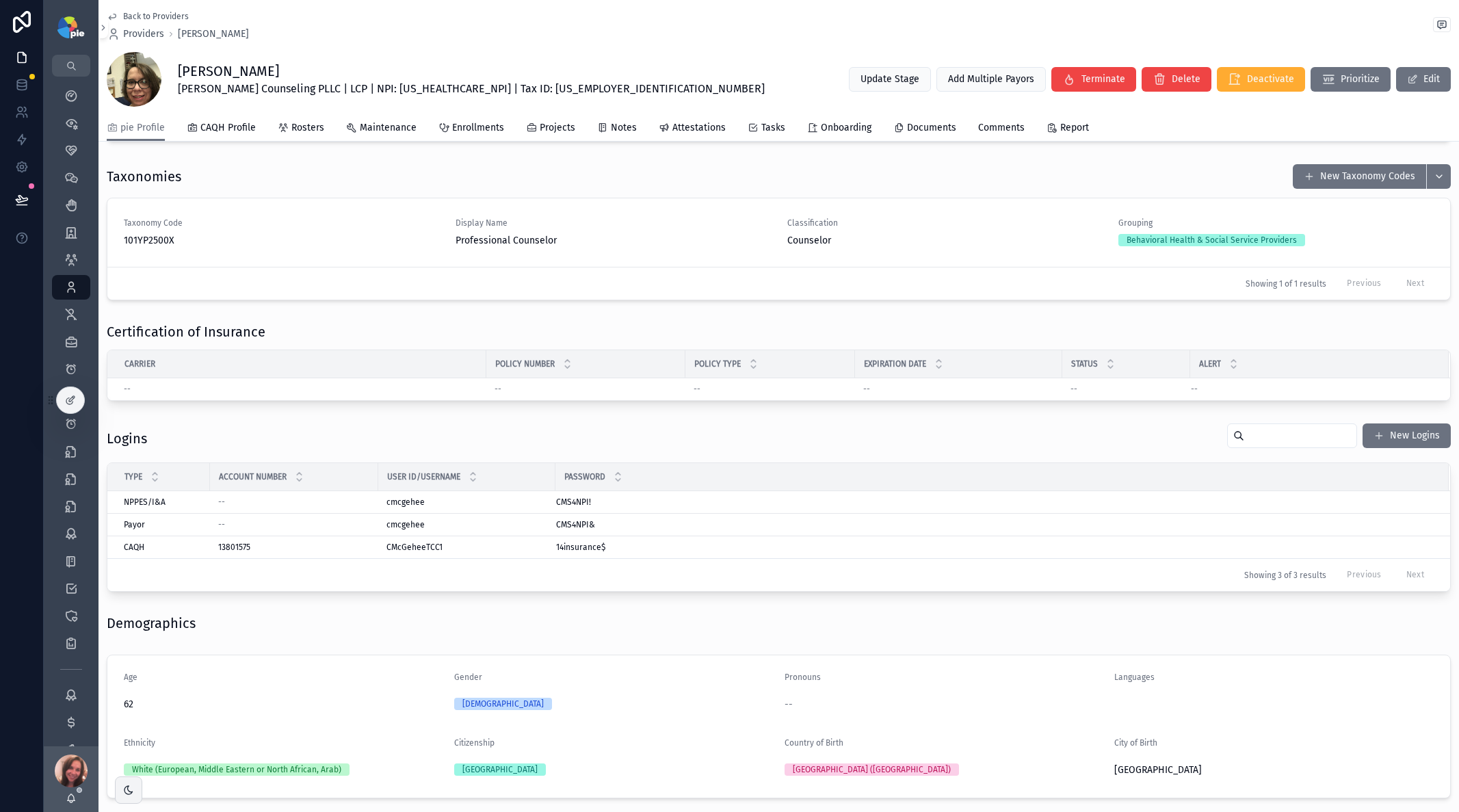
click at [135, 15] on span "Back to Providers" at bounding box center [155, 17] width 65 height 11
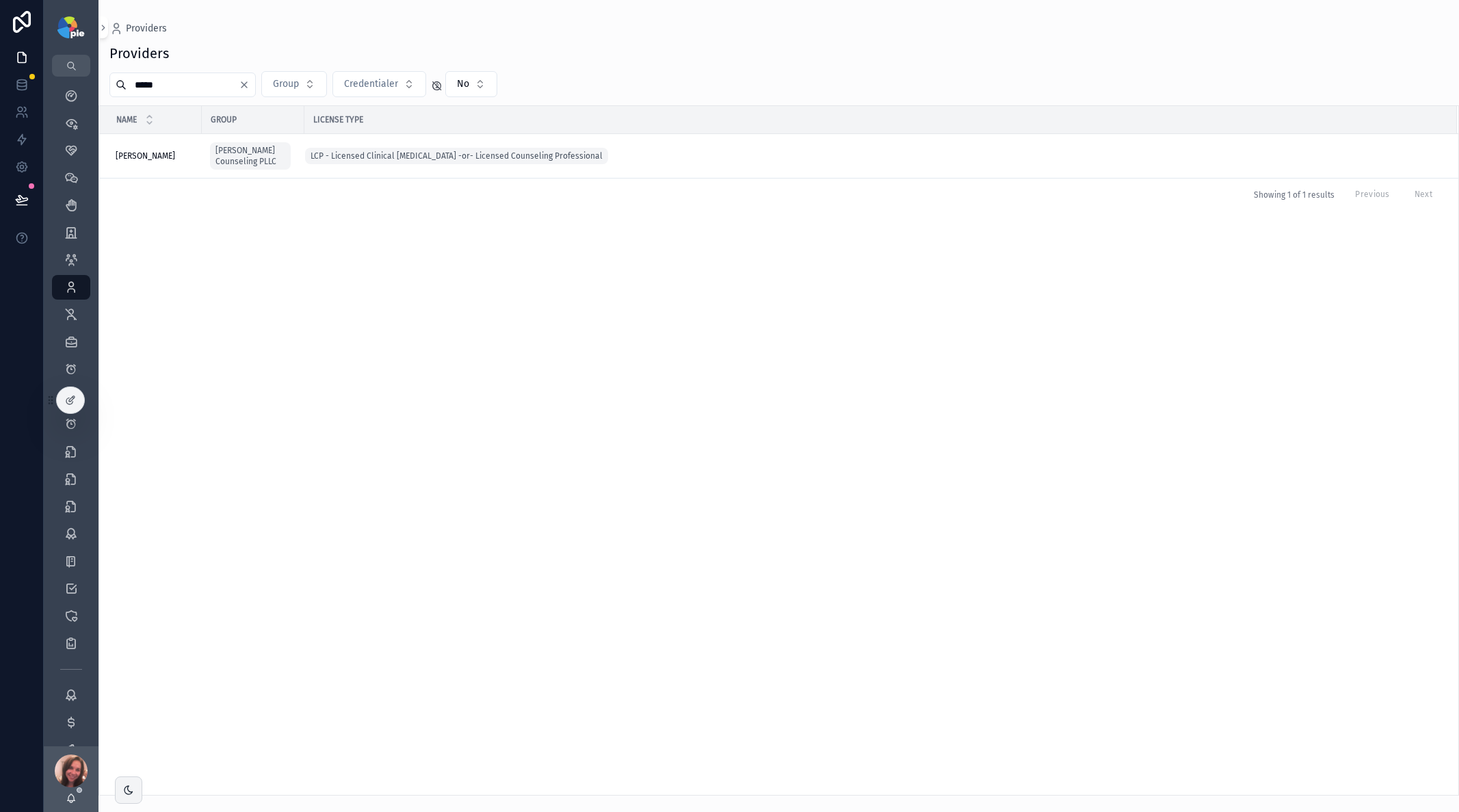
click at [250, 86] on icon "Clear" at bounding box center [244, 84] width 11 height 11
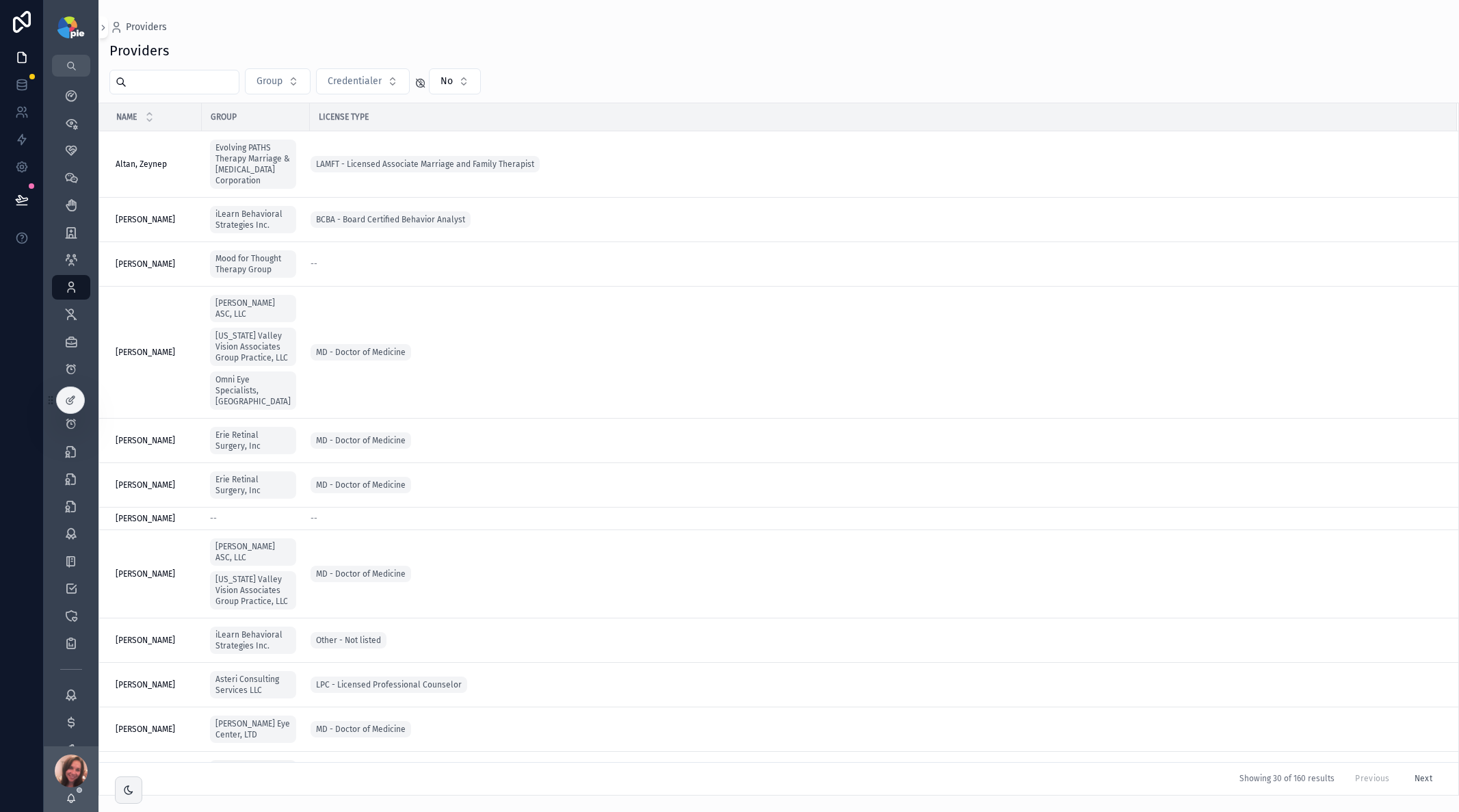
click at [231, 81] on input "scrollable content" at bounding box center [182, 82] width 112 height 19
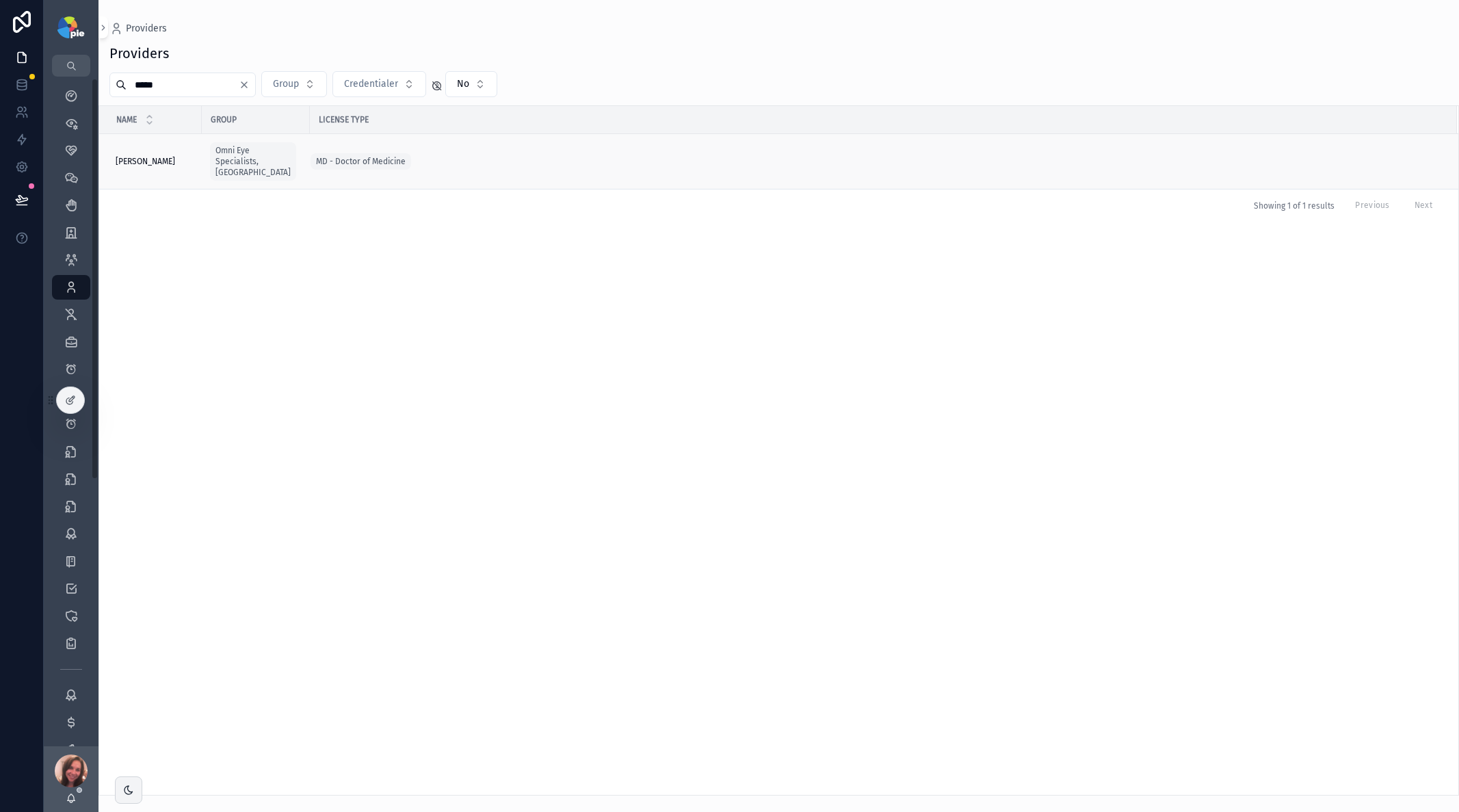
type input "*****"
click at [142, 156] on span "[PERSON_NAME]" at bounding box center [145, 161] width 59 height 11
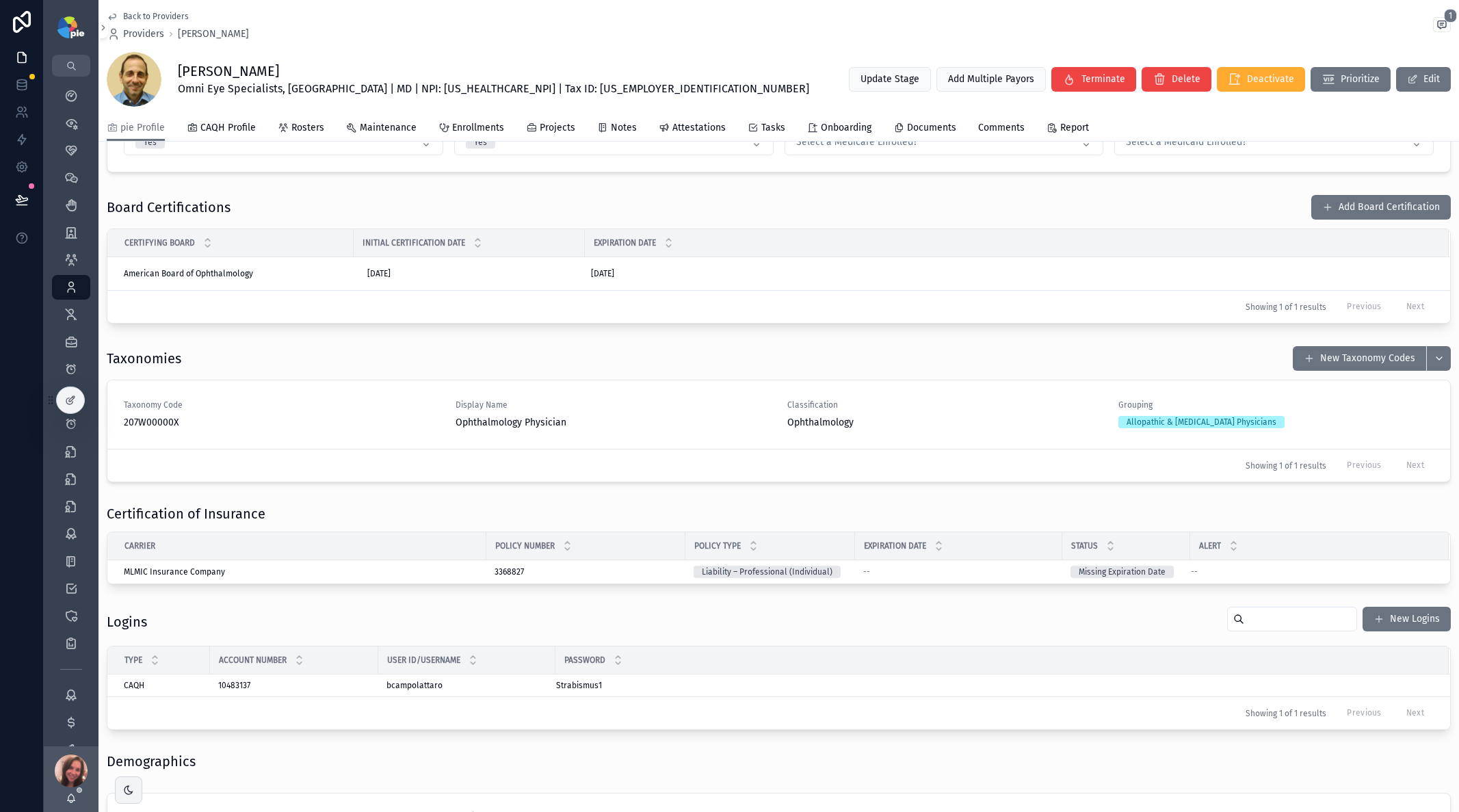
scroll to position [1621, 0]
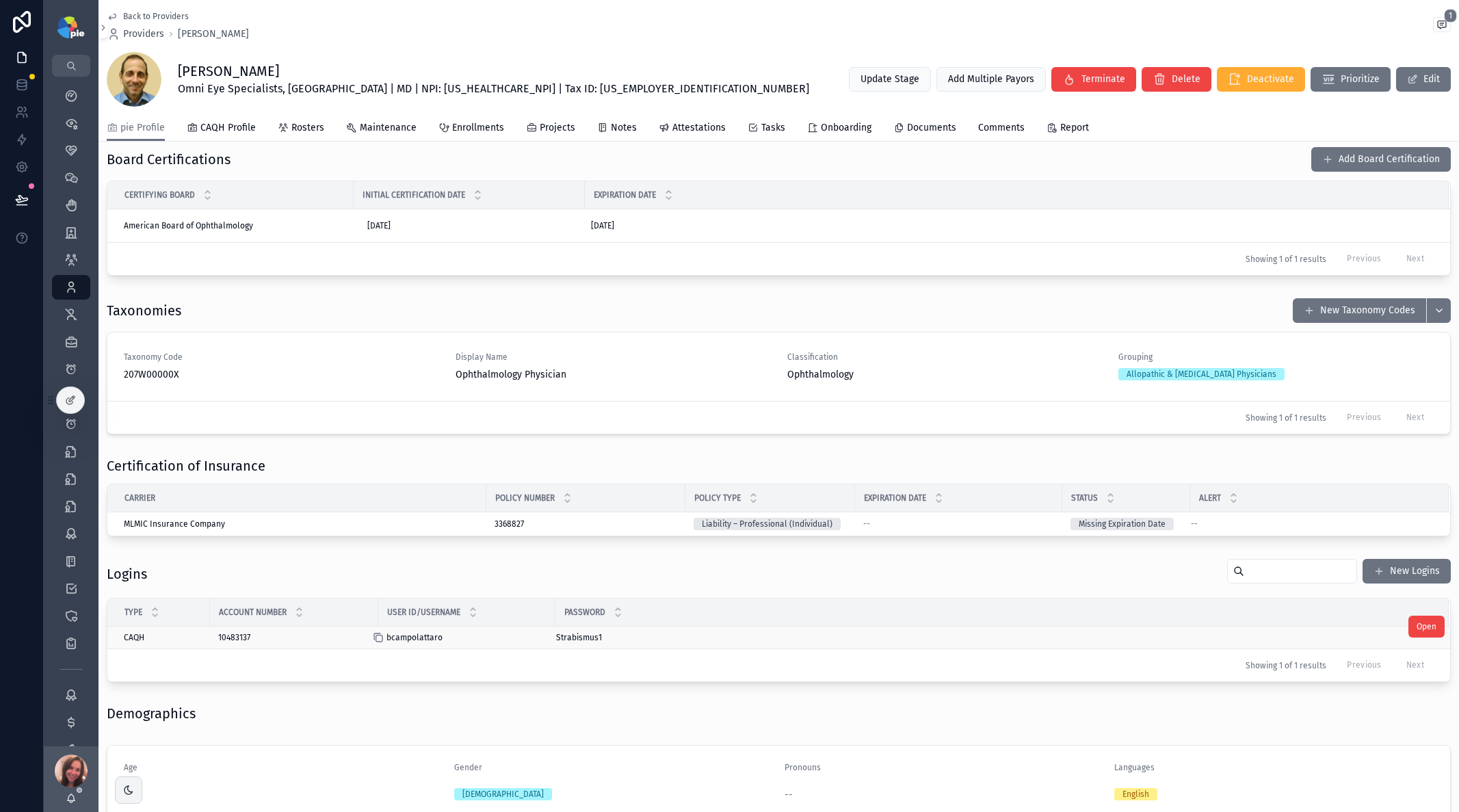
click at [379, 640] on icon "scrollable content" at bounding box center [378, 637] width 11 height 11
click at [550, 637] on icon "scrollable content" at bounding box center [548, 637] width 11 height 11
click at [130, 16] on span "Back to Providers" at bounding box center [155, 17] width 65 height 11
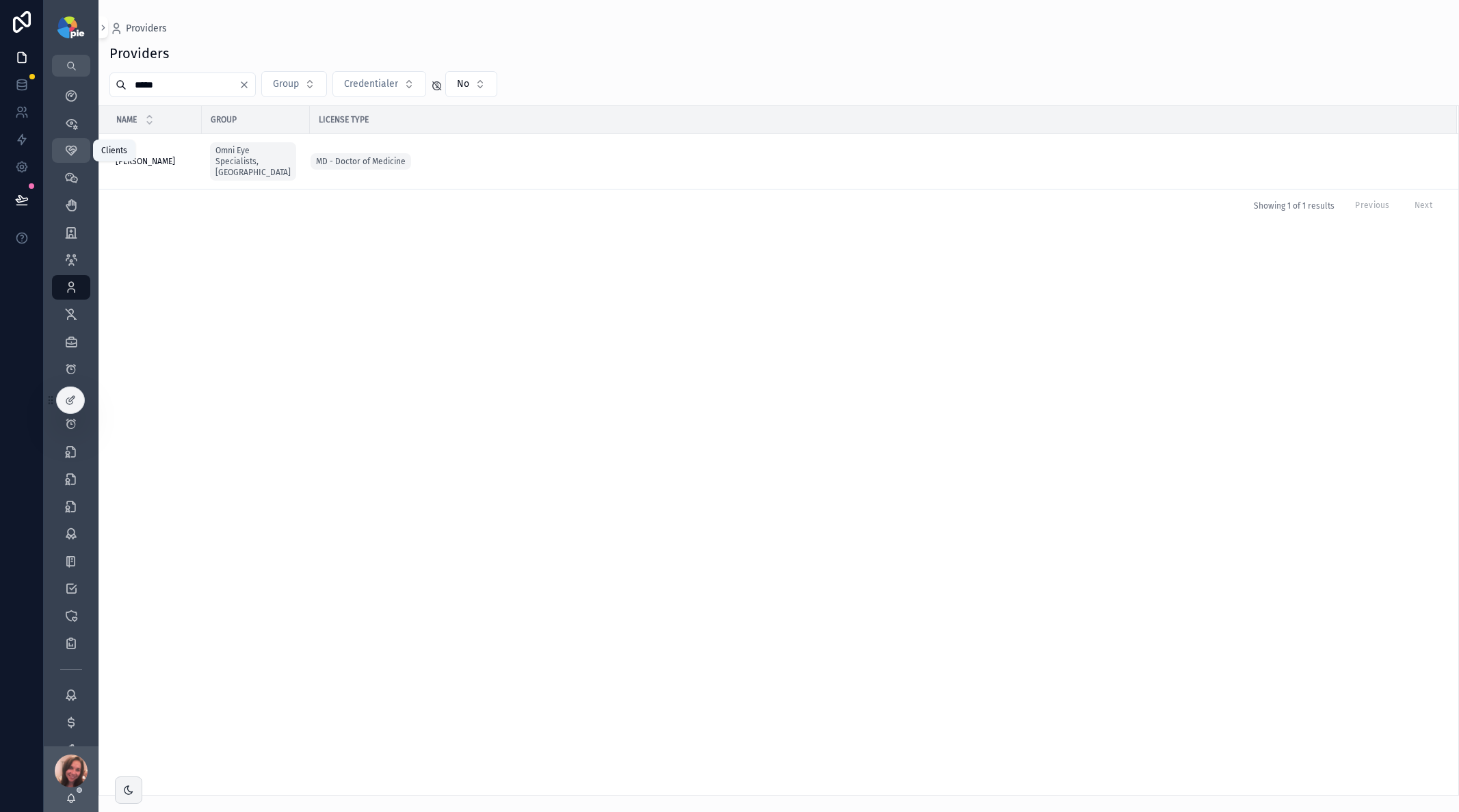
click at [72, 149] on icon "scrollable content" at bounding box center [71, 151] width 14 height 14
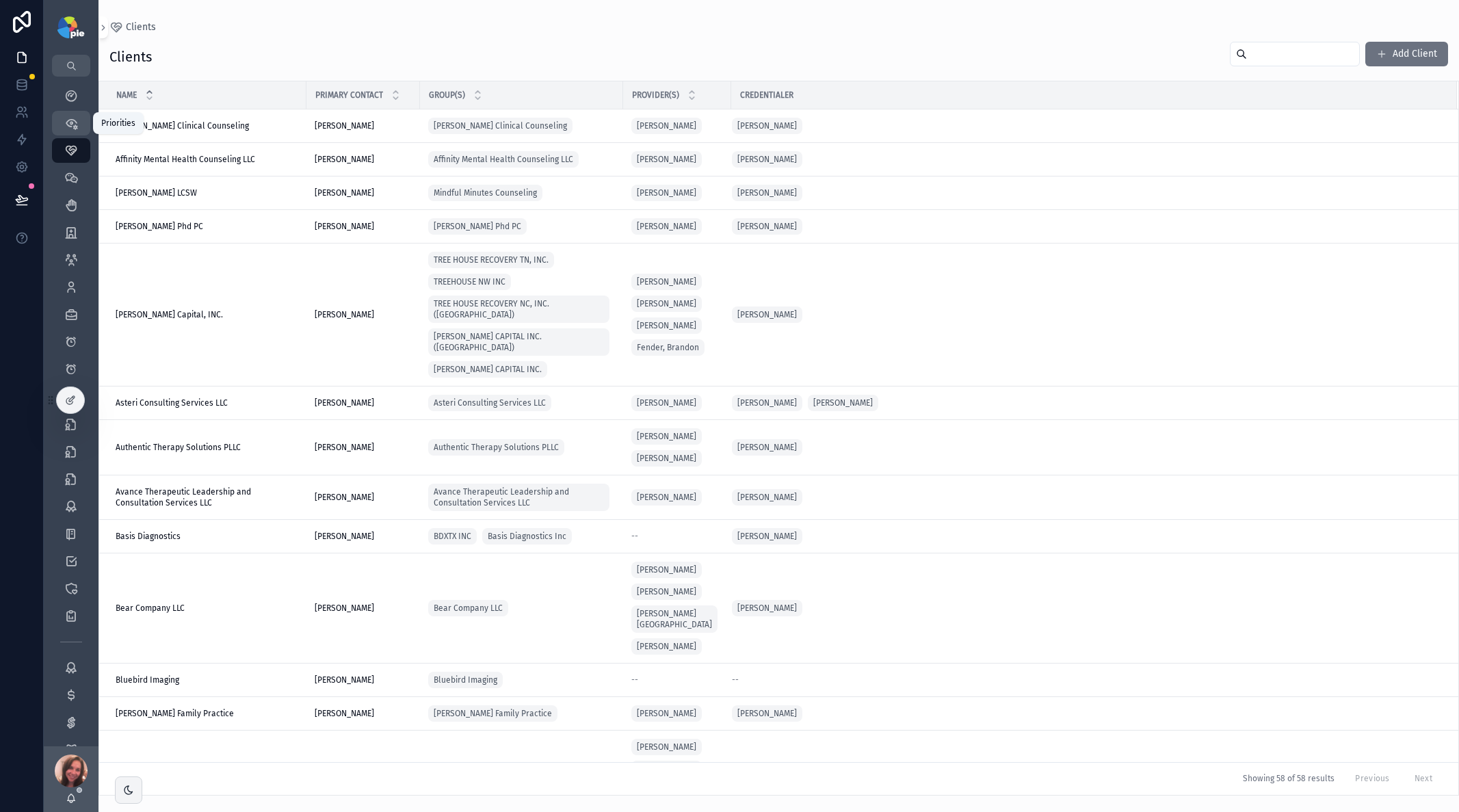
click at [69, 120] on icon "scrollable content" at bounding box center [71, 124] width 14 height 14
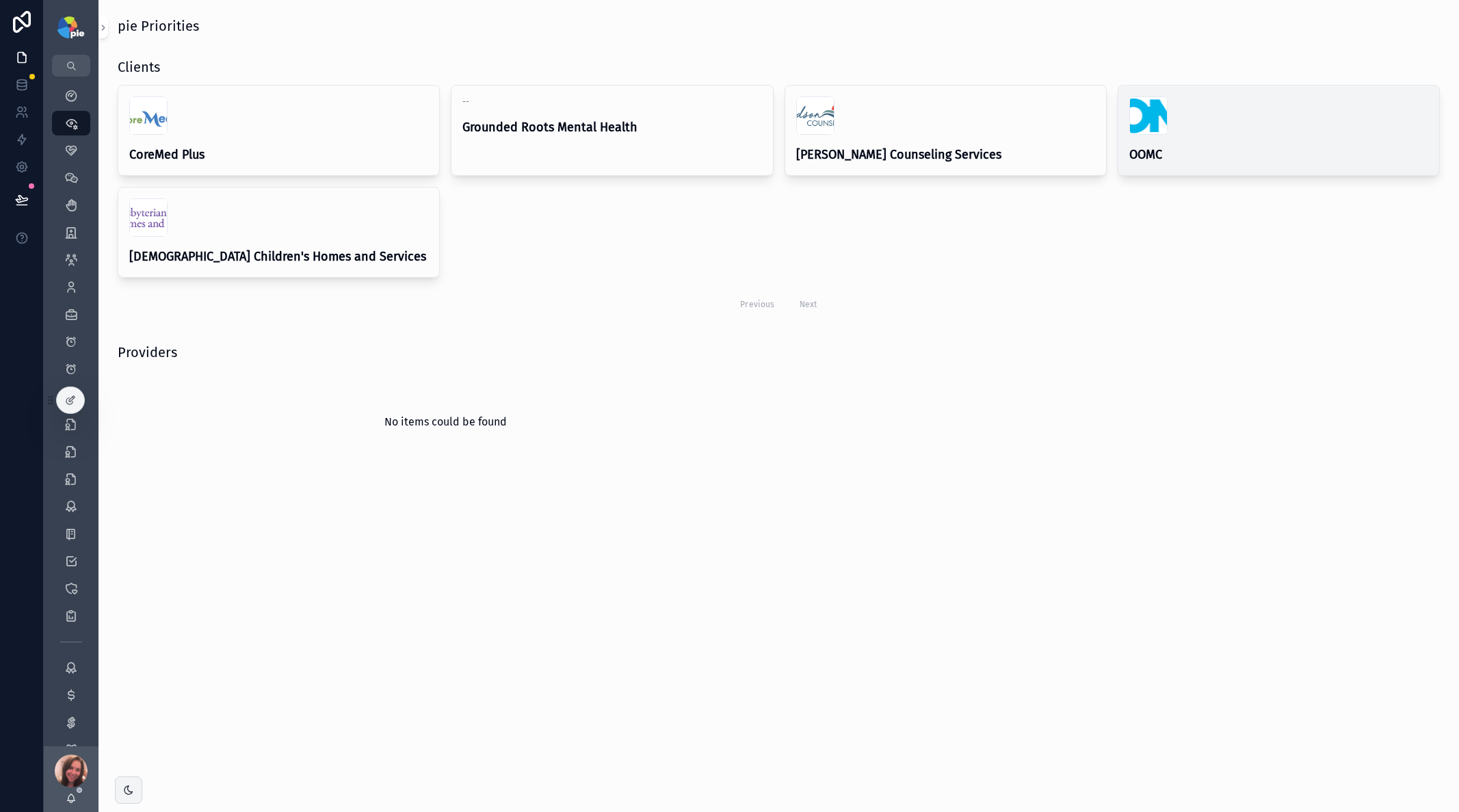
click at [1196, 156] on h4 "OOMC" at bounding box center [1278, 154] width 299 height 18
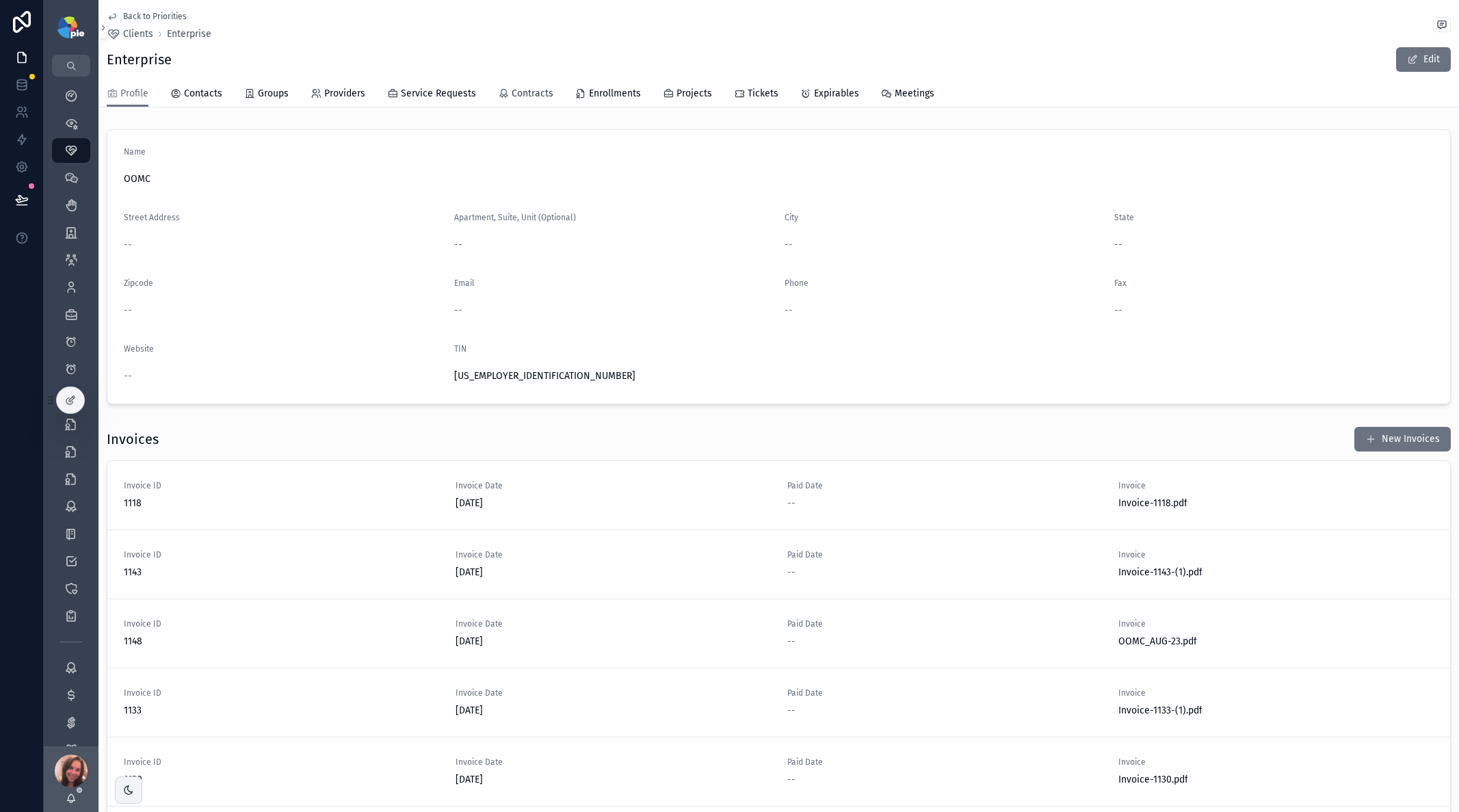
click at [535, 96] on span "Contracts" at bounding box center [533, 94] width 42 height 14
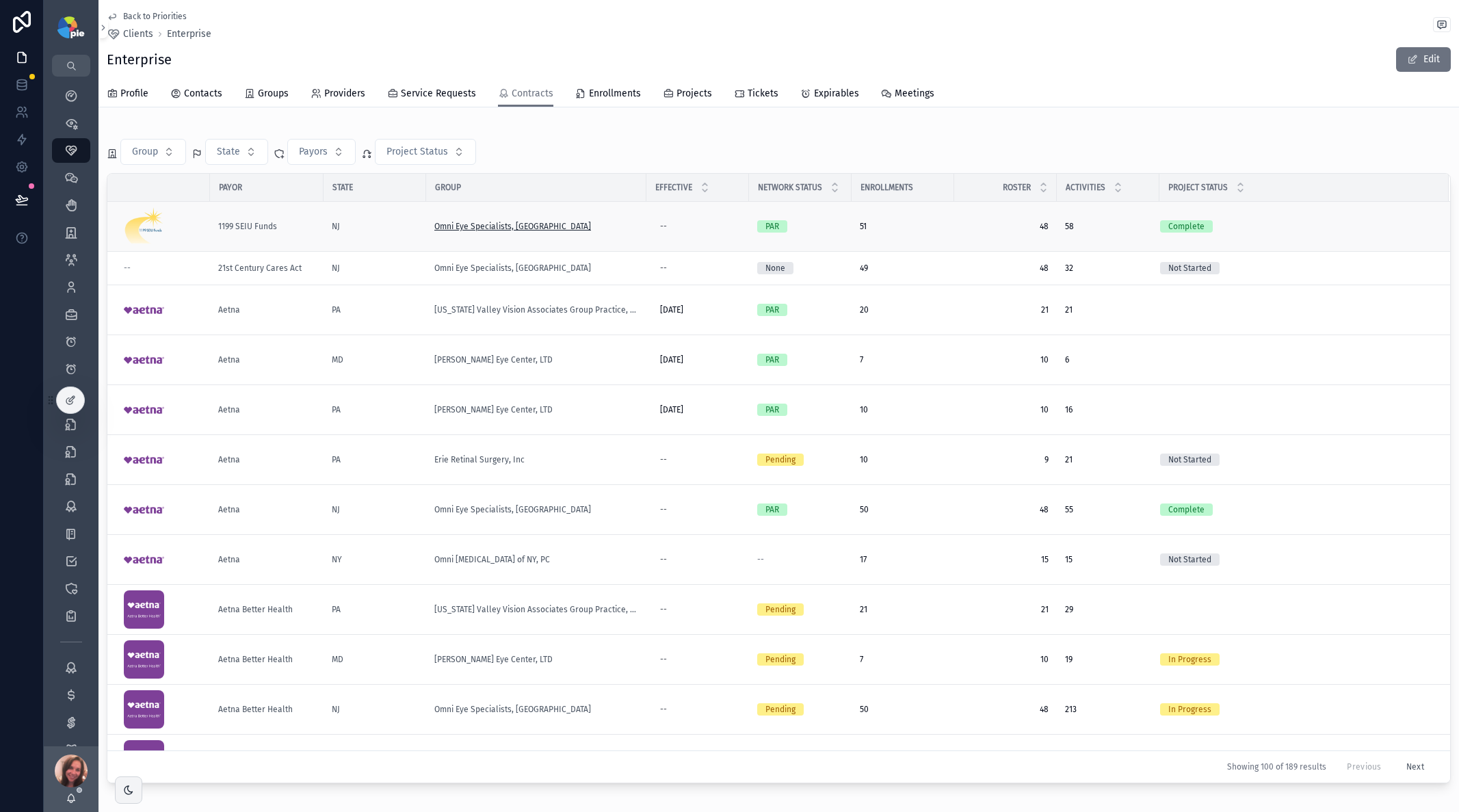
click at [467, 228] on span "Omni Eye Specialists, [GEOGRAPHIC_DATA]" at bounding box center [513, 226] width 157 height 11
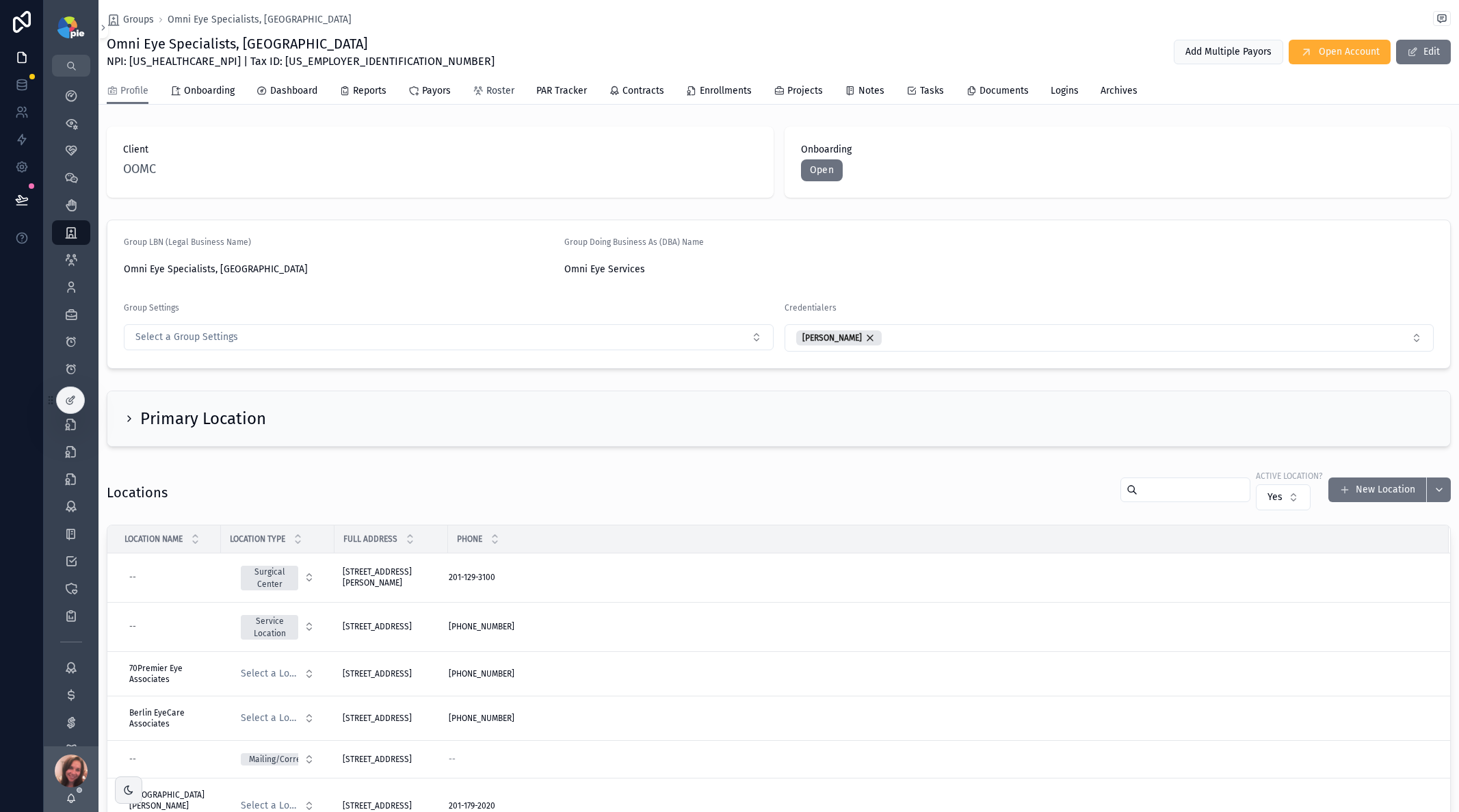
click at [496, 87] on span "Roster" at bounding box center [501, 91] width 28 height 14
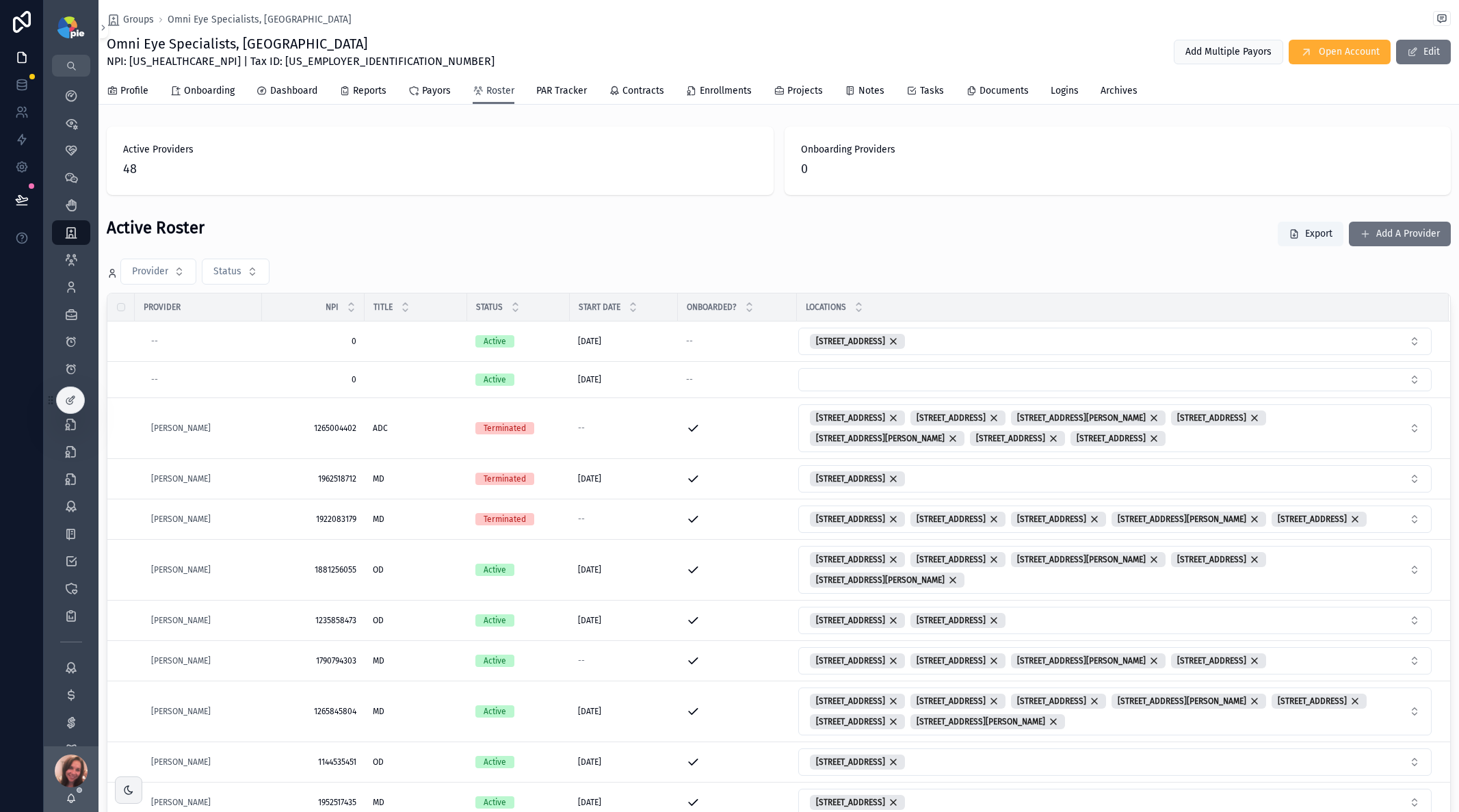
click at [496, 87] on span "Roster" at bounding box center [501, 91] width 28 height 14
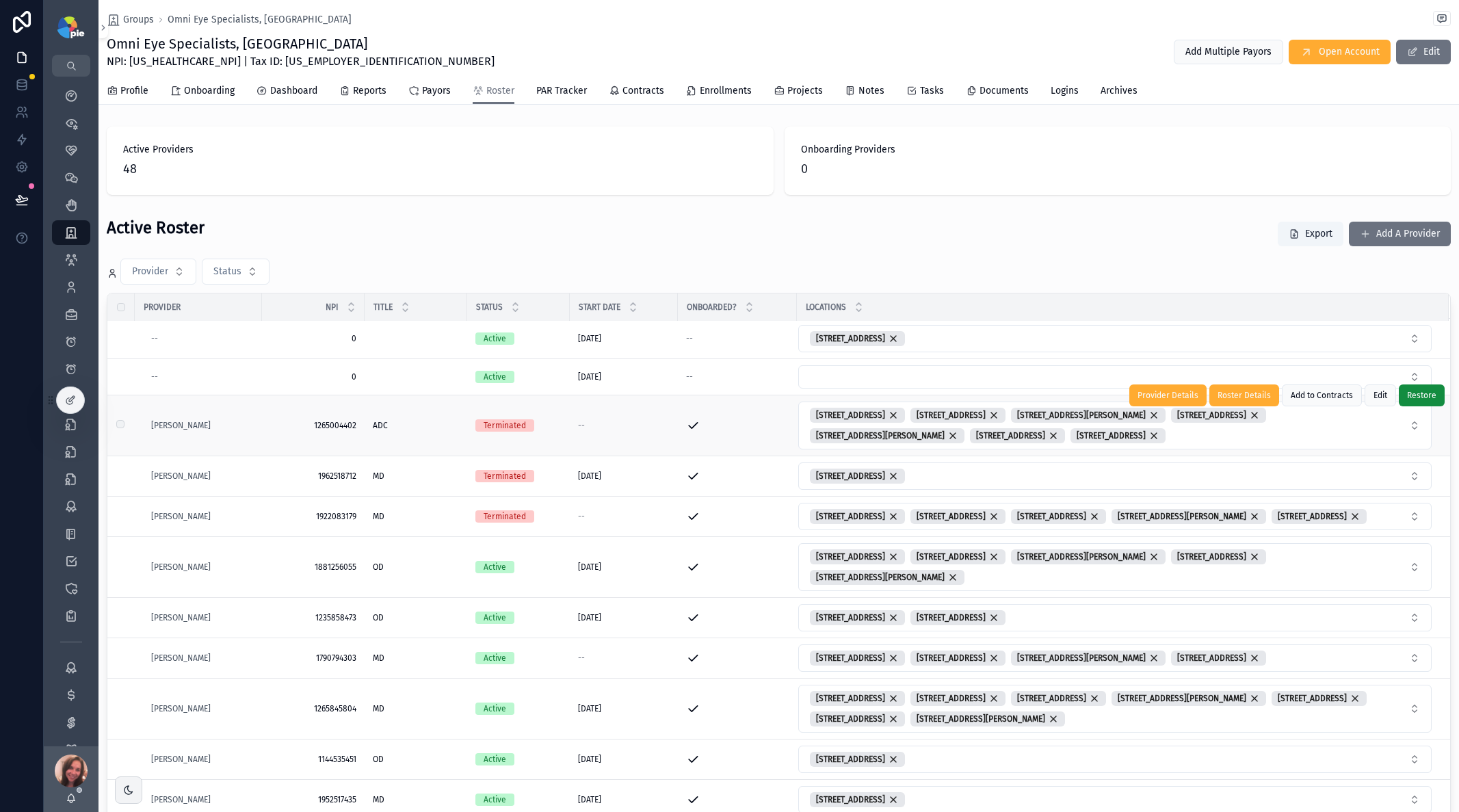
scroll to position [15, 0]
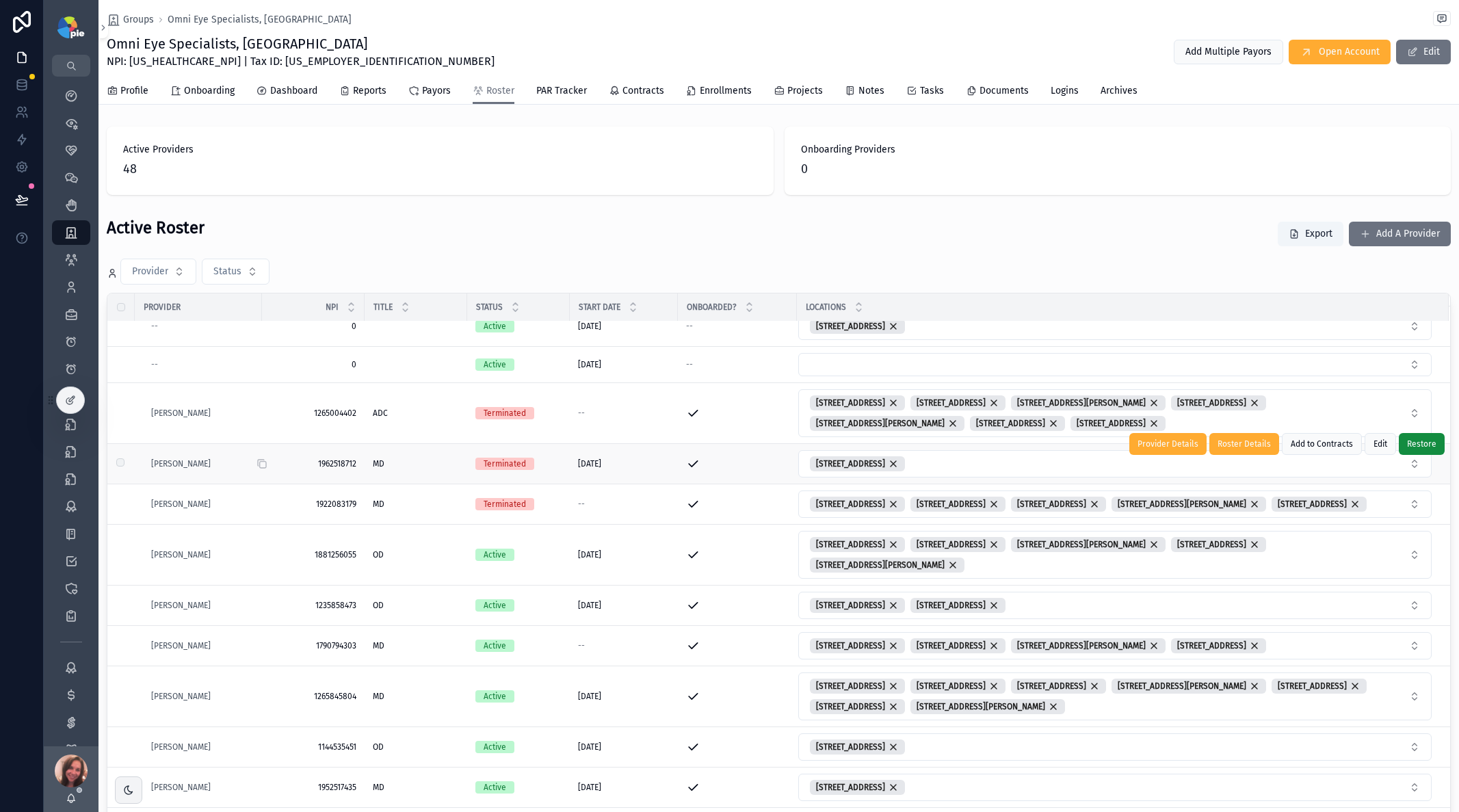
click at [306, 469] on span "1962518712" at bounding box center [313, 463] width 86 height 11
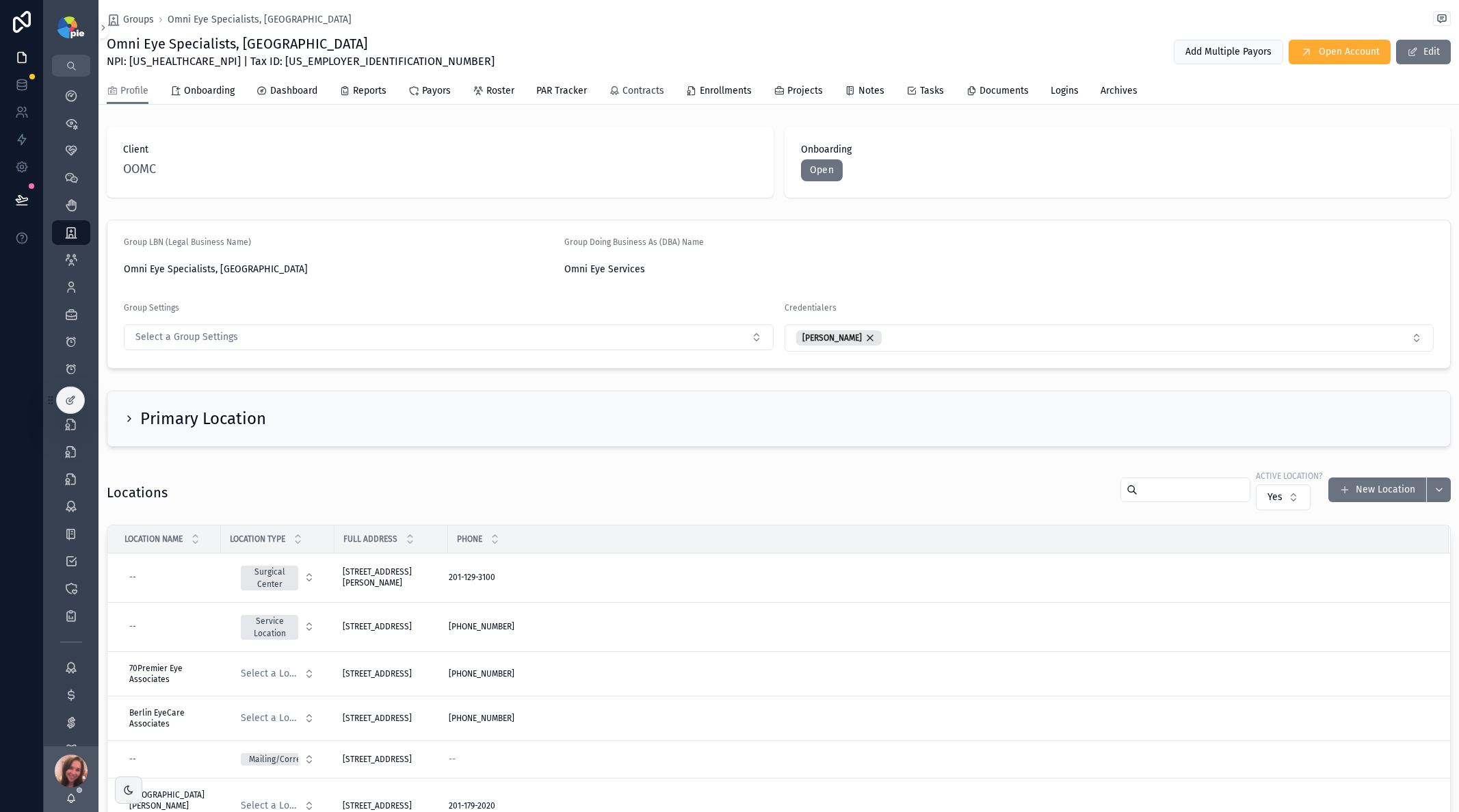
click at [633, 88] on span "Contracts" at bounding box center [643, 91] width 42 height 14
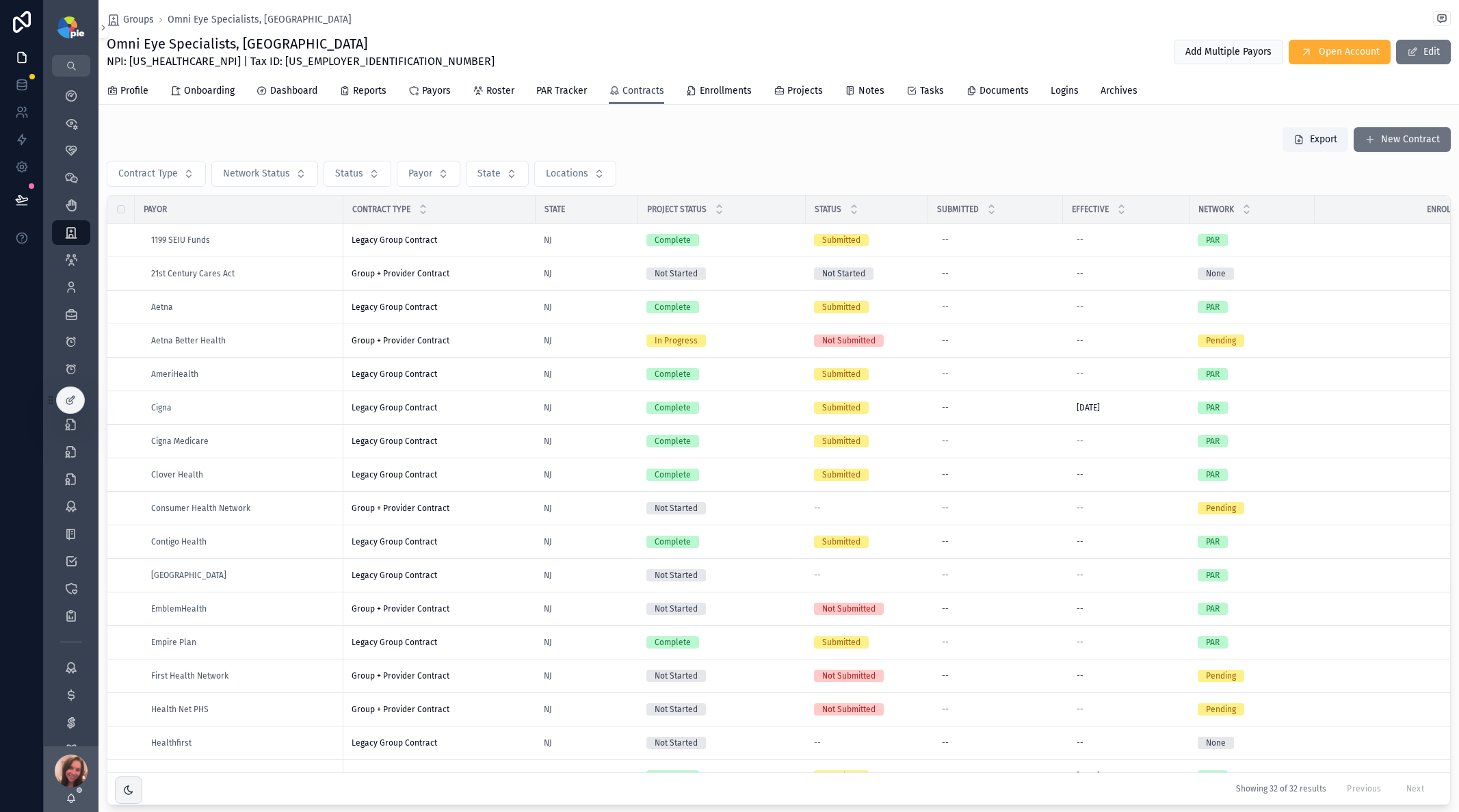
click at [633, 91] on span "Contracts" at bounding box center [643, 91] width 42 height 14
click at [193, 240] on span "1199 SEIU Funds" at bounding box center [181, 240] width 59 height 11
click at [441, 239] on div "Legacy Group Contract Legacy Group Contract" at bounding box center [440, 240] width 176 height 11
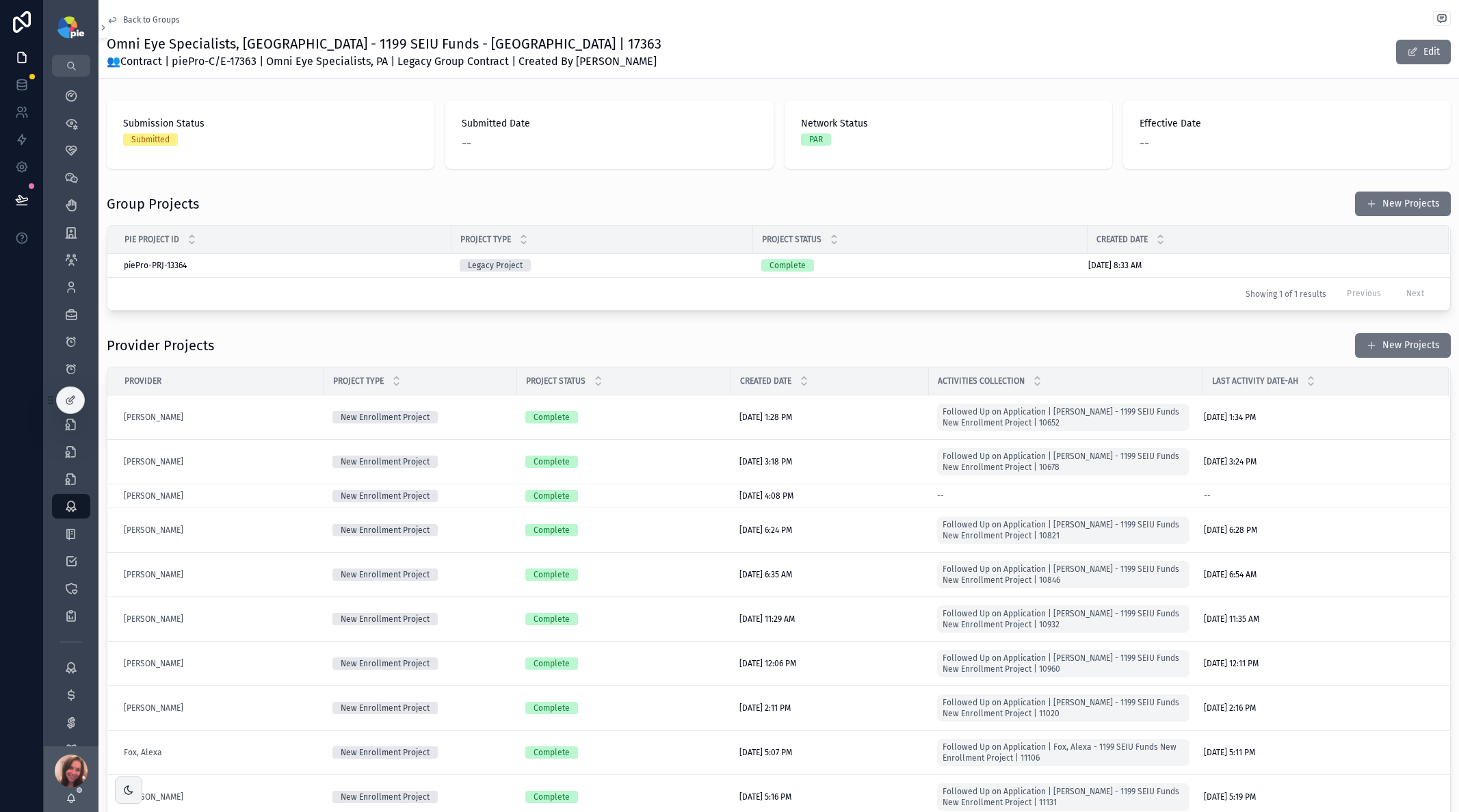
click at [149, 17] on span "Back to Groups" at bounding box center [151, 20] width 57 height 11
